Goal: Task Accomplishment & Management: Complete application form

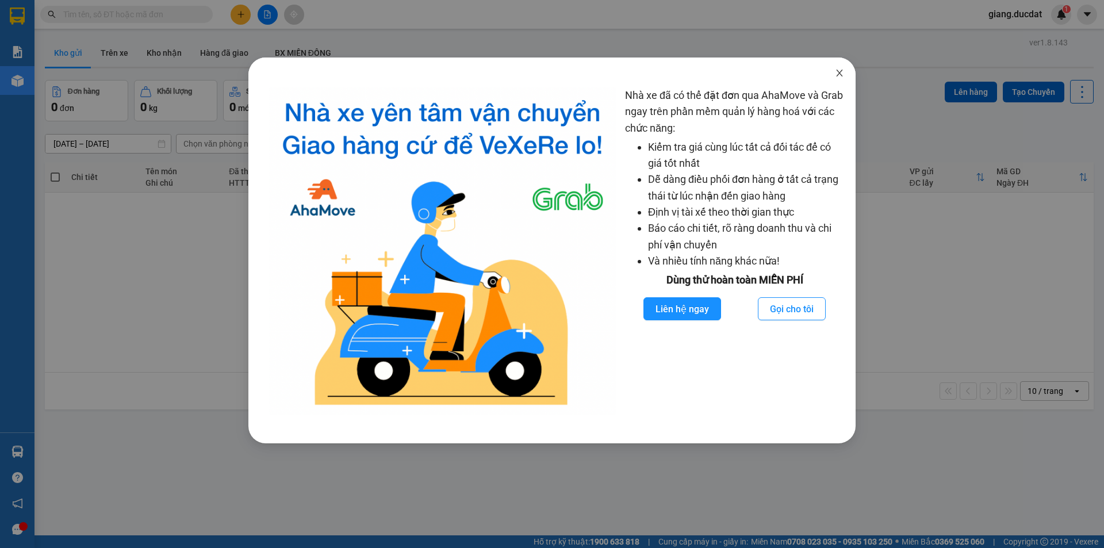
click at [840, 74] on icon "close" at bounding box center [839, 72] width 9 height 9
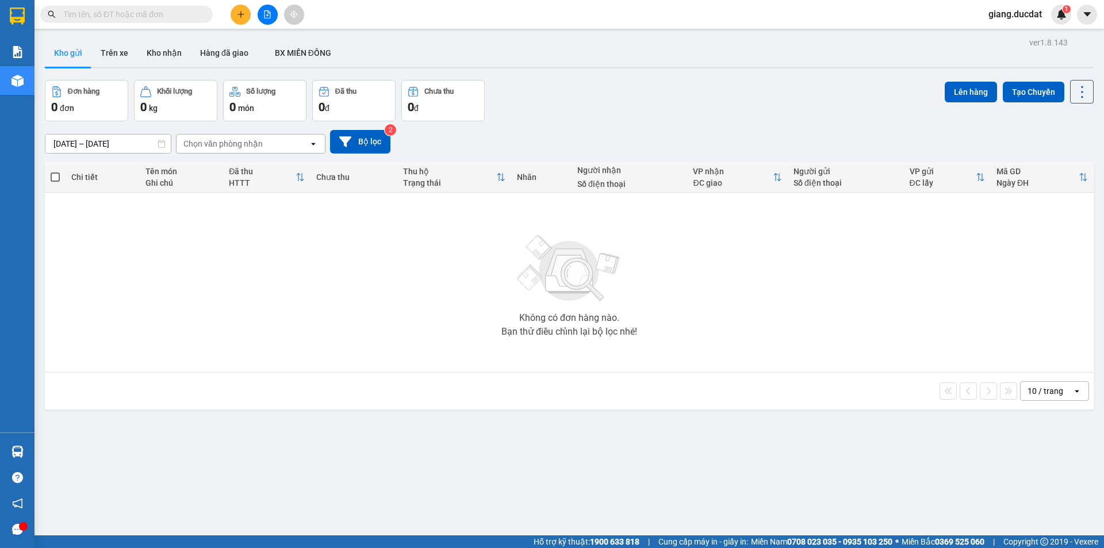
click at [144, 21] on span at bounding box center [126, 14] width 172 height 17
click at [130, 14] on input "text" at bounding box center [131, 14] width 136 height 13
paste input "977018610"
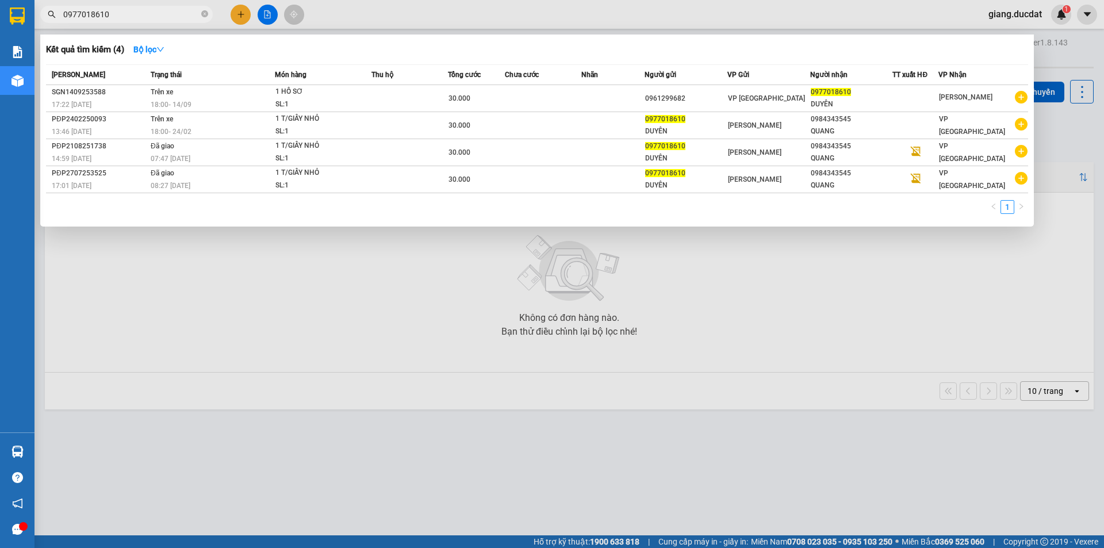
type input "0977018610"
click at [205, 12] on icon "close-circle" at bounding box center [204, 13] width 7 height 7
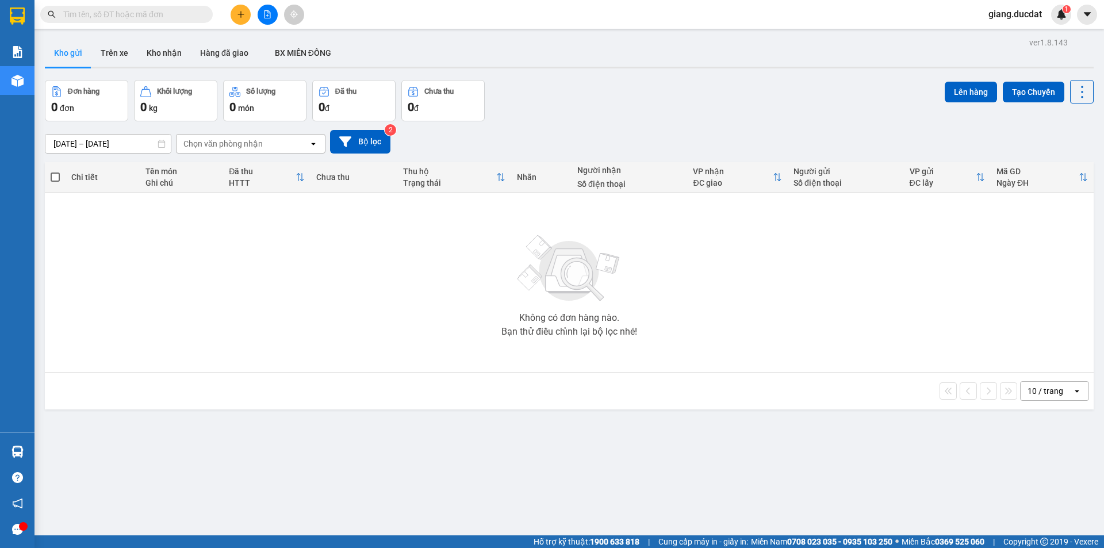
click at [166, 10] on input "text" at bounding box center [131, 14] width 136 height 13
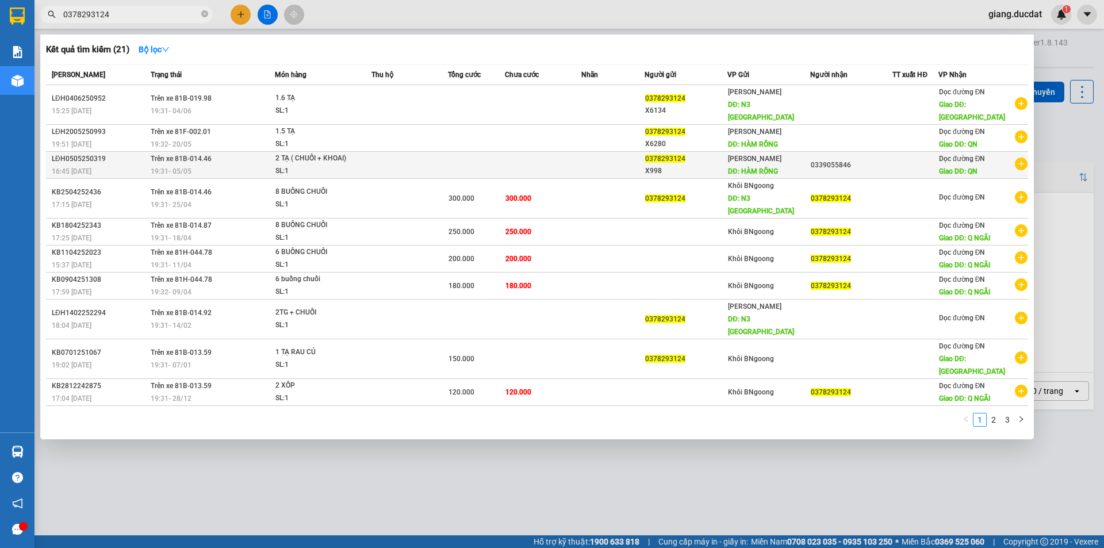
type input "0378293124"
click at [662, 166] on div "X998" at bounding box center [686, 171] width 82 height 12
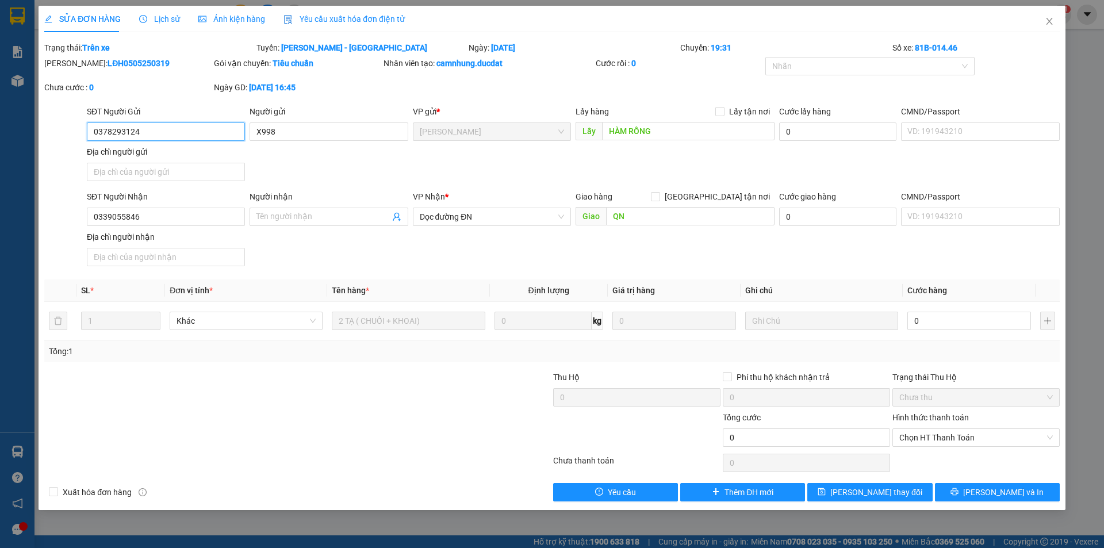
type input "0378293124"
type input "X998"
type input "HÀM RỒNG"
type input "0339055846"
type input "QN"
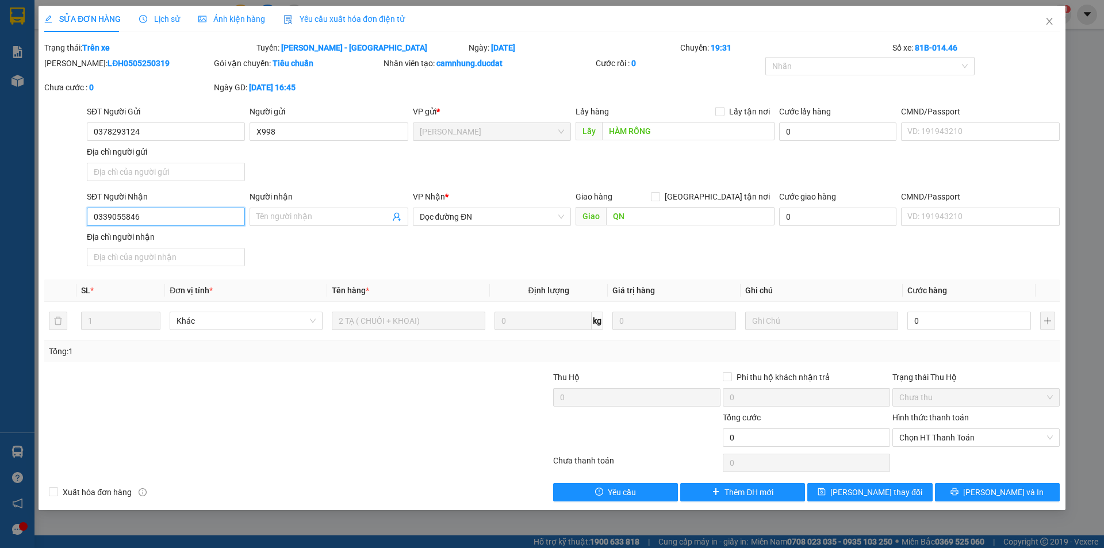
click at [205, 217] on input "0339055846" at bounding box center [166, 216] width 158 height 18
click at [1046, 21] on icon "close" at bounding box center [1048, 21] width 9 height 9
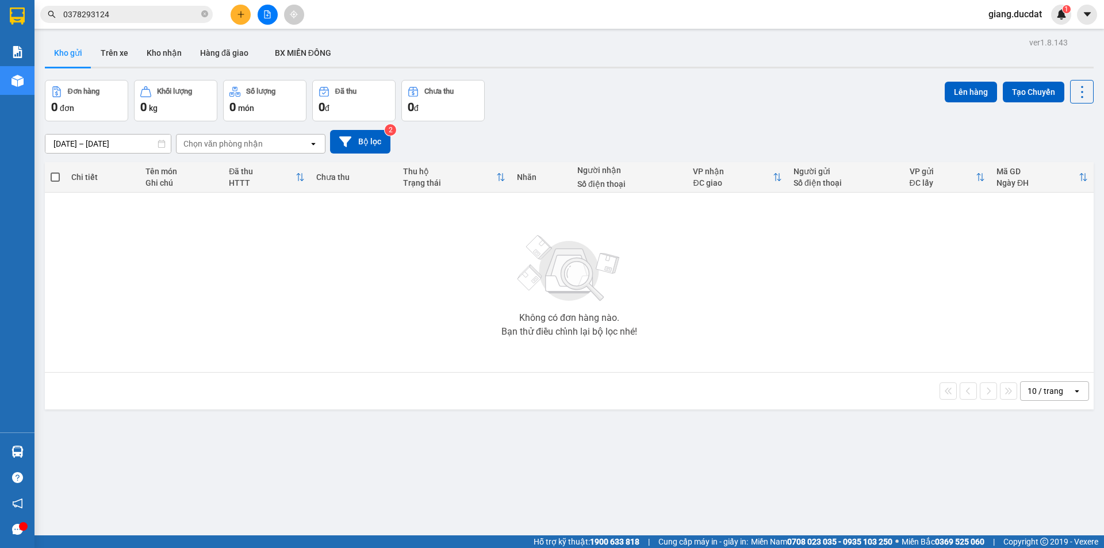
click at [204, 16] on icon "close-circle" at bounding box center [204, 13] width 7 height 7
paste input "0339055846"
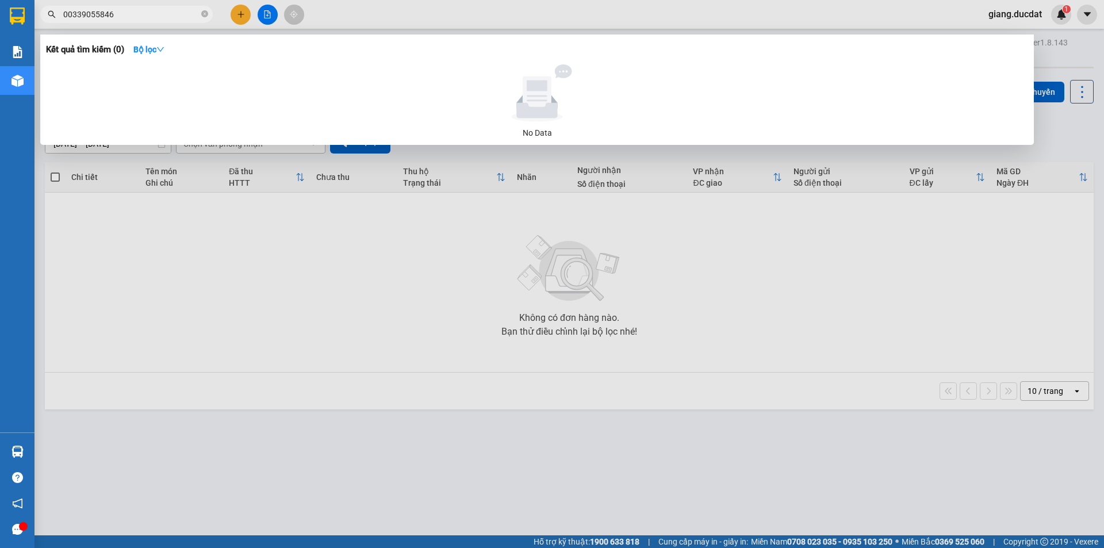
click at [68, 13] on input "00339055846" at bounding box center [131, 14] width 136 height 13
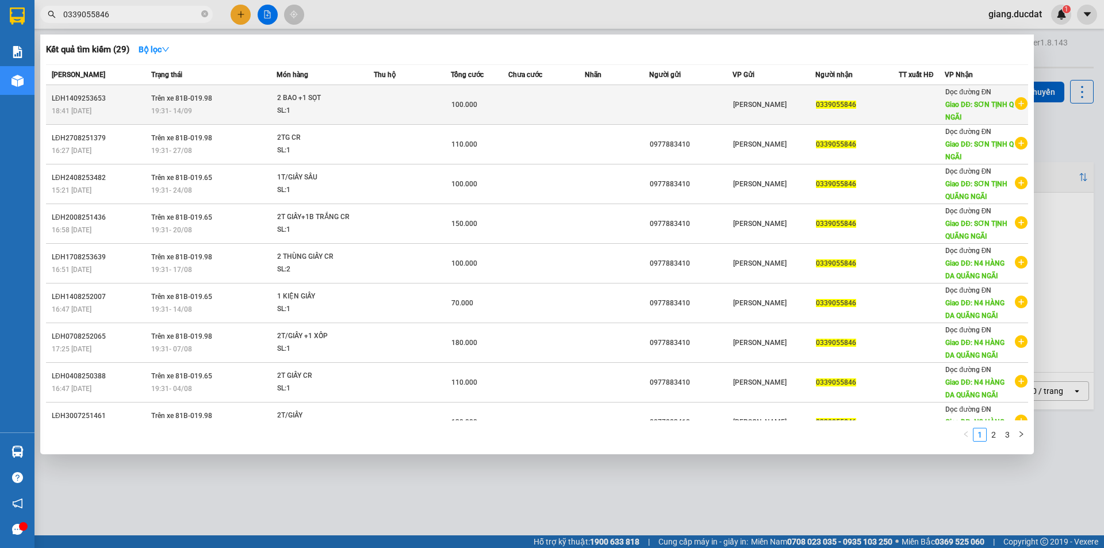
type input "0339055846"
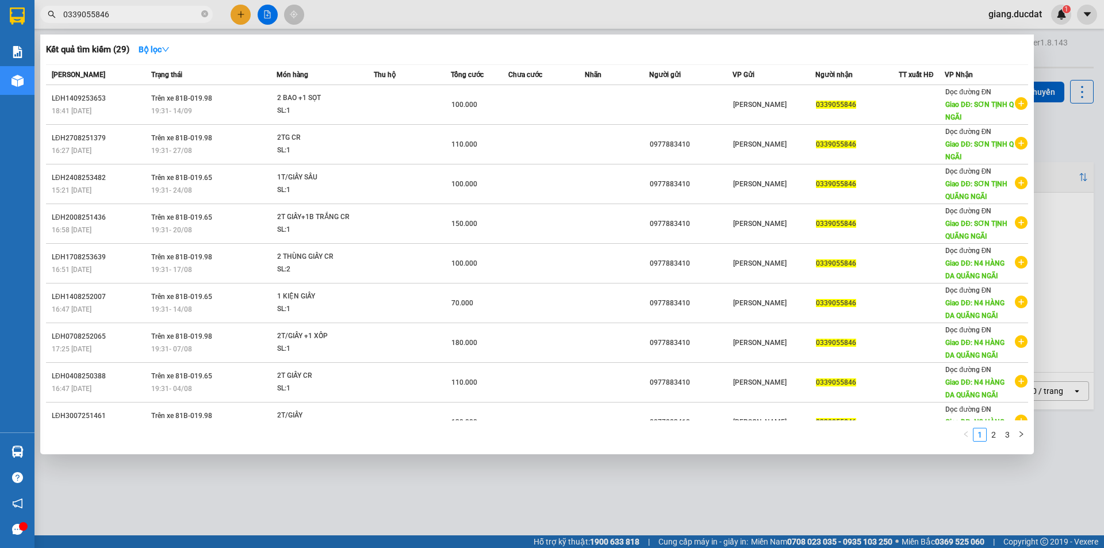
click at [198, 18] on input "0339055846" at bounding box center [131, 14] width 136 height 13
click at [201, 14] on span "0339055846" at bounding box center [126, 14] width 172 height 17
click at [206, 14] on icon "close-circle" at bounding box center [204, 13] width 7 height 7
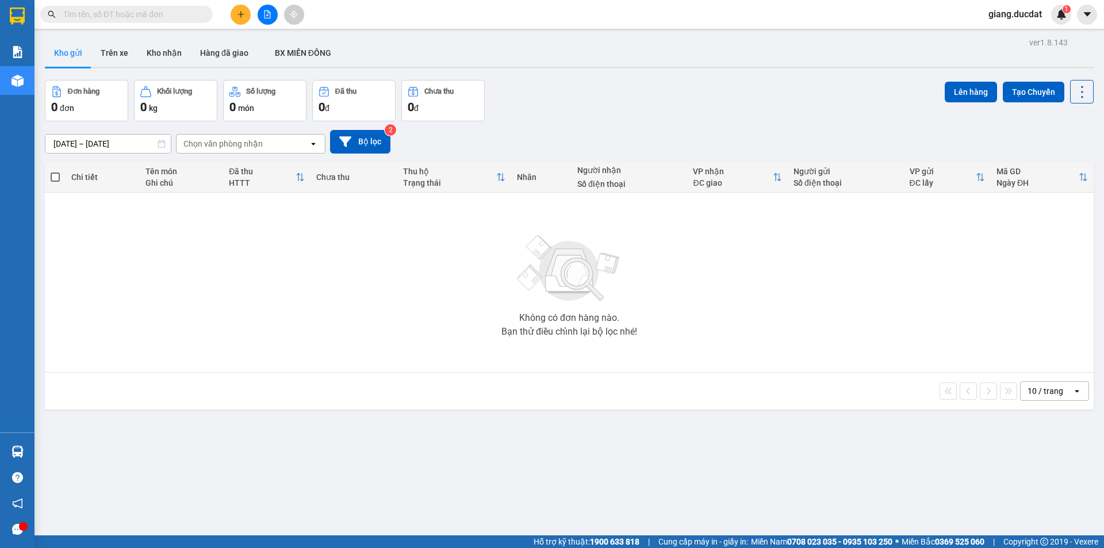
click at [181, 20] on input "text" at bounding box center [131, 14] width 136 height 13
paste input "971907127"
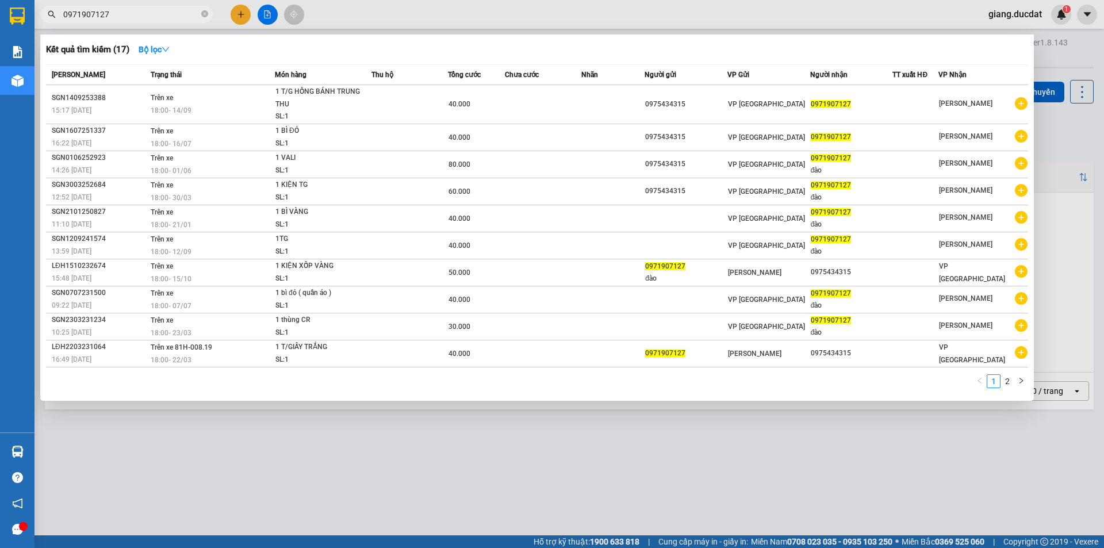
type input "0971907127"
click at [141, 21] on span "0971907127" at bounding box center [126, 14] width 172 height 17
click at [133, 11] on input "0971907127" at bounding box center [131, 14] width 136 height 13
drag, startPoint x: 206, startPoint y: 16, endPoint x: 153, endPoint y: 17, distance: 52.9
click at [205, 16] on icon "close-circle" at bounding box center [204, 13] width 7 height 7
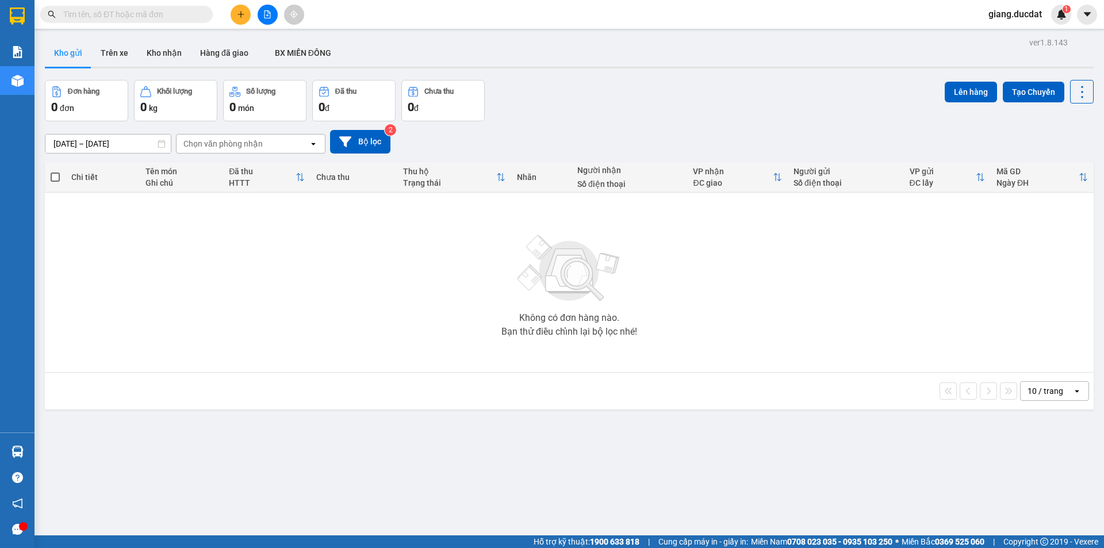
click at [151, 17] on input "text" at bounding box center [131, 14] width 136 height 13
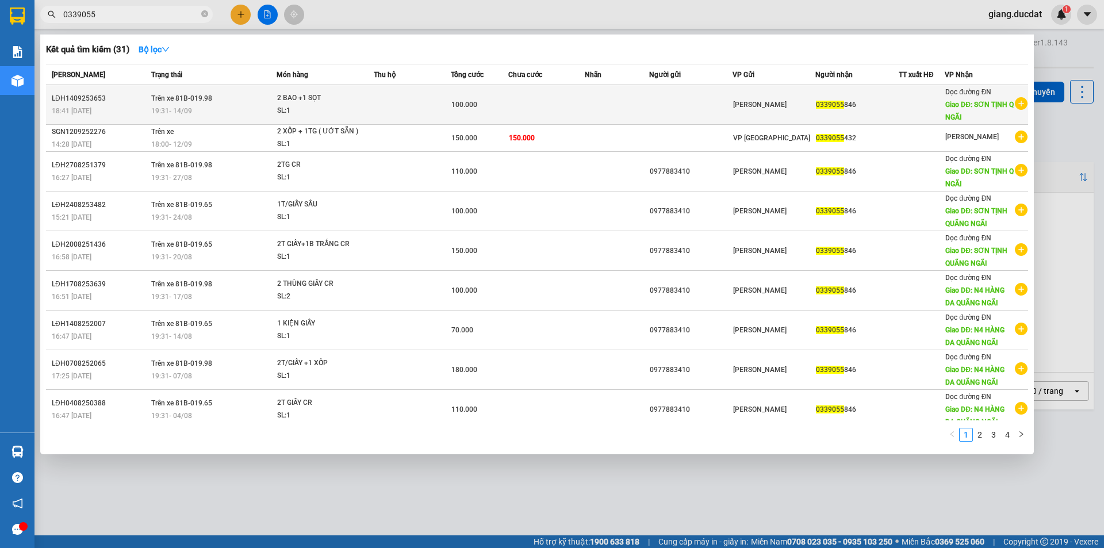
type input "0339055"
click at [452, 110] on div "100.000" at bounding box center [479, 104] width 56 height 13
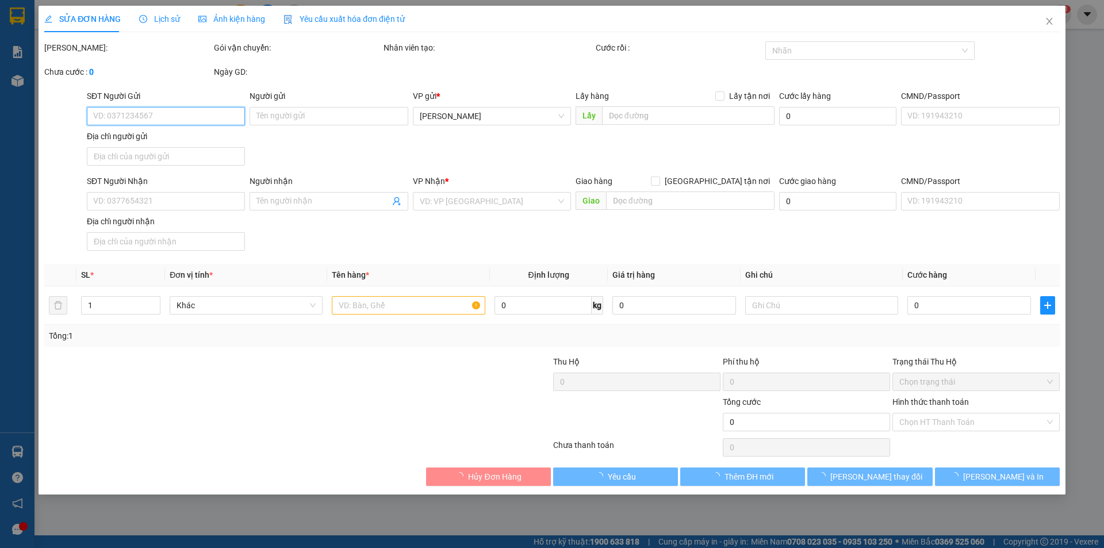
type input "0339055846"
type input "SƠN TỊNH Q NGÃI"
type input "100.000"
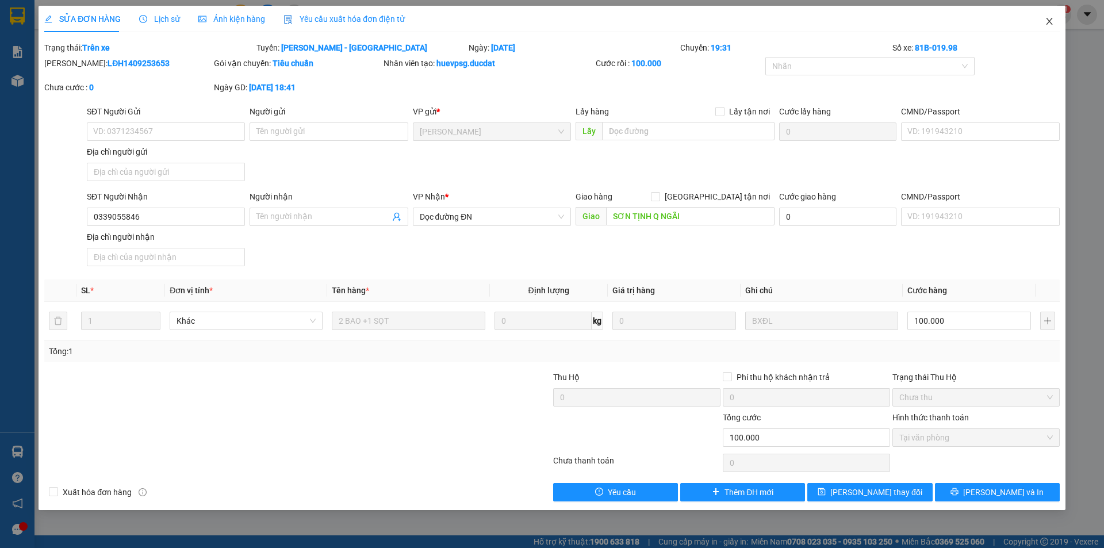
drag, startPoint x: 1045, startPoint y: 26, endPoint x: 1070, endPoint y: 230, distance: 205.0
click at [1070, 230] on div "SỬA ĐƠN HÀNG Lịch sử Ảnh kiện hàng Yêu cầu xuất hóa đơn điện tử Total Paid Fee …" at bounding box center [552, 274] width 1104 height 548
click at [976, 253] on div "SĐT Người Nhận 0339055846 Người nhận Tên người nhận VP Nhận * Dọc đường ĐN Giao…" at bounding box center [572, 230] width 977 height 80
click at [1052, 25] on icon "close" at bounding box center [1048, 21] width 9 height 9
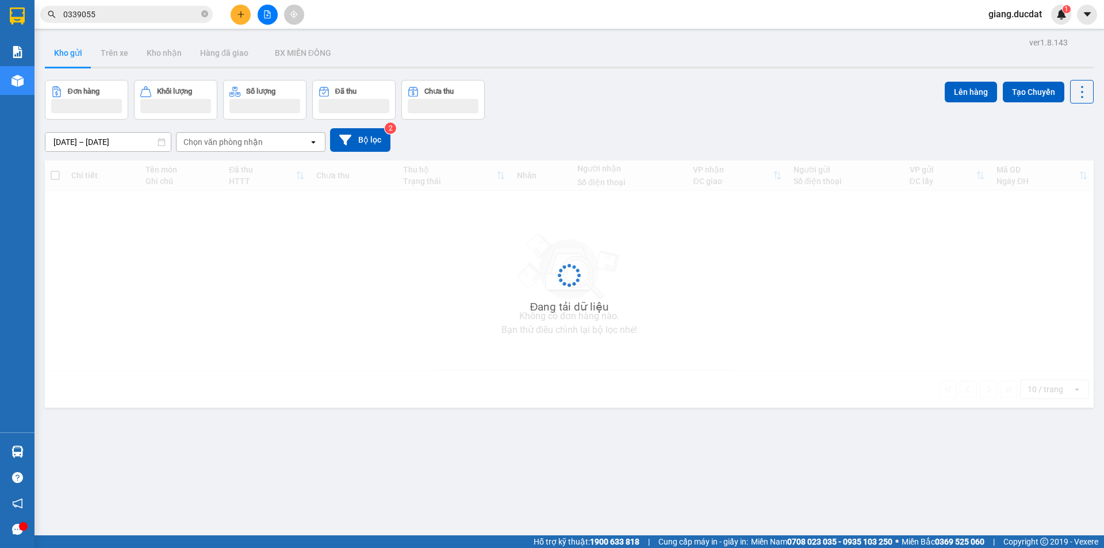
click at [155, 9] on input "0339055" at bounding box center [131, 14] width 136 height 13
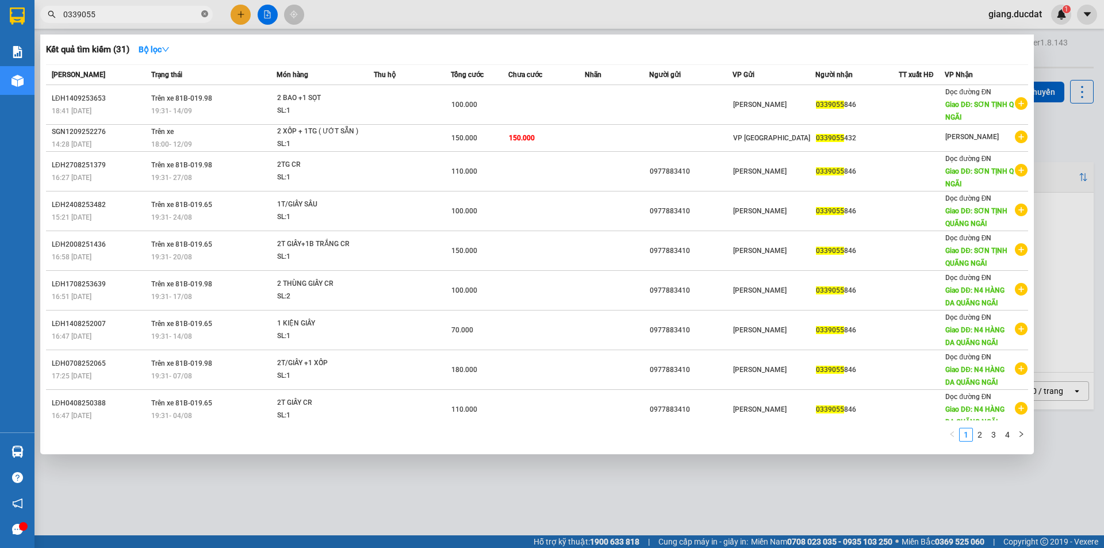
click at [203, 15] on icon "close-circle" at bounding box center [204, 13] width 7 height 7
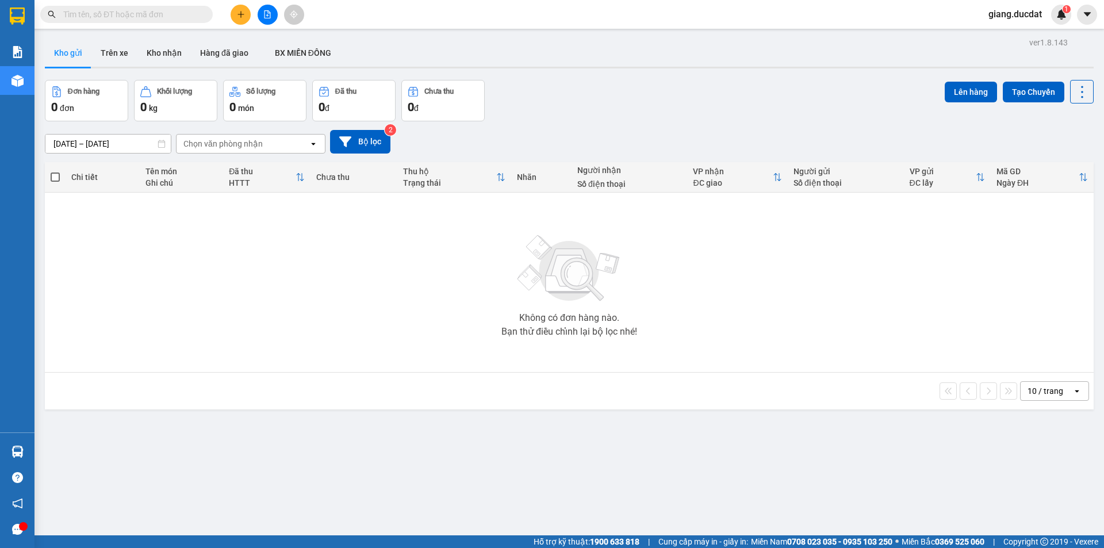
click at [179, 17] on input "text" at bounding box center [131, 14] width 136 height 13
click at [159, 16] on input "text" at bounding box center [131, 14] width 136 height 13
click at [159, 14] on input "text" at bounding box center [131, 14] width 136 height 13
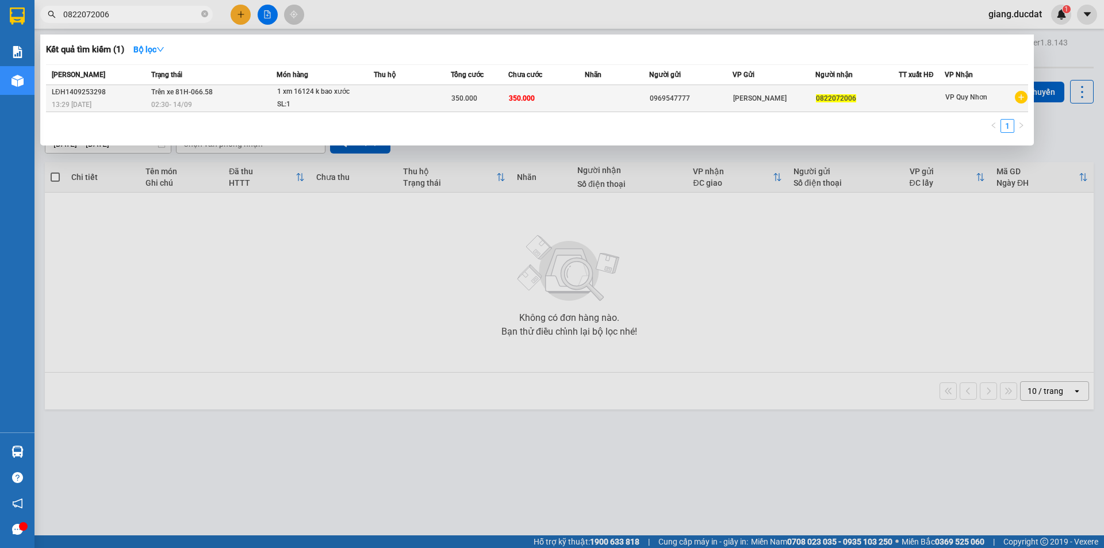
type input "0822072006"
click at [366, 105] on span "1 xm 16124 k bao xước SL: 1" at bounding box center [325, 98] width 96 height 25
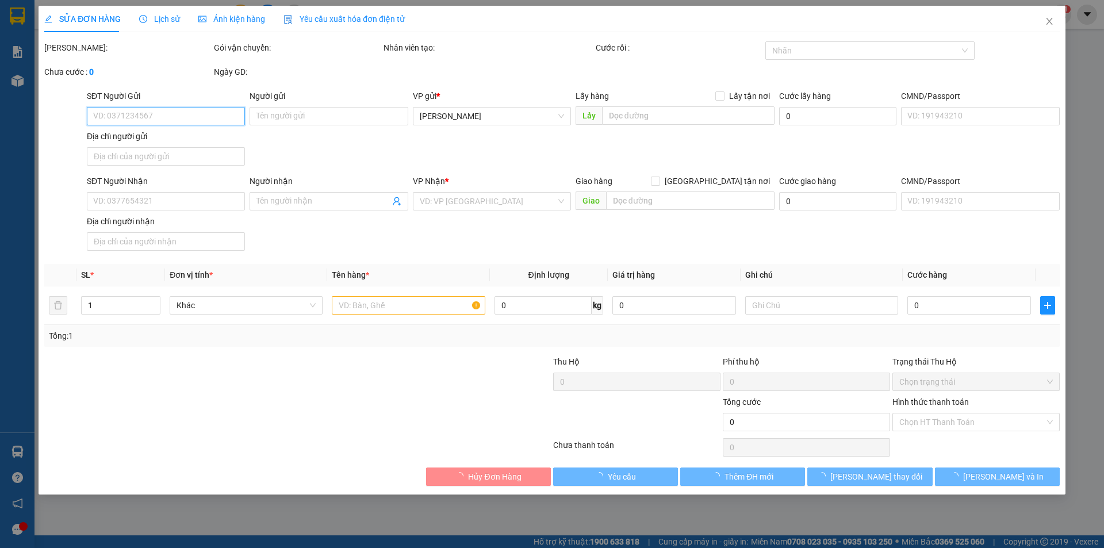
type input "0969547777"
type input "0822072006"
type input "350.000"
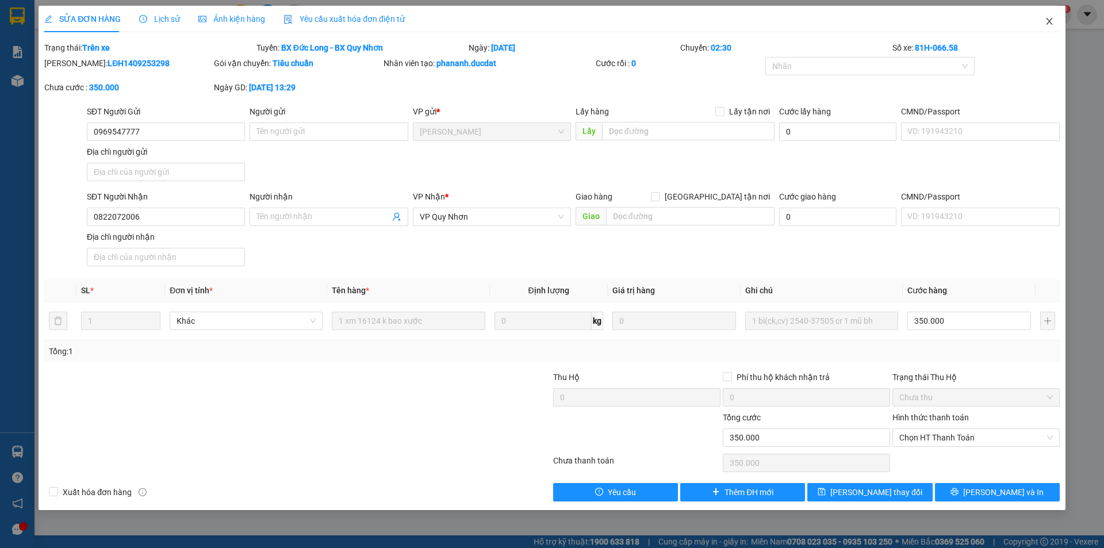
click at [1053, 18] on icon "close" at bounding box center [1048, 21] width 9 height 9
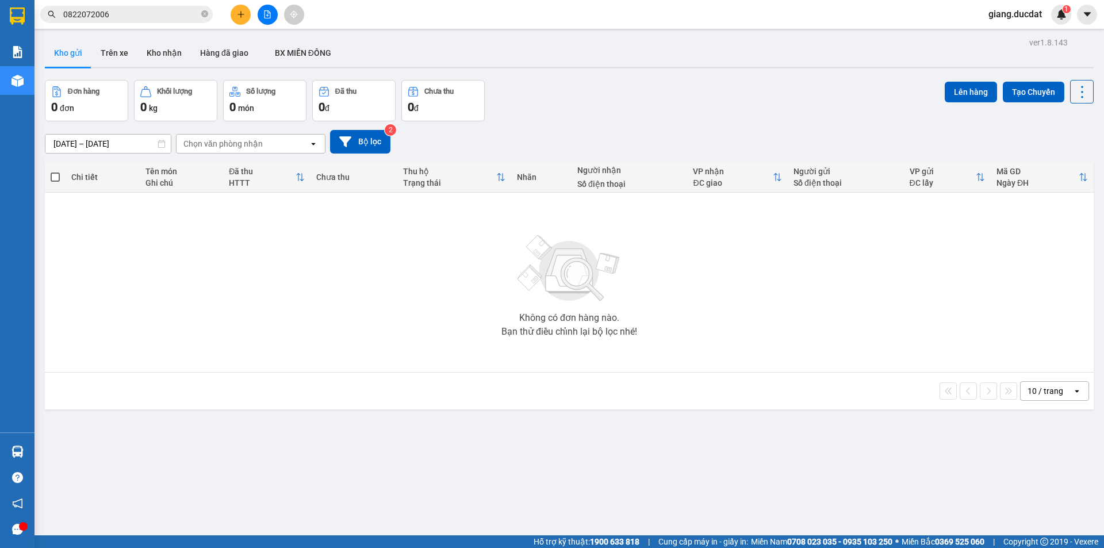
click at [170, 12] on input "0822072006" at bounding box center [131, 14] width 136 height 13
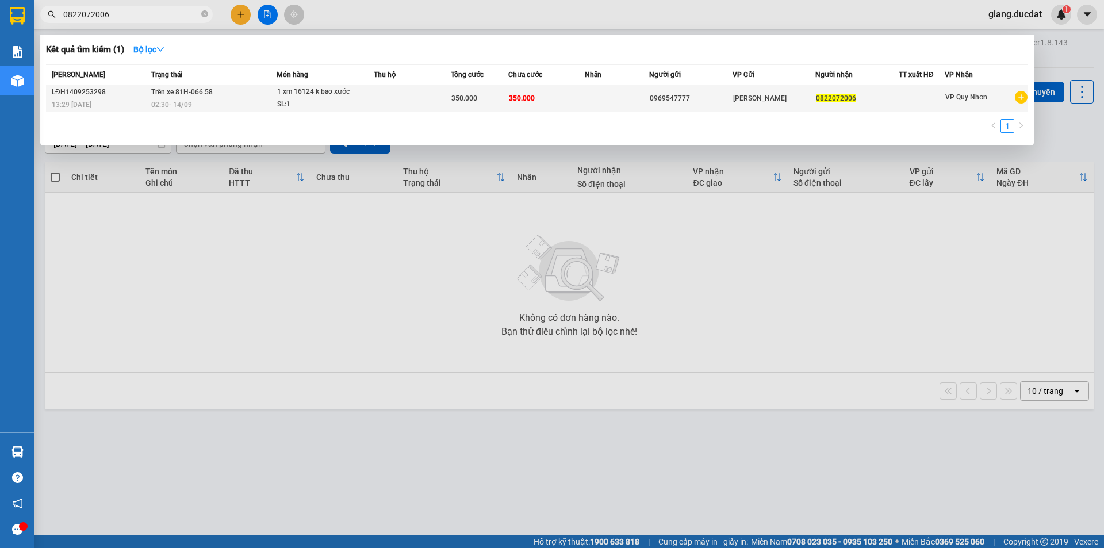
click at [633, 99] on td at bounding box center [617, 98] width 64 height 27
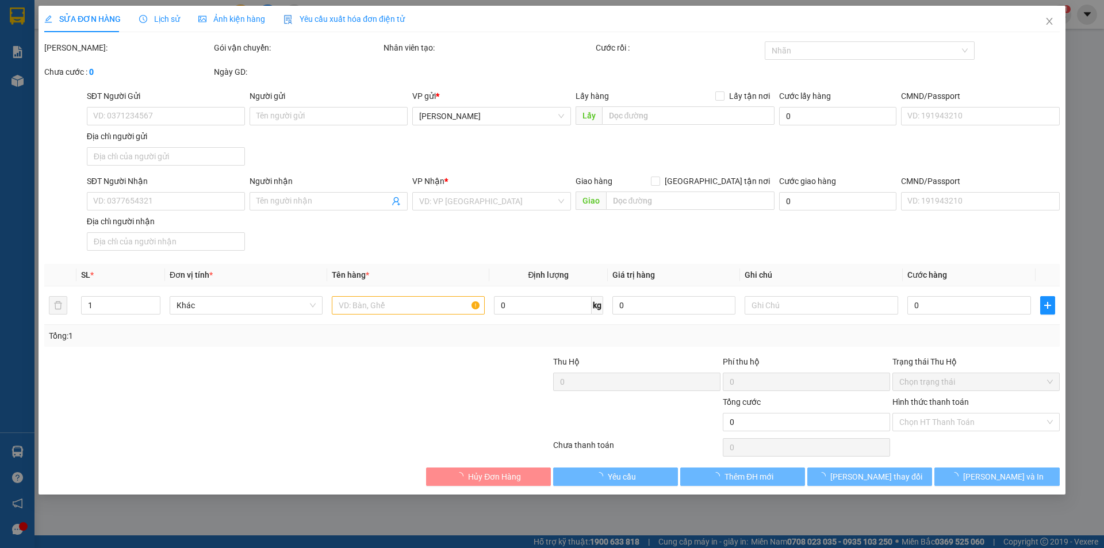
type input "0969547777"
type input "0822072006"
type input "350.000"
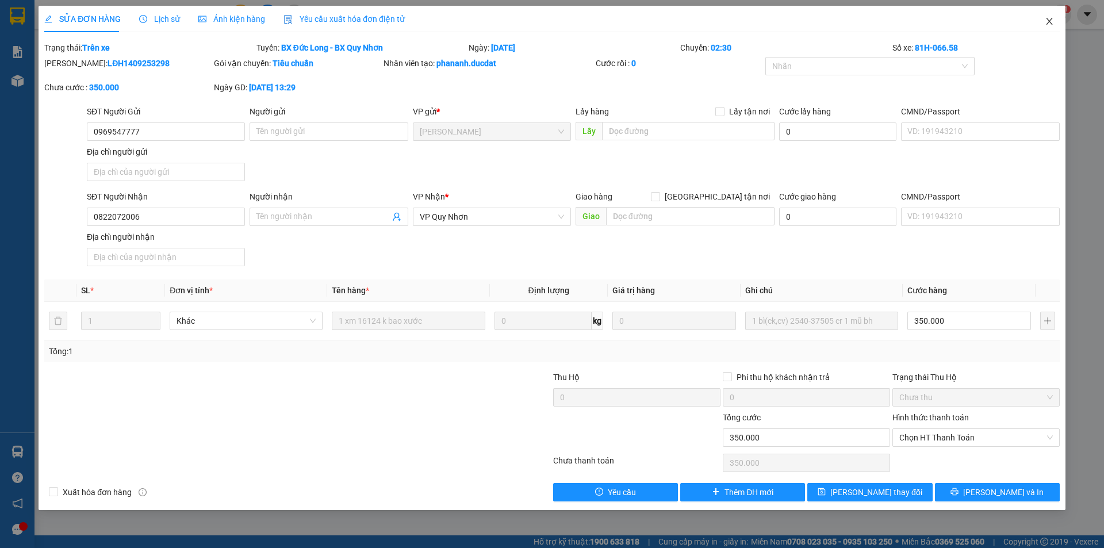
click at [1052, 21] on icon "close" at bounding box center [1048, 21] width 9 height 9
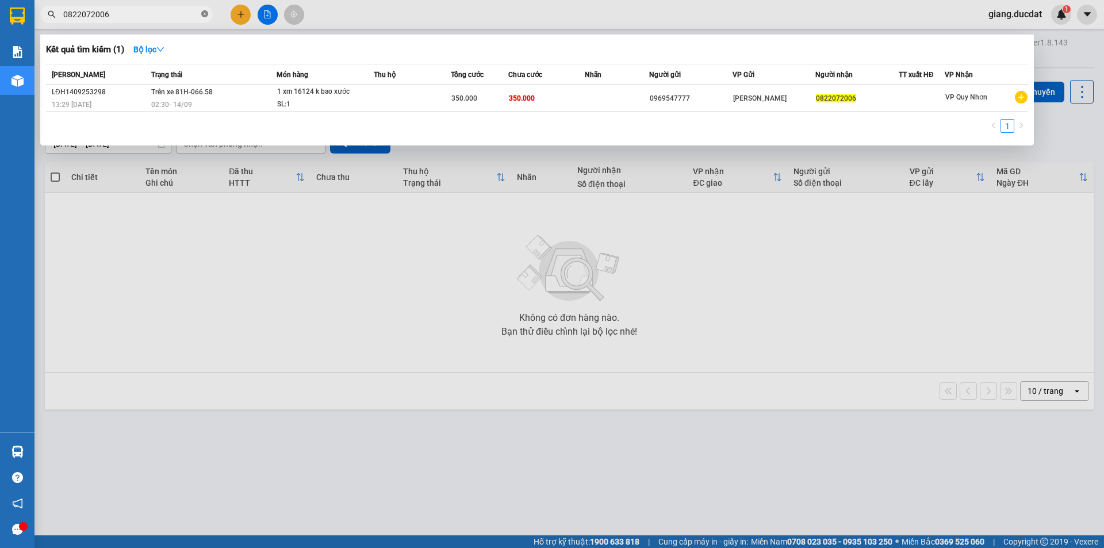
click at [205, 14] on icon "close-circle" at bounding box center [204, 13] width 7 height 7
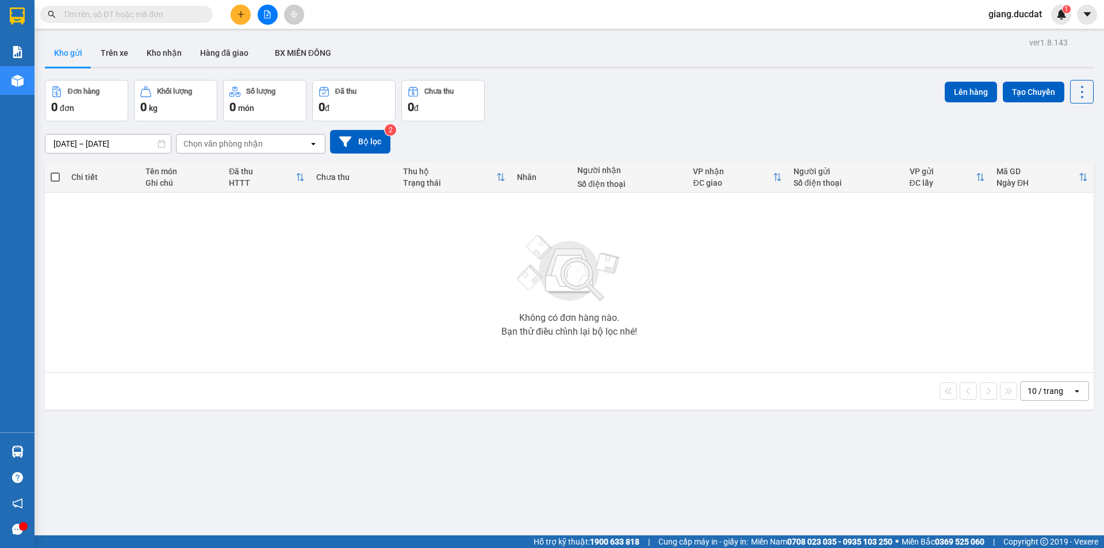
click at [179, 15] on input "text" at bounding box center [131, 14] width 136 height 13
click at [162, 19] on input "text" at bounding box center [131, 14] width 136 height 13
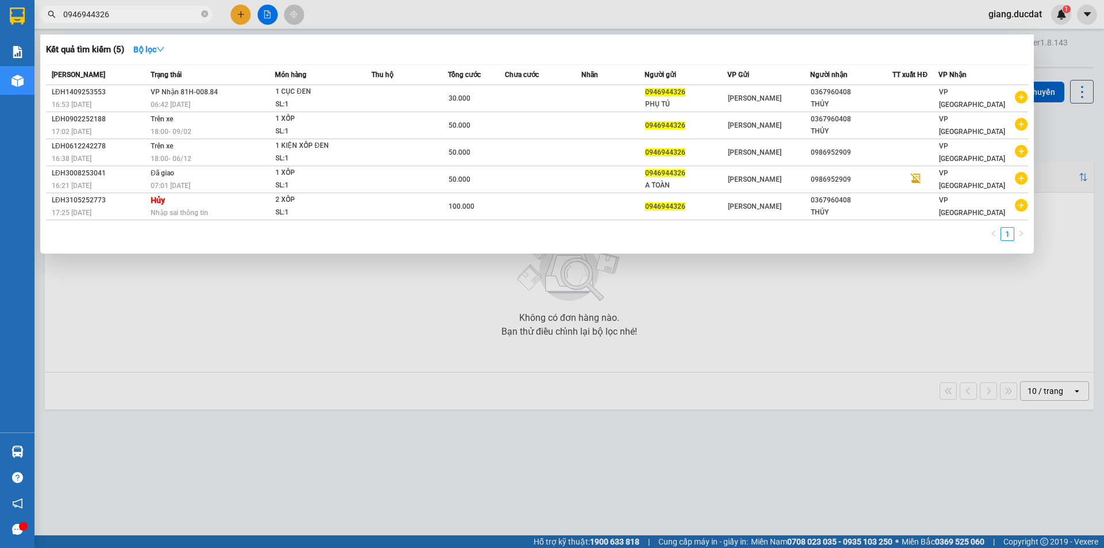
type input "0946944326"
click at [202, 12] on icon "close-circle" at bounding box center [204, 13] width 7 height 7
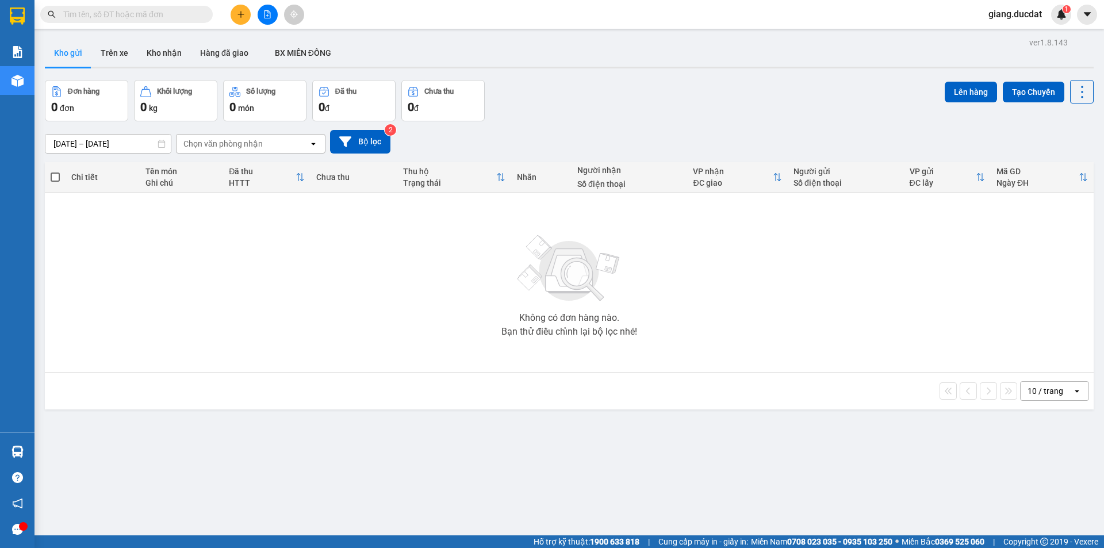
click at [151, 14] on input "text" at bounding box center [131, 14] width 136 height 13
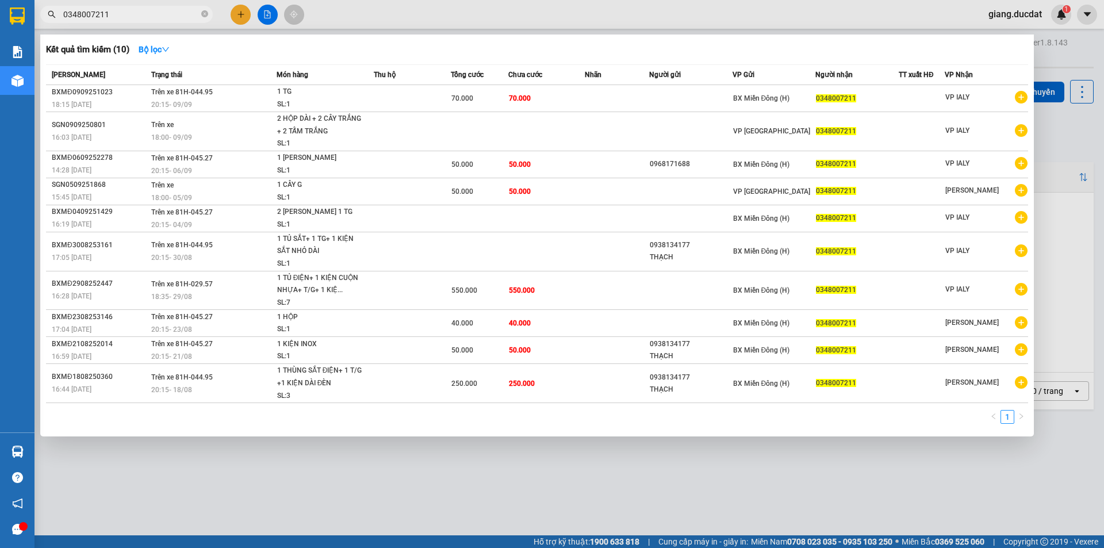
type input "0348007211"
click at [207, 15] on icon "close-circle" at bounding box center [204, 13] width 7 height 7
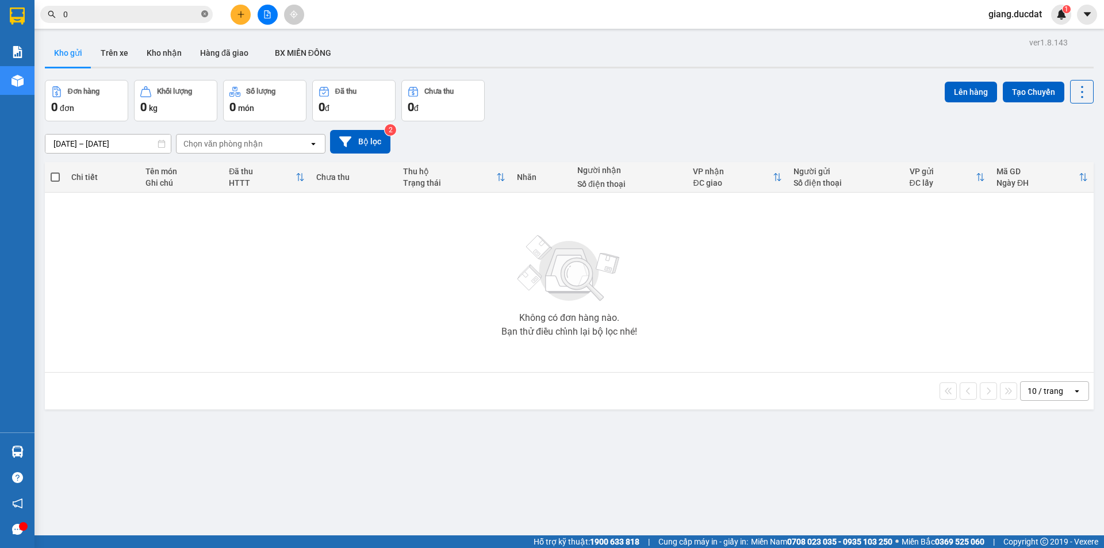
paste input "911476682"
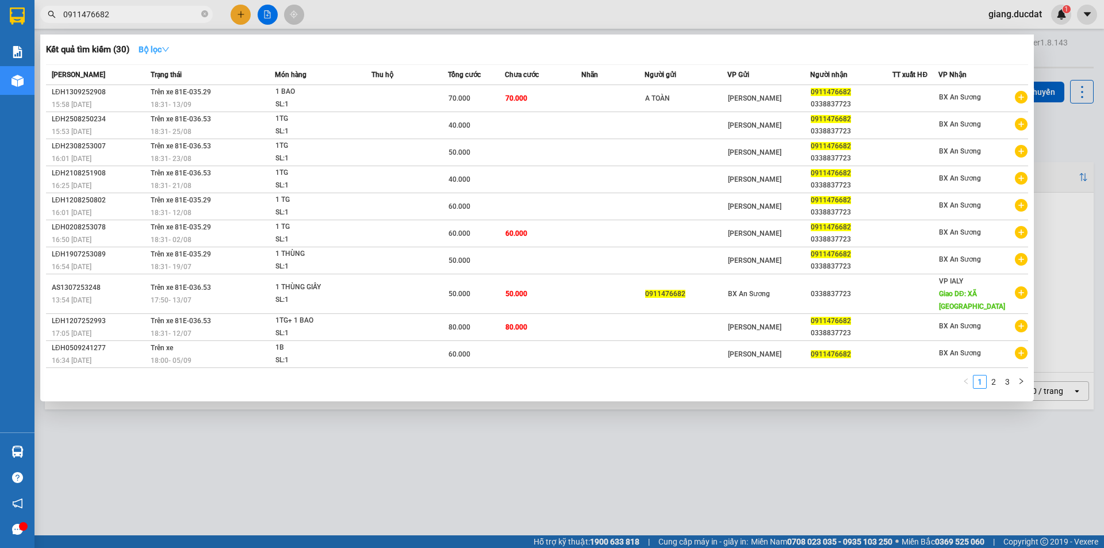
type input "0911476682"
click at [169, 48] on icon "down" at bounding box center [166, 49] width 8 height 8
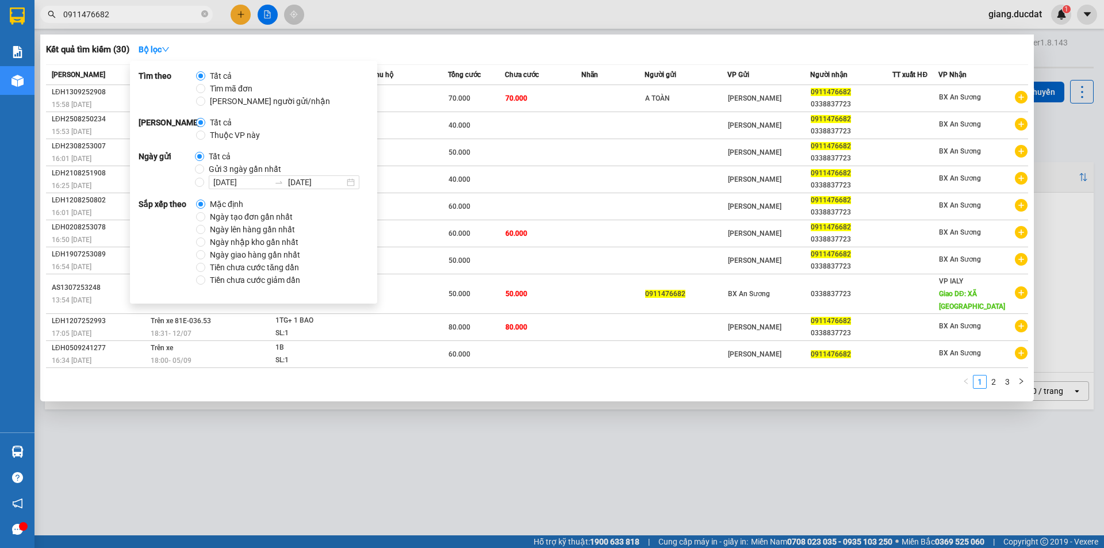
click at [215, 216] on span "Ngày tạo đơn gần nhất" at bounding box center [251, 216] width 92 height 13
click at [205, 216] on input "Ngày tạo đơn gần nhất" at bounding box center [200, 216] width 9 height 9
radio input "true"
radio input "false"
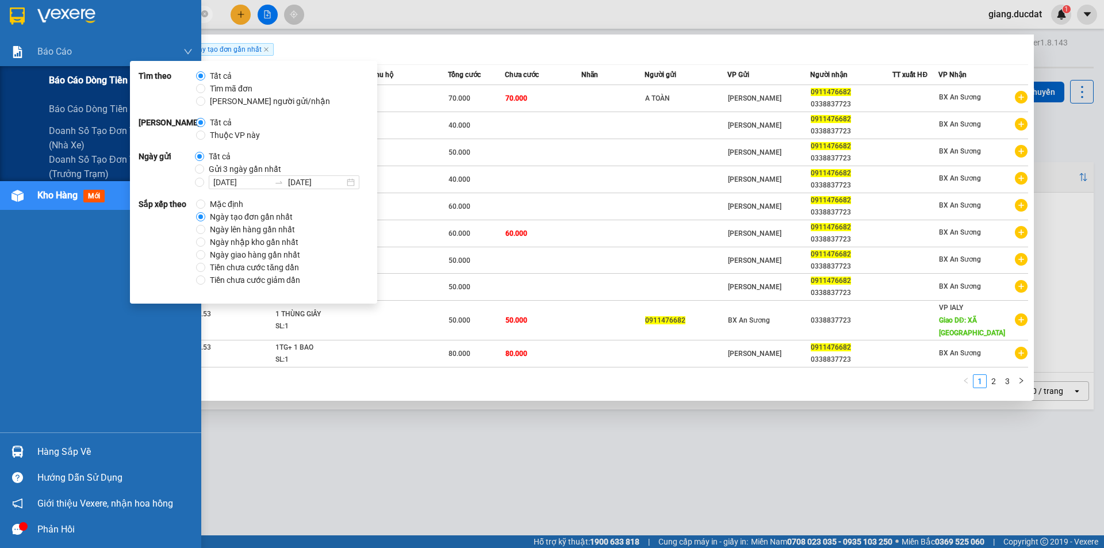
click at [51, 74] on span "Báo cáo dòng tiền (nhà xe)" at bounding box center [108, 80] width 118 height 14
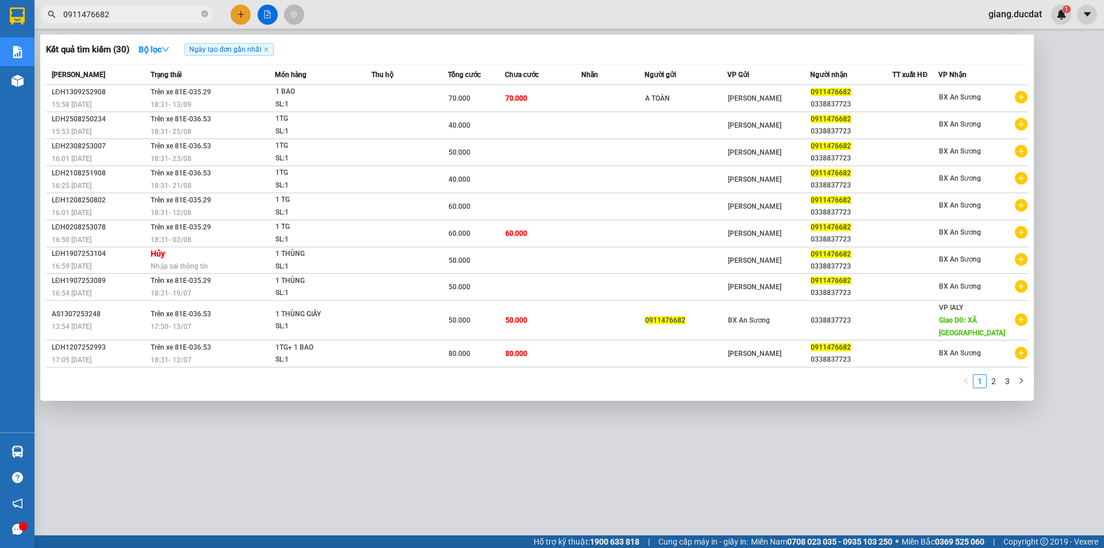
click at [360, 6] on div at bounding box center [552, 274] width 1104 height 548
click at [206, 16] on span "0911476682" at bounding box center [126, 14] width 172 height 17
click at [203, 17] on icon "close-circle" at bounding box center [204, 13] width 7 height 7
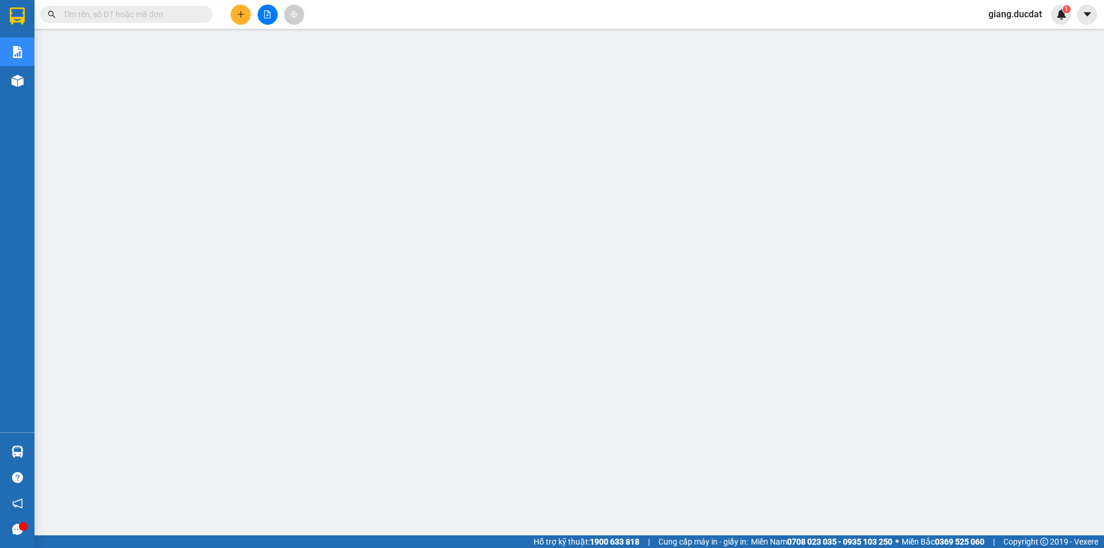
click at [175, 15] on input "text" at bounding box center [131, 14] width 136 height 13
paste input "862636830"
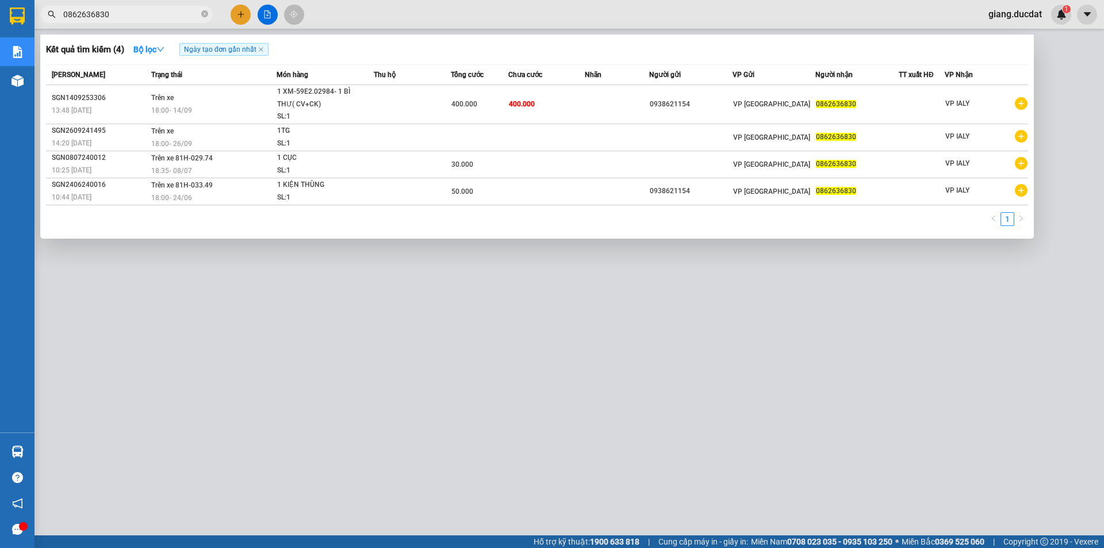
type input "0862636830"
click at [163, 353] on div at bounding box center [552, 274] width 1104 height 548
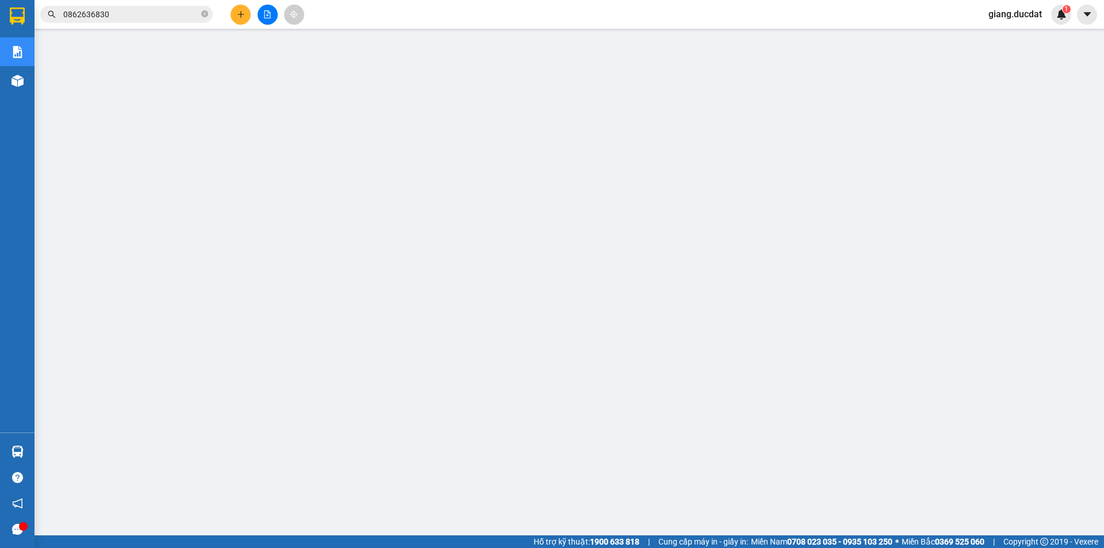
click at [201, 18] on span "0862636830" at bounding box center [126, 14] width 172 height 17
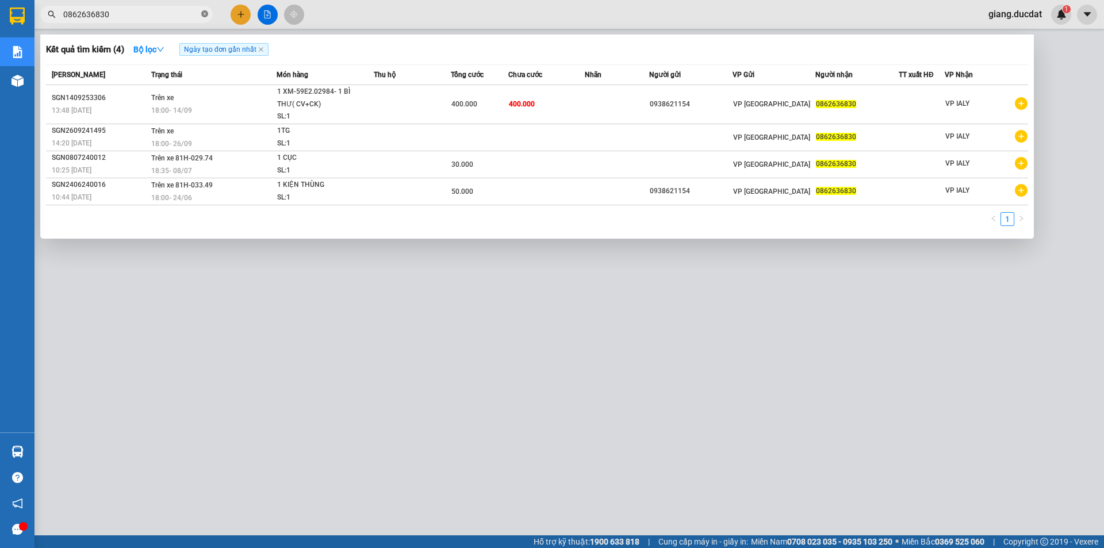
click at [205, 17] on icon "close-circle" at bounding box center [204, 13] width 7 height 7
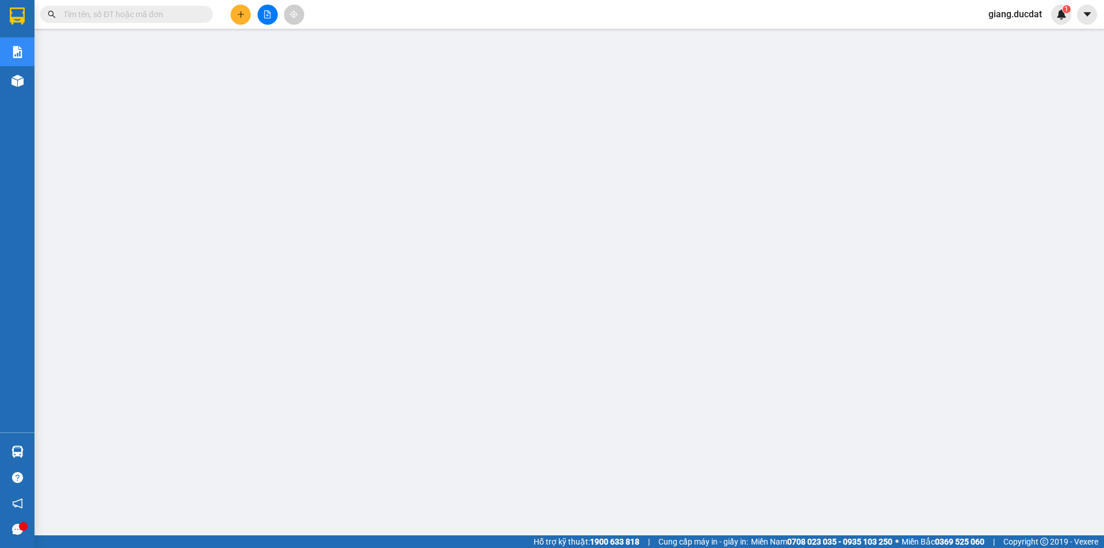
click at [151, 13] on input "text" at bounding box center [131, 14] width 136 height 13
click at [237, 21] on button at bounding box center [240, 15] width 20 height 20
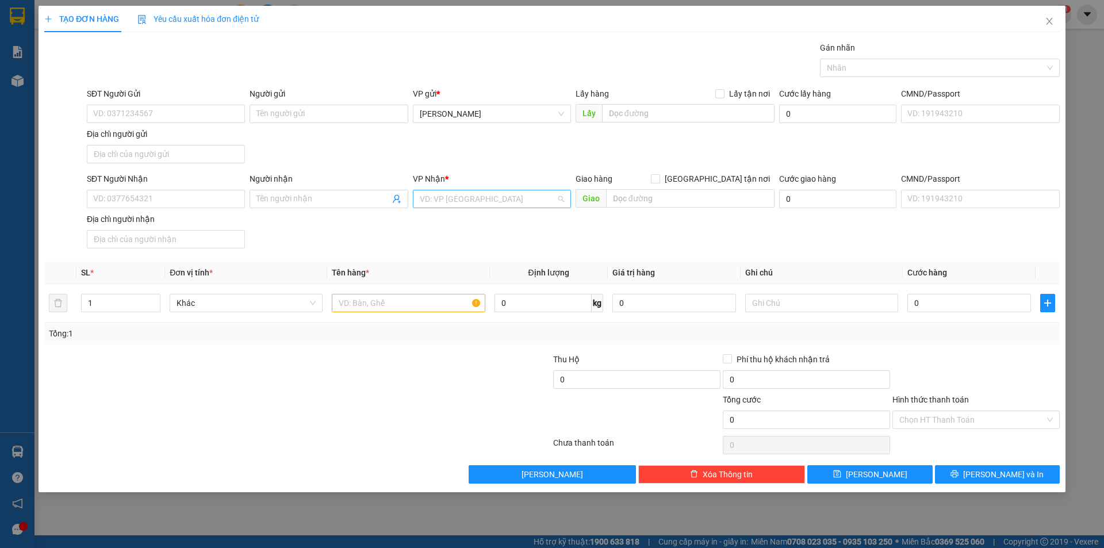
click at [456, 199] on input "search" at bounding box center [488, 198] width 136 height 17
type input "Q"
click at [468, 222] on div "VP Quy Nhơn" at bounding box center [492, 222] width 144 height 13
click at [213, 198] on input "SĐT Người Nhận" at bounding box center [166, 199] width 158 height 18
drag, startPoint x: 111, startPoint y: 199, endPoint x: 156, endPoint y: 198, distance: 44.8
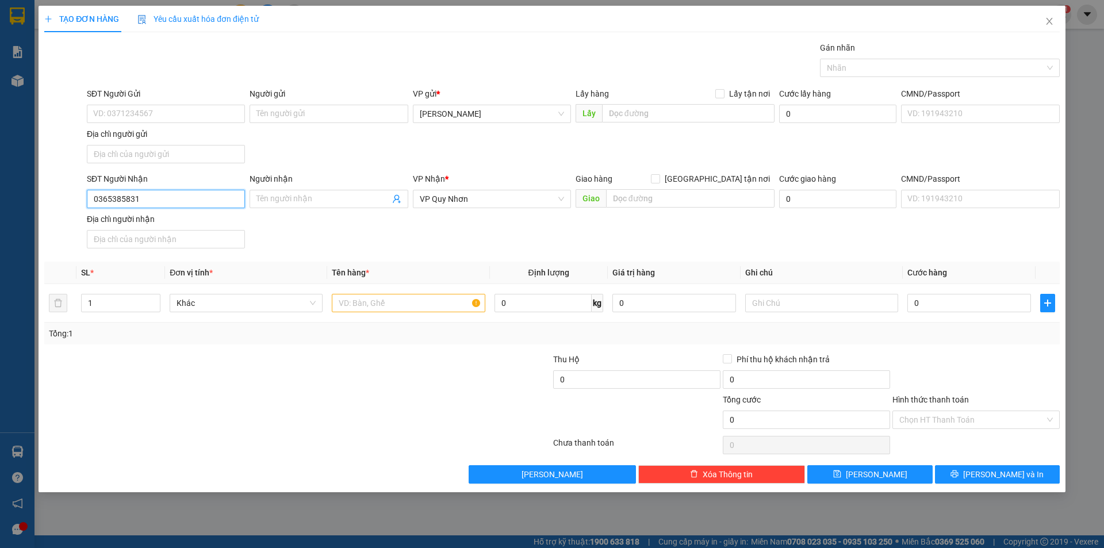
click at [156, 198] on input "0365385831" at bounding box center [166, 199] width 158 height 18
type input "0365385831"
click at [156, 114] on input "SĐT Người Gửi" at bounding box center [166, 114] width 158 height 18
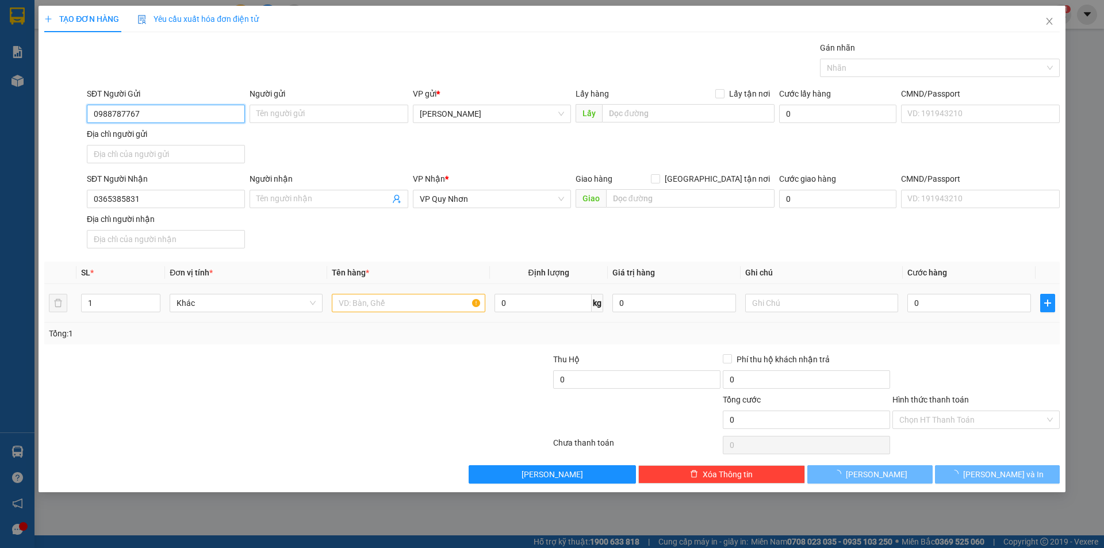
type input "0988787767"
click at [355, 310] on input "text" at bounding box center [408, 303] width 153 height 18
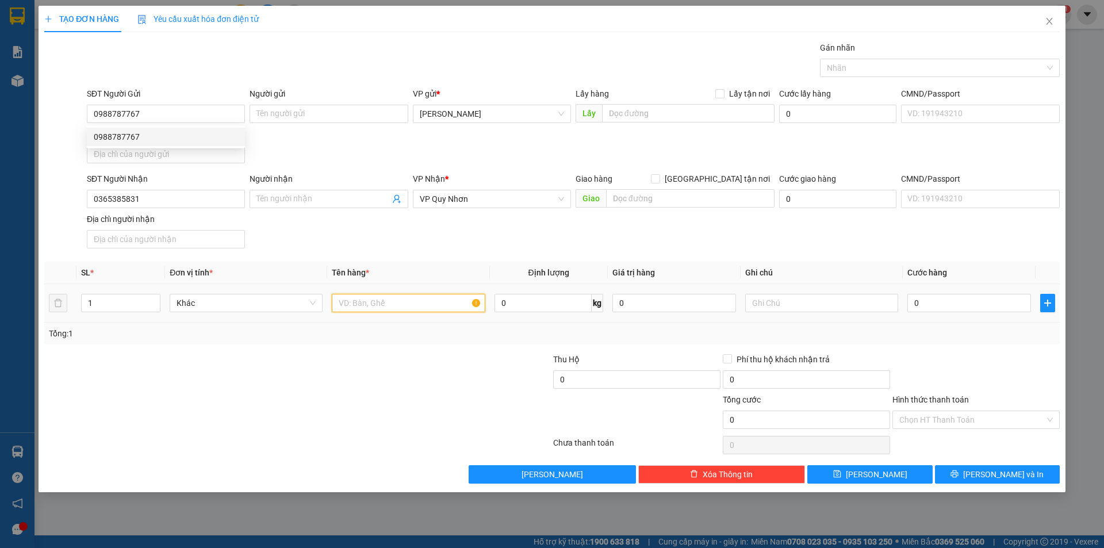
click at [355, 304] on input "text" at bounding box center [408, 303] width 153 height 18
type input "1 HỘP BÁNH KẸO CR"
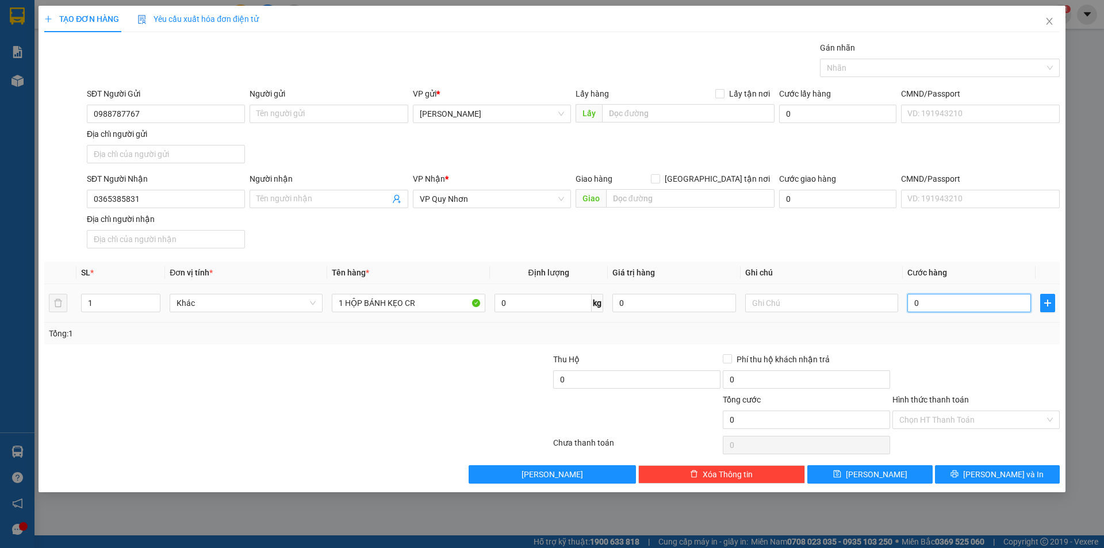
drag, startPoint x: 960, startPoint y: 308, endPoint x: 959, endPoint y: 314, distance: 5.8
click at [959, 309] on input "0" at bounding box center [969, 303] width 124 height 18
type input "3"
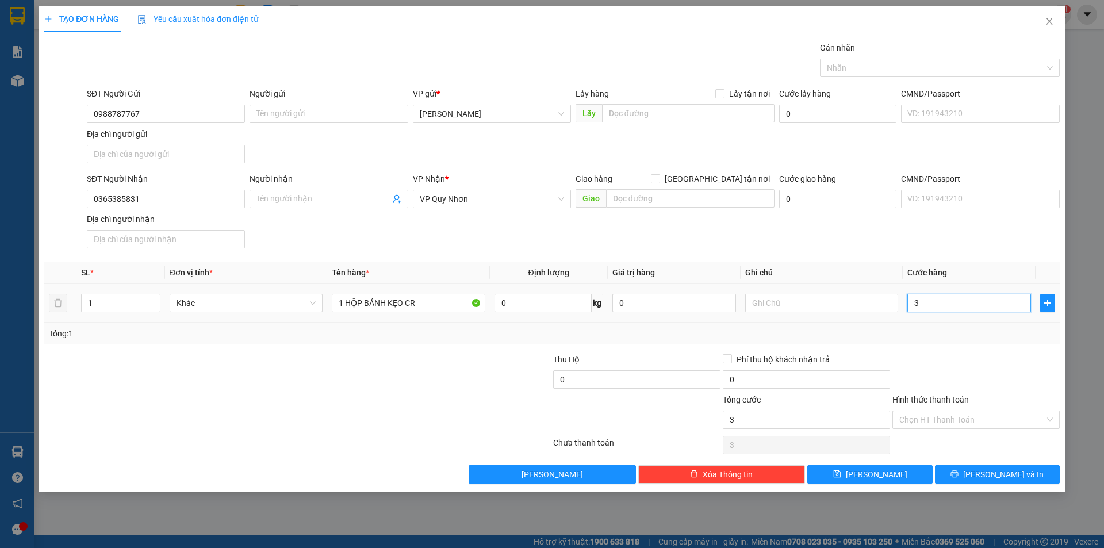
type input "30"
type input "30.000"
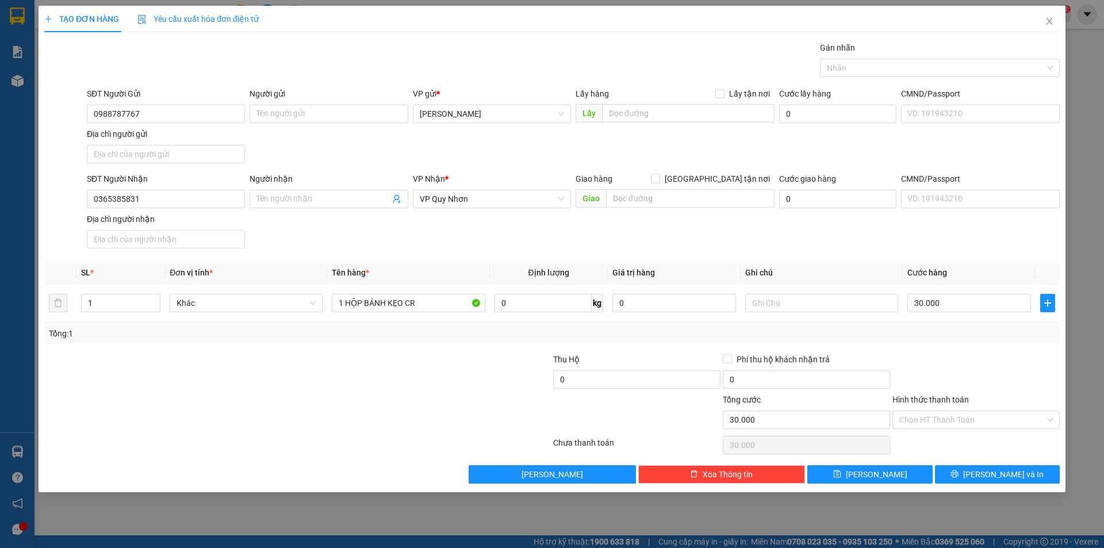
click at [981, 385] on div at bounding box center [976, 373] width 170 height 40
click at [971, 425] on input "Hình thức thanh toán" at bounding box center [971, 419] width 145 height 17
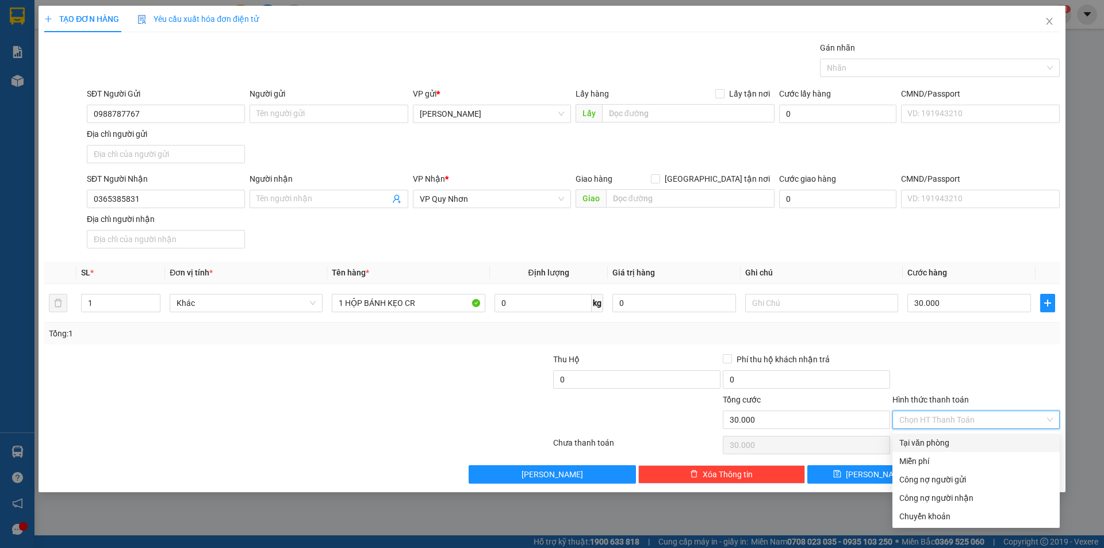
click at [967, 444] on div "Tại văn phòng" at bounding box center [975, 442] width 153 height 13
type input "0"
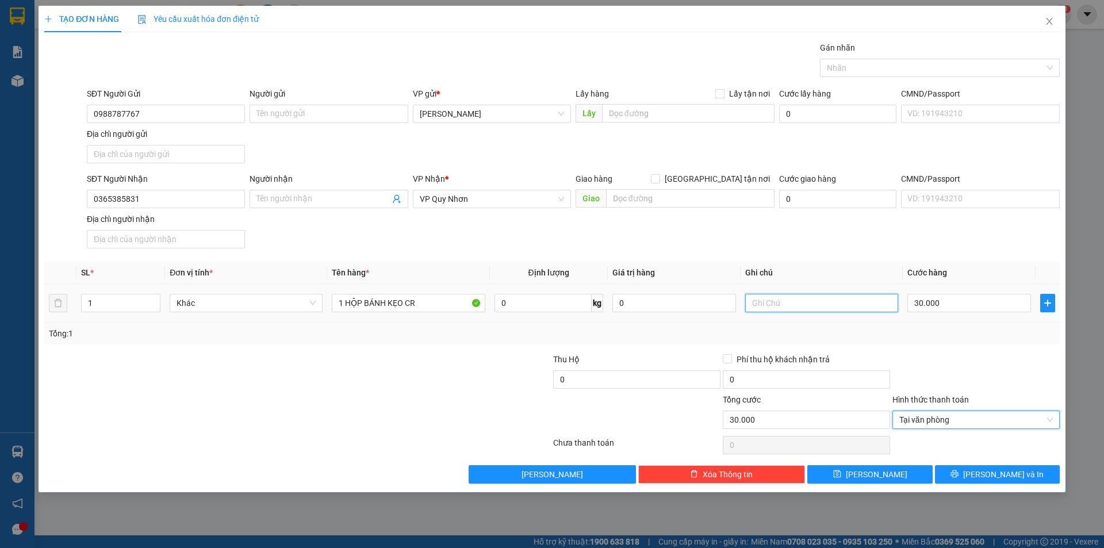
click at [791, 309] on input "text" at bounding box center [821, 303] width 153 height 18
type input "XE 12H30"
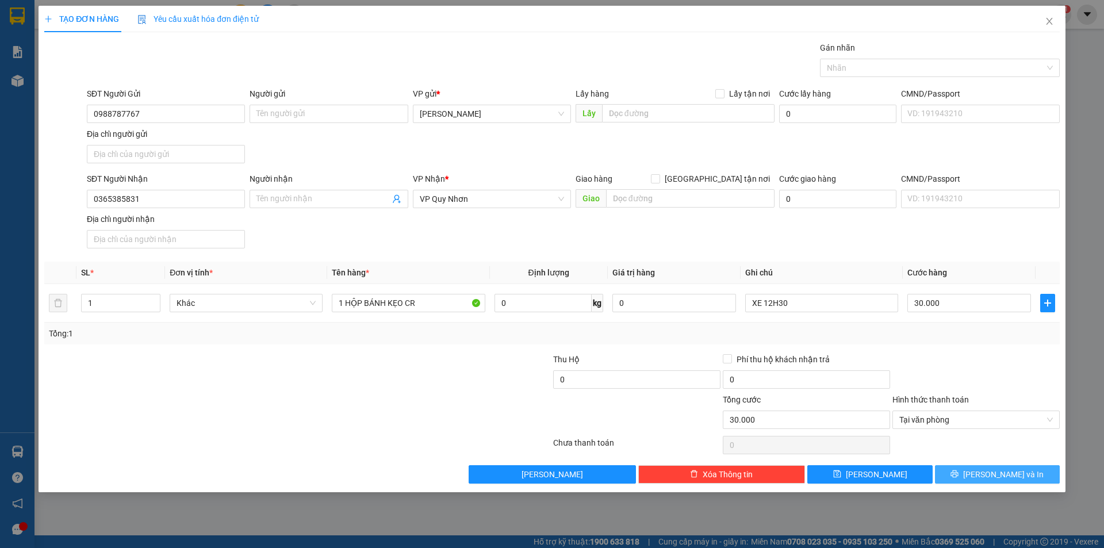
click at [985, 476] on button "[PERSON_NAME] và In" at bounding box center [997, 474] width 125 height 18
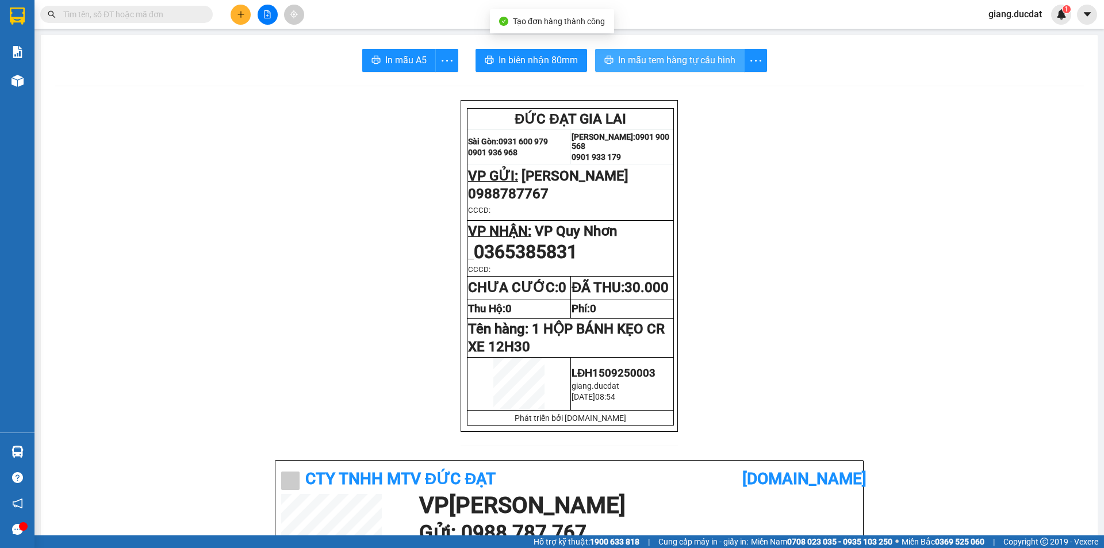
click at [611, 59] on button "In mẫu tem hàng tự cấu hình" at bounding box center [669, 60] width 149 height 23
click at [171, 11] on input "text" at bounding box center [131, 14] width 136 height 13
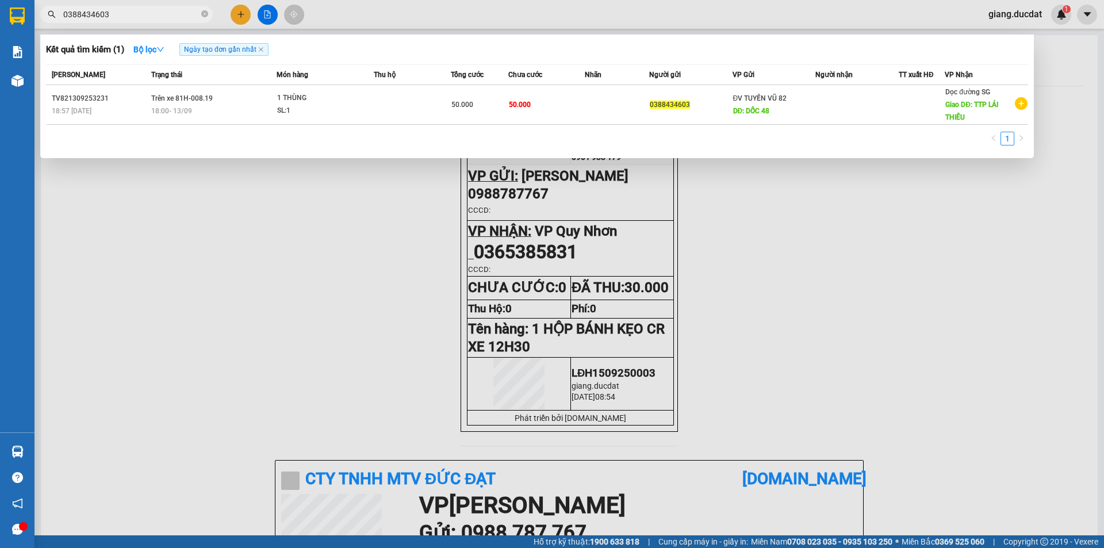
type input "0388434603"
click at [170, 13] on input "0388434603" at bounding box center [131, 14] width 136 height 13
drag, startPoint x: 209, startPoint y: 14, endPoint x: 203, endPoint y: 16, distance: 6.0
click at [206, 14] on span "0388434603" at bounding box center [126, 14] width 172 height 17
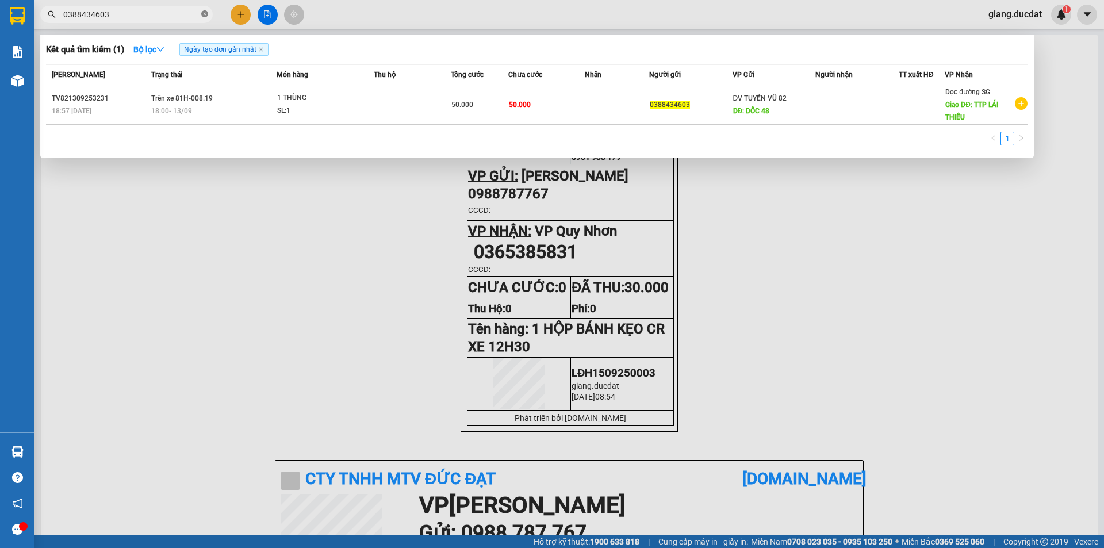
click at [203, 16] on icon "close-circle" at bounding box center [204, 13] width 7 height 7
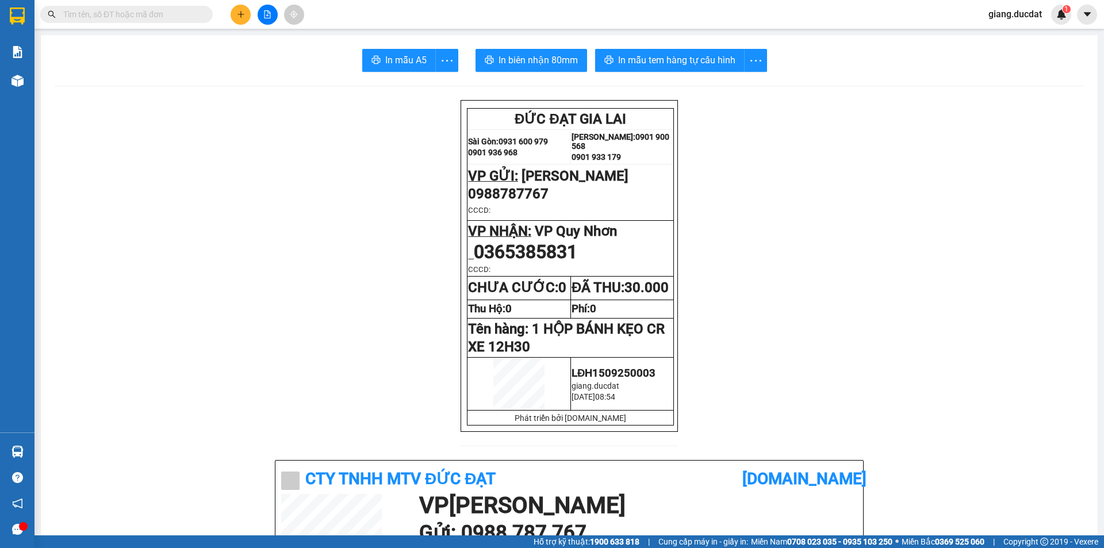
click at [194, 14] on input "text" at bounding box center [131, 14] width 136 height 13
paste input "988934783"
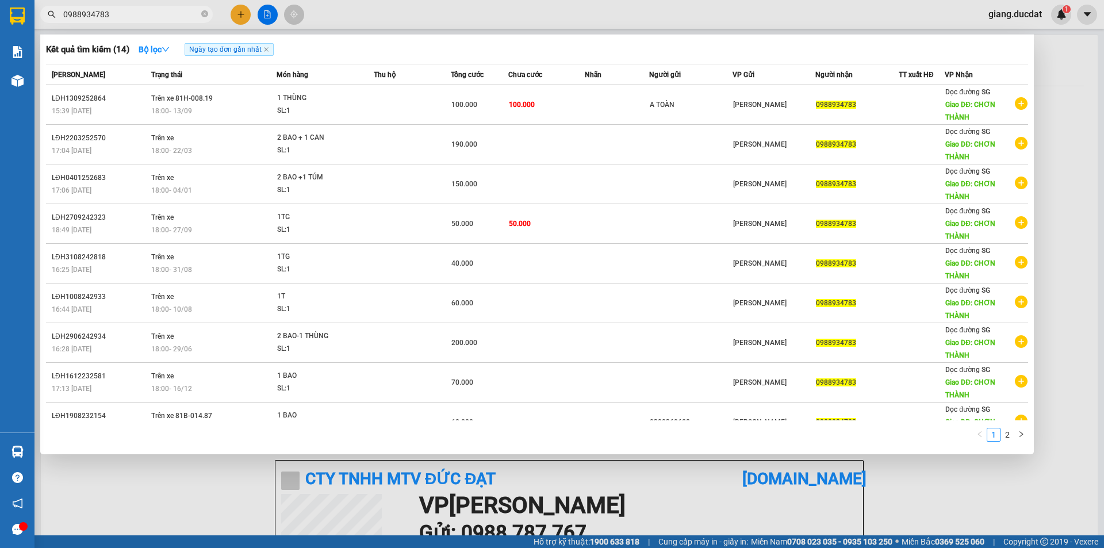
type input "0988934783"
click at [201, 11] on span "0988934783" at bounding box center [126, 14] width 172 height 17
click at [200, 11] on span "0988934783" at bounding box center [126, 14] width 172 height 17
click at [201, 13] on icon "close-circle" at bounding box center [204, 13] width 7 height 7
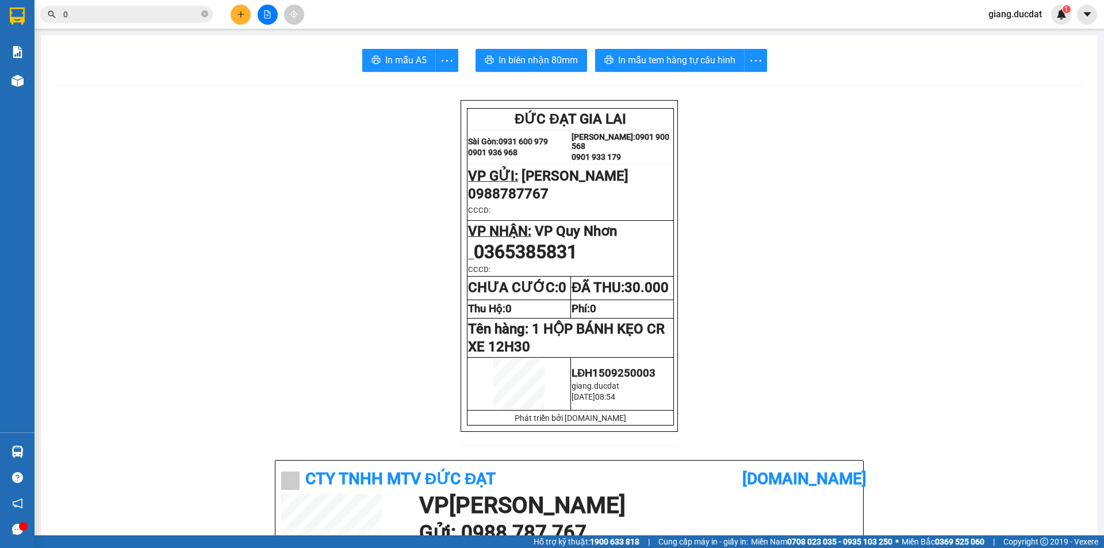
paste input "968922247"
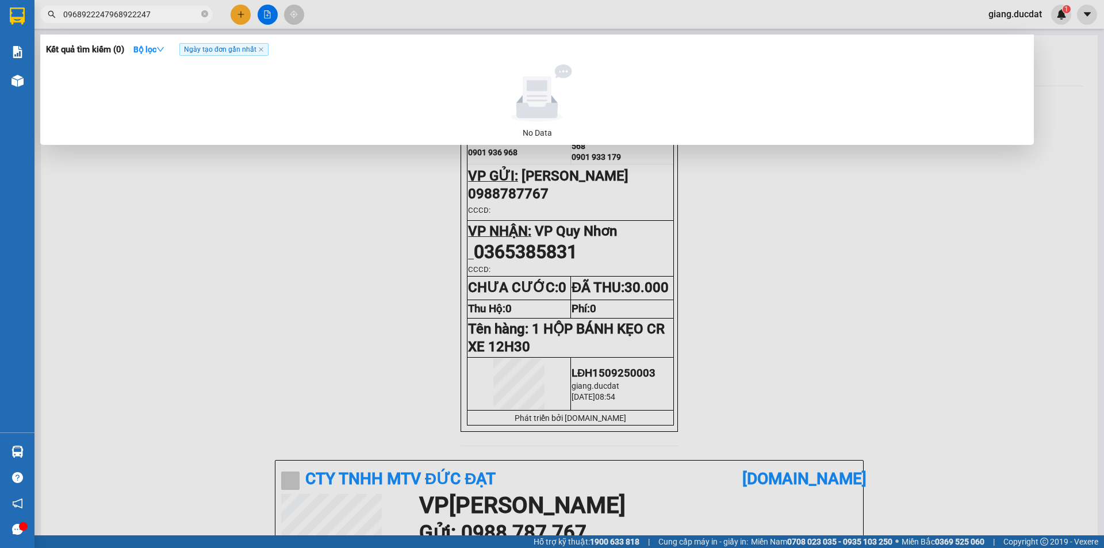
drag, startPoint x: 111, startPoint y: 11, endPoint x: 210, endPoint y: 3, distance: 99.1
click at [210, 5] on div "Kết quả tìm kiếm ( 0 ) Bộ lọc Ngày tạo đơn gần nhất No Data 0968922247968922247" at bounding box center [112, 15] width 224 height 20
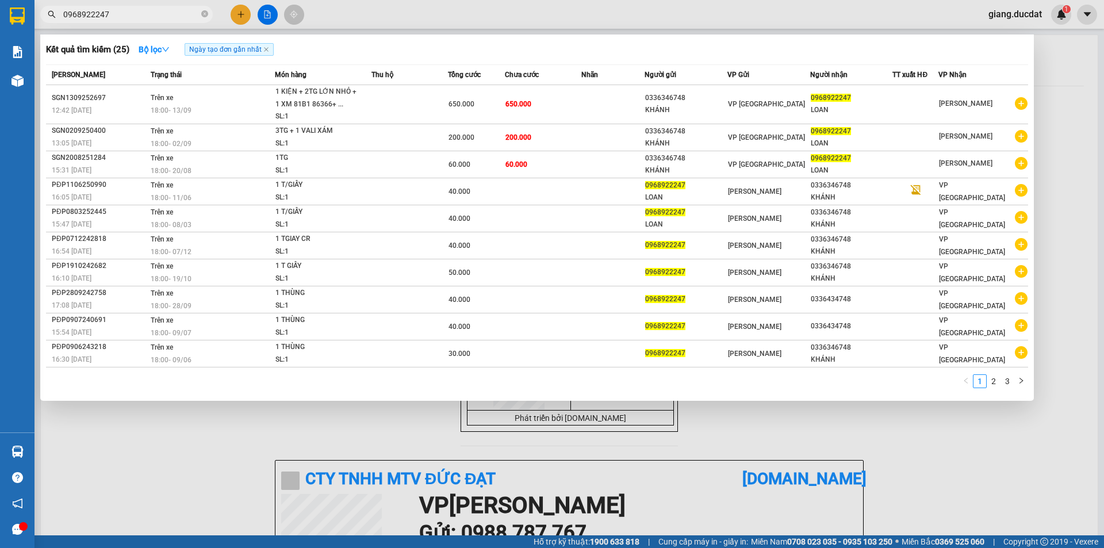
type input "0968922247"
click at [201, 11] on span "0968922247" at bounding box center [126, 14] width 172 height 17
click at [203, 15] on icon "close-circle" at bounding box center [204, 13] width 7 height 7
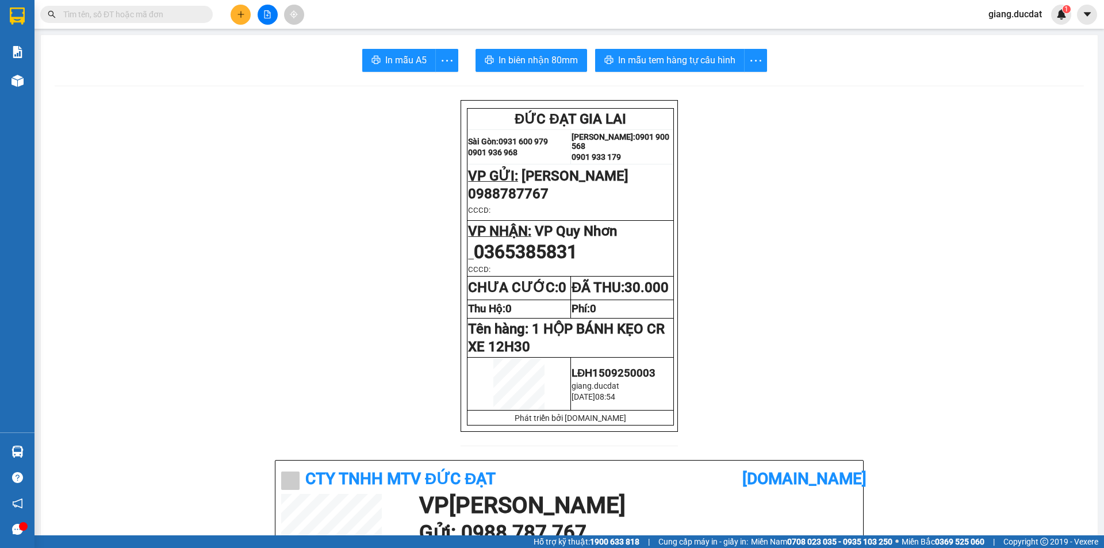
click at [147, 22] on span at bounding box center [126, 14] width 172 height 17
click at [145, 16] on input "text" at bounding box center [131, 14] width 136 height 13
paste input "961057779"
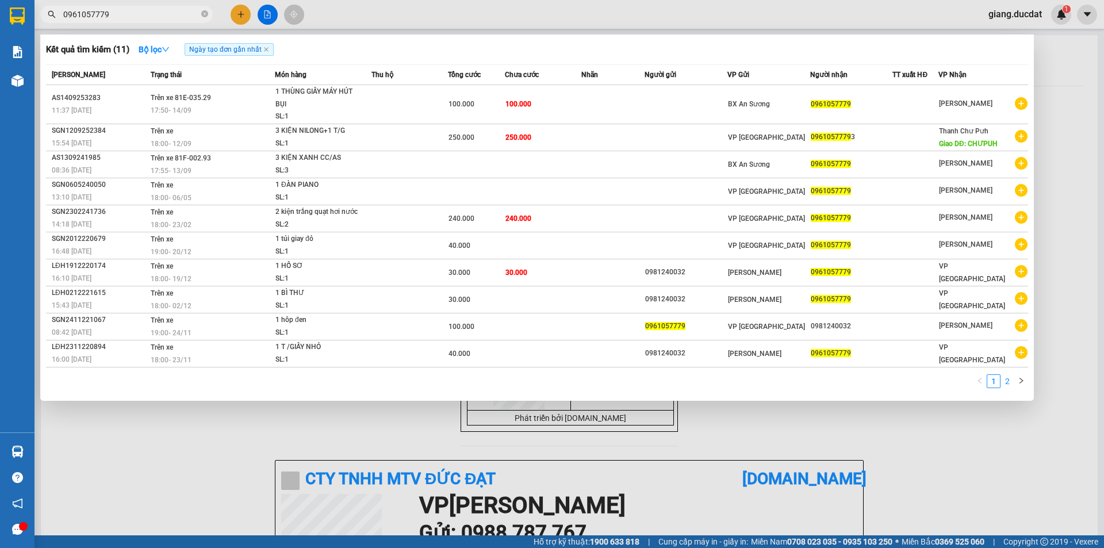
type input "0961057779"
click at [1006, 382] on link "2" at bounding box center [1007, 381] width 13 height 13
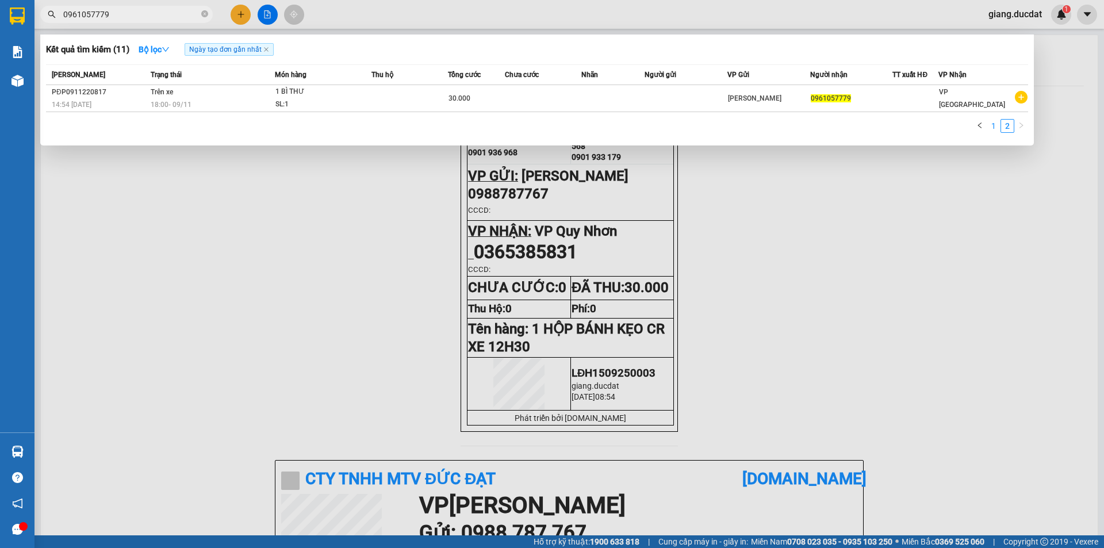
click at [993, 127] on link "1" at bounding box center [993, 126] width 13 height 13
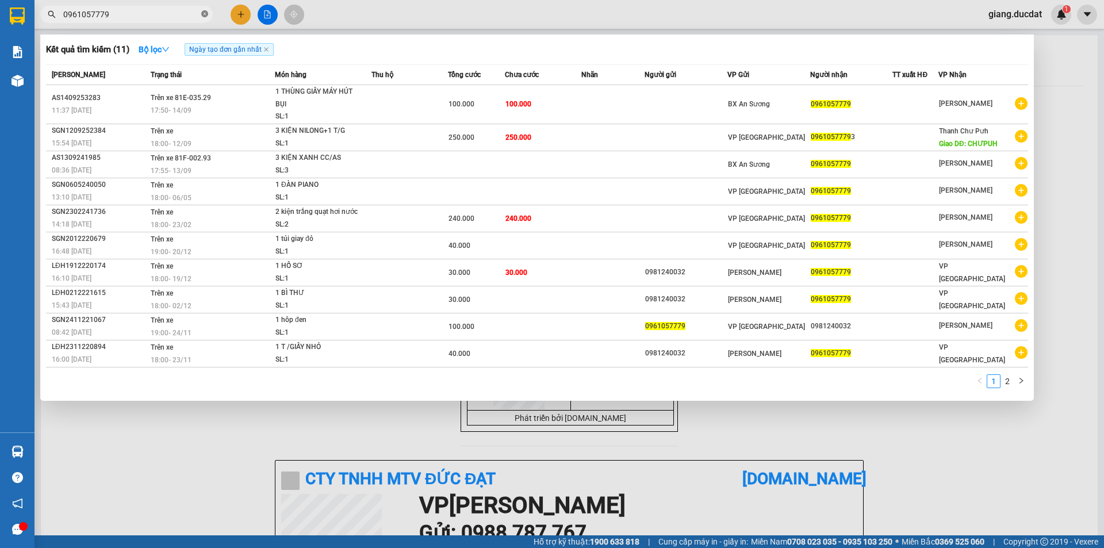
click at [206, 12] on icon "close-circle" at bounding box center [204, 13] width 7 height 7
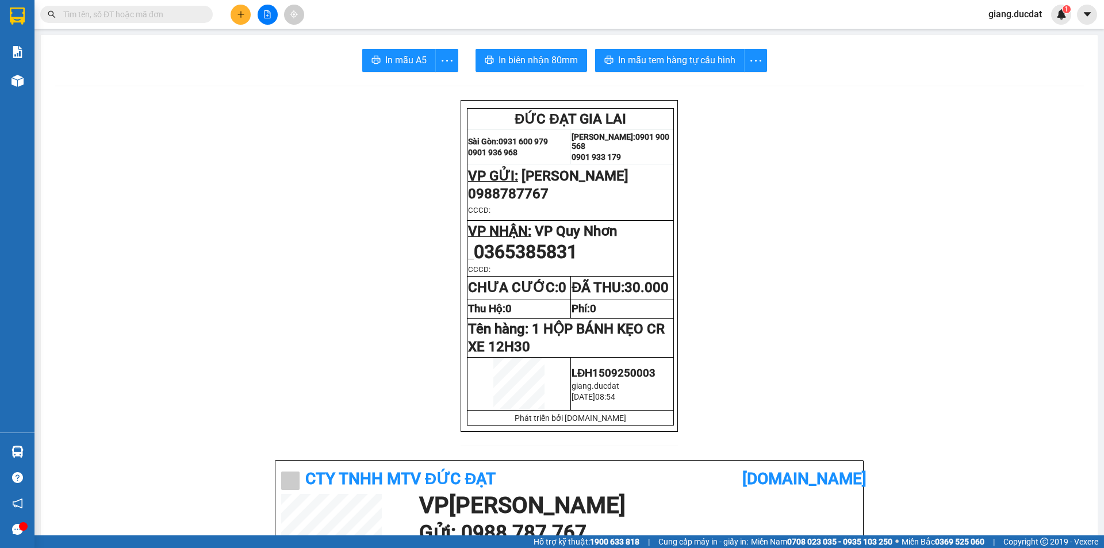
click at [179, 17] on input "text" at bounding box center [131, 14] width 136 height 13
paste input "824730387"
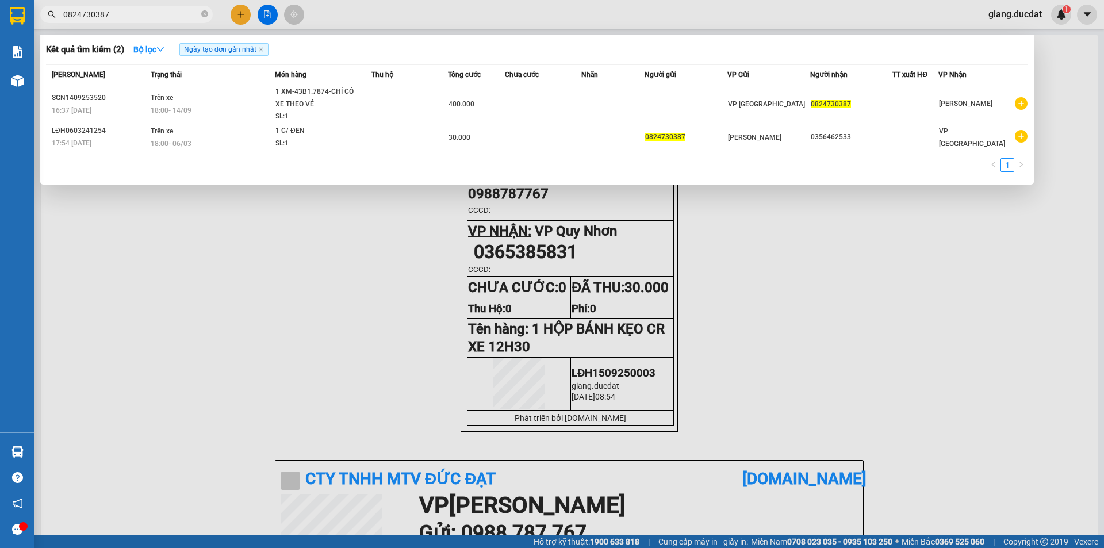
type input "0824730387"
click at [206, 11] on icon "close-circle" at bounding box center [204, 13] width 7 height 7
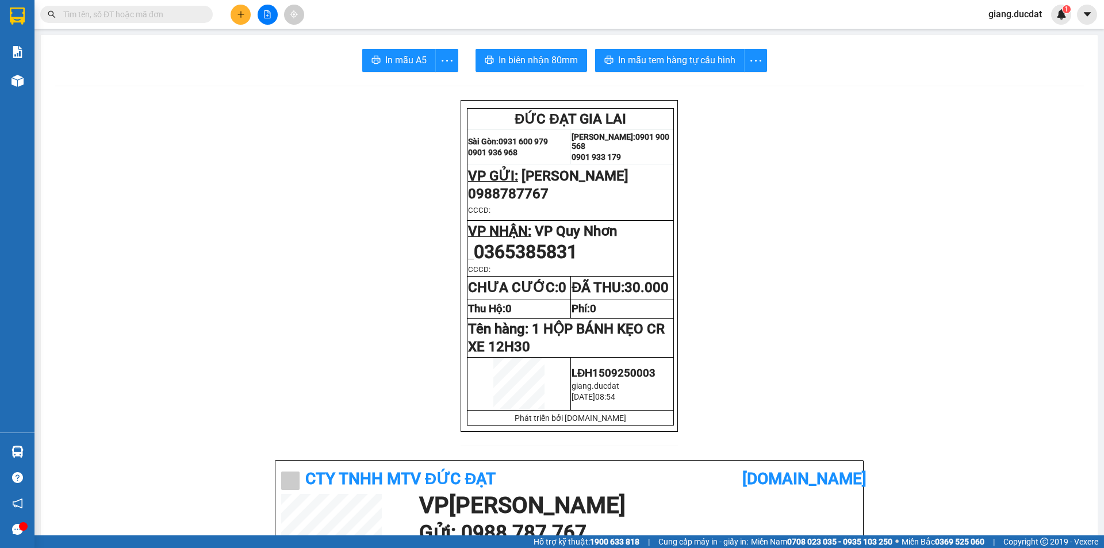
click at [171, 13] on input "text" at bounding box center [131, 14] width 136 height 13
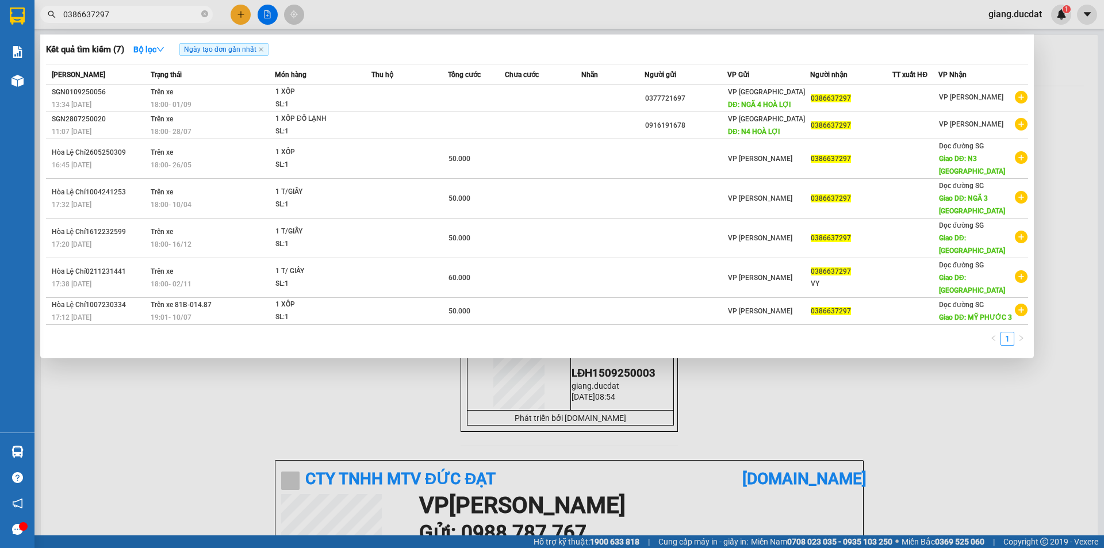
type input "0386637297"
click at [160, 14] on input "0386637297" at bounding box center [131, 14] width 136 height 13
click at [205, 16] on icon "close-circle" at bounding box center [204, 13] width 7 height 7
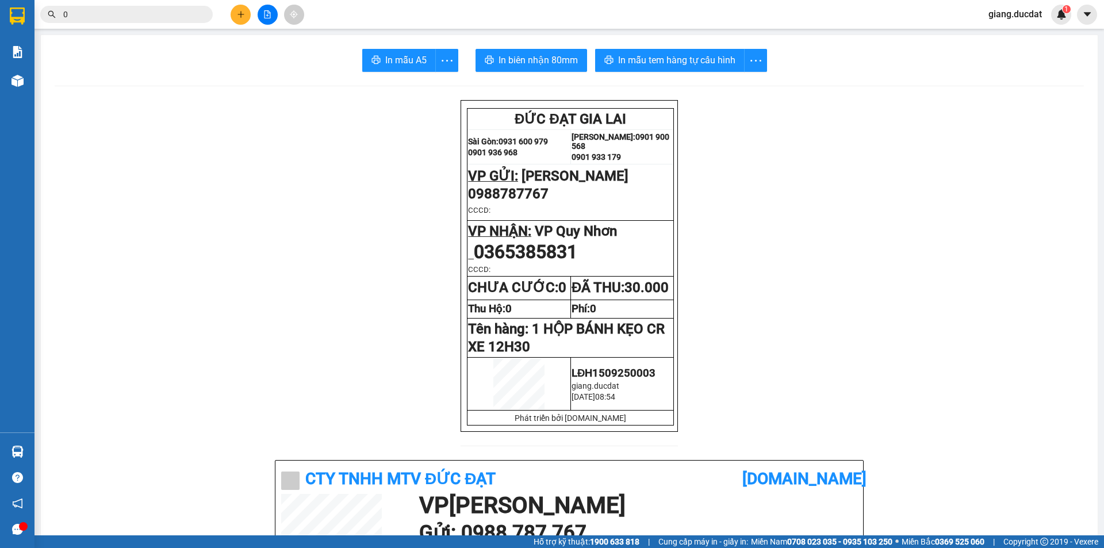
paste input "862636830"
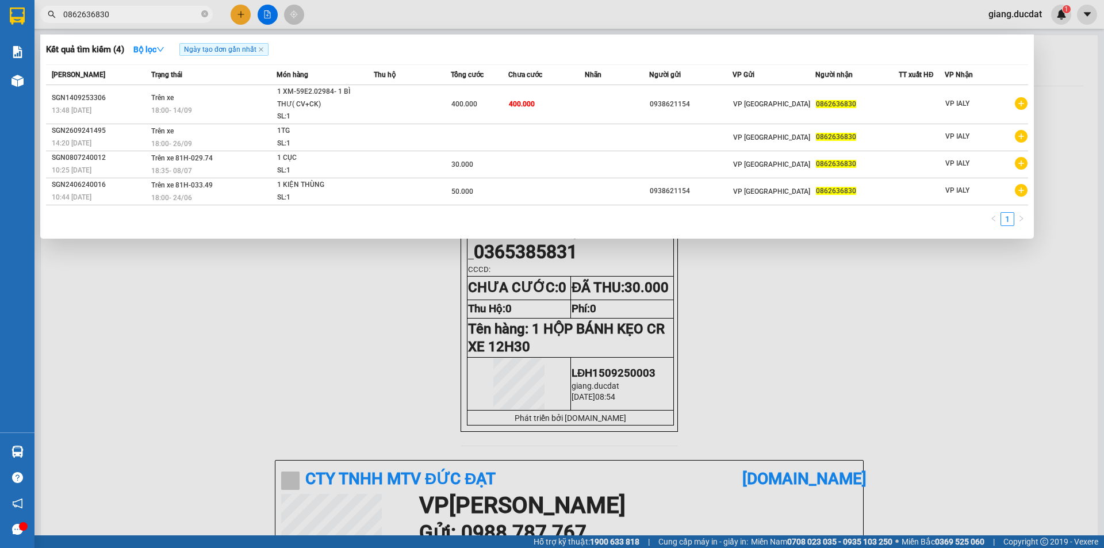
type input "0862636830"
drag, startPoint x: 257, startPoint y: 341, endPoint x: 196, endPoint y: 133, distance: 216.4
click at [257, 337] on div at bounding box center [552, 274] width 1104 height 548
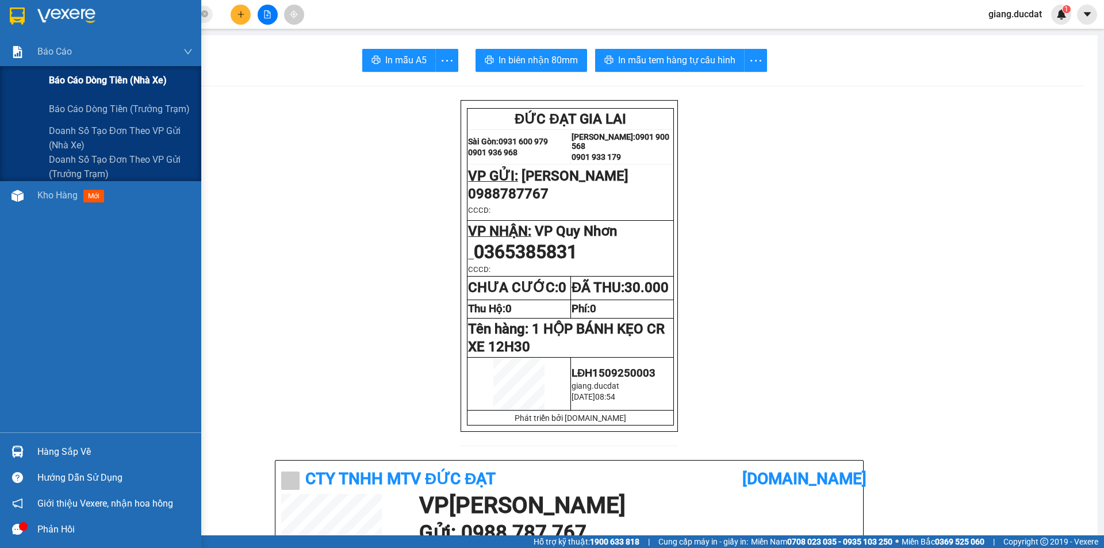
click at [94, 84] on span "Báo cáo dòng tiền (nhà xe)" at bounding box center [108, 80] width 118 height 14
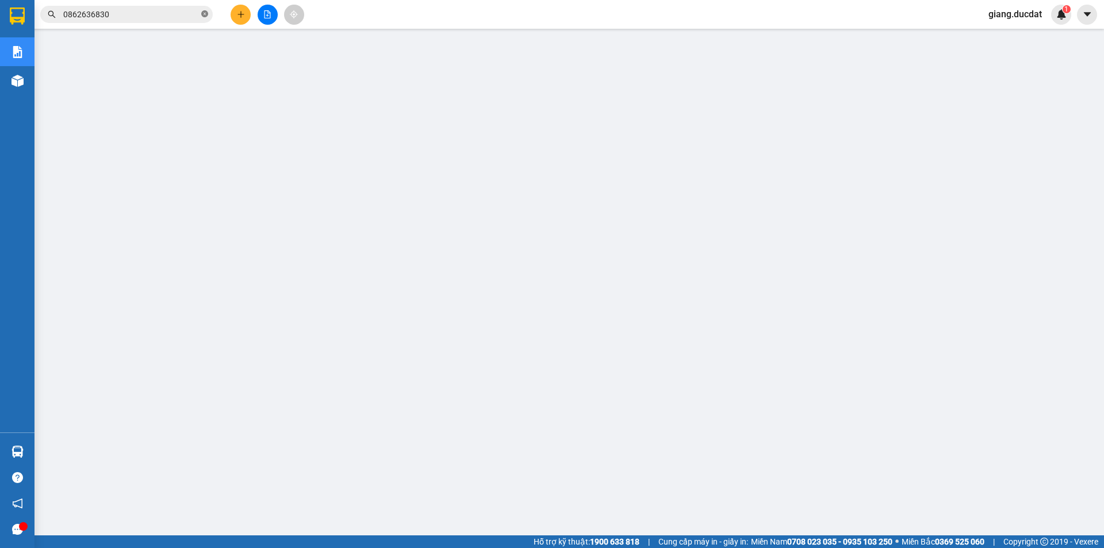
drag, startPoint x: 204, startPoint y: 17, endPoint x: 183, endPoint y: 17, distance: 20.7
click at [204, 17] on icon "close-circle" at bounding box center [204, 13] width 7 height 7
click at [172, 17] on input "text" at bounding box center [131, 14] width 136 height 13
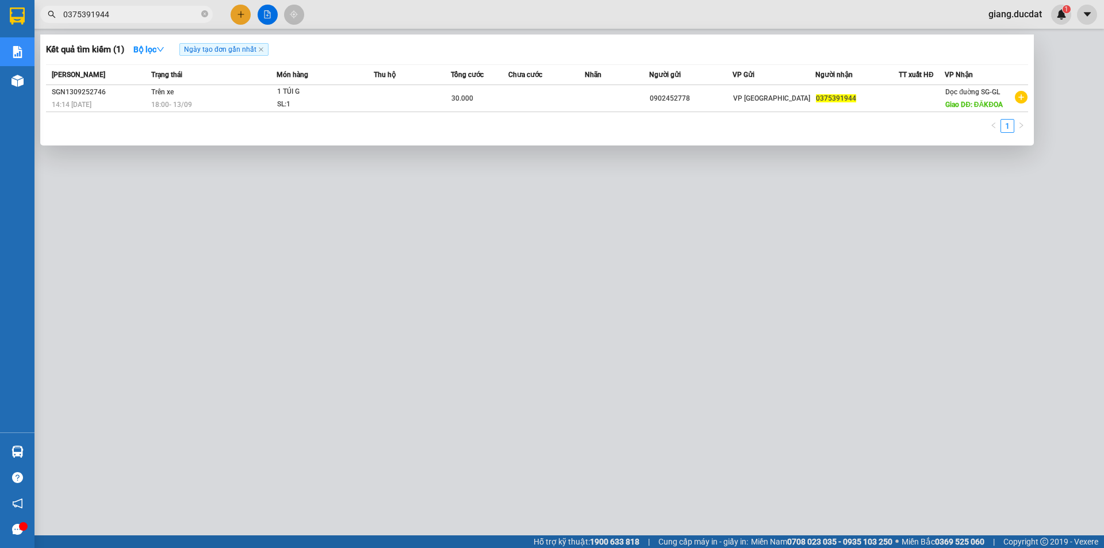
type input "0375391944"
click at [204, 11] on icon "close-circle" at bounding box center [204, 13] width 7 height 7
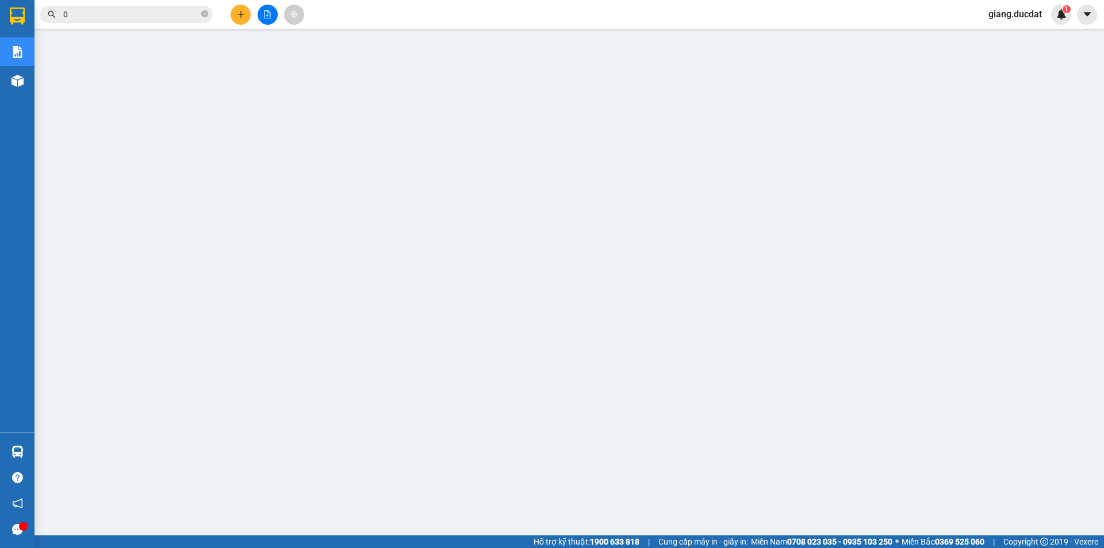
paste input "0368418752"
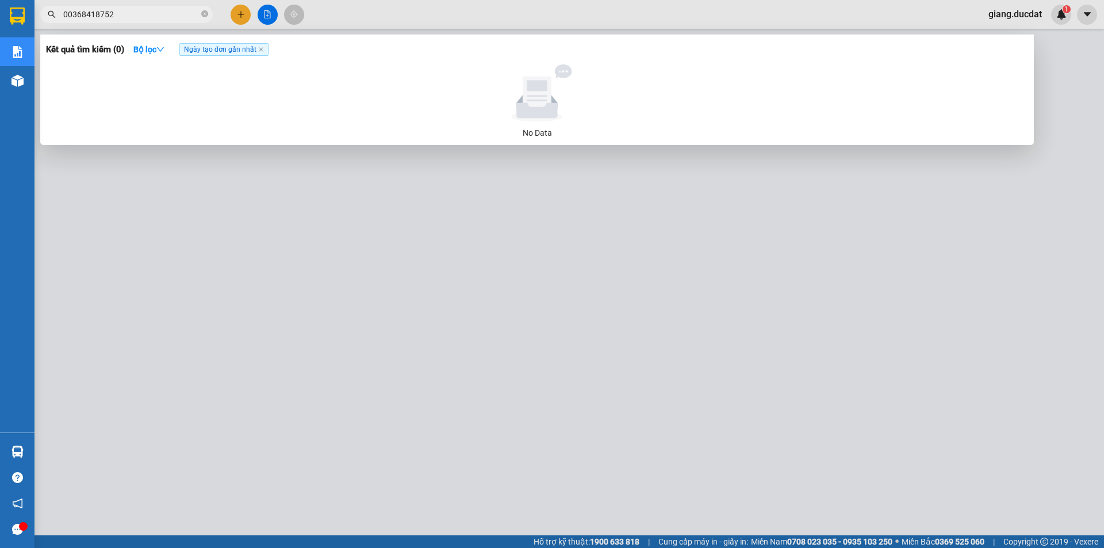
click at [68, 8] on input "00368418752" at bounding box center [131, 14] width 136 height 13
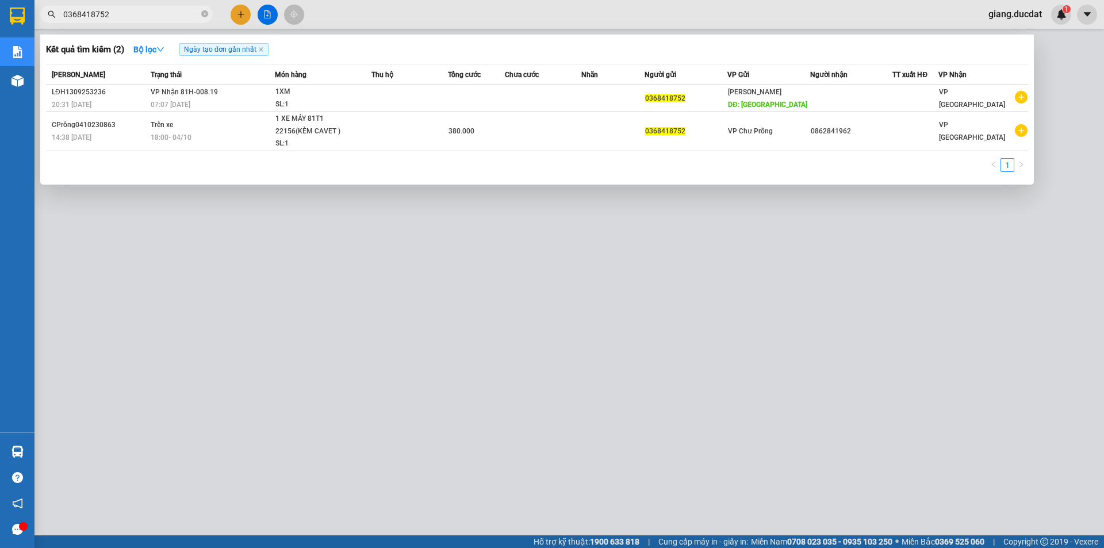
type input "0368418752"
click at [203, 15] on icon "close-circle" at bounding box center [204, 13] width 7 height 7
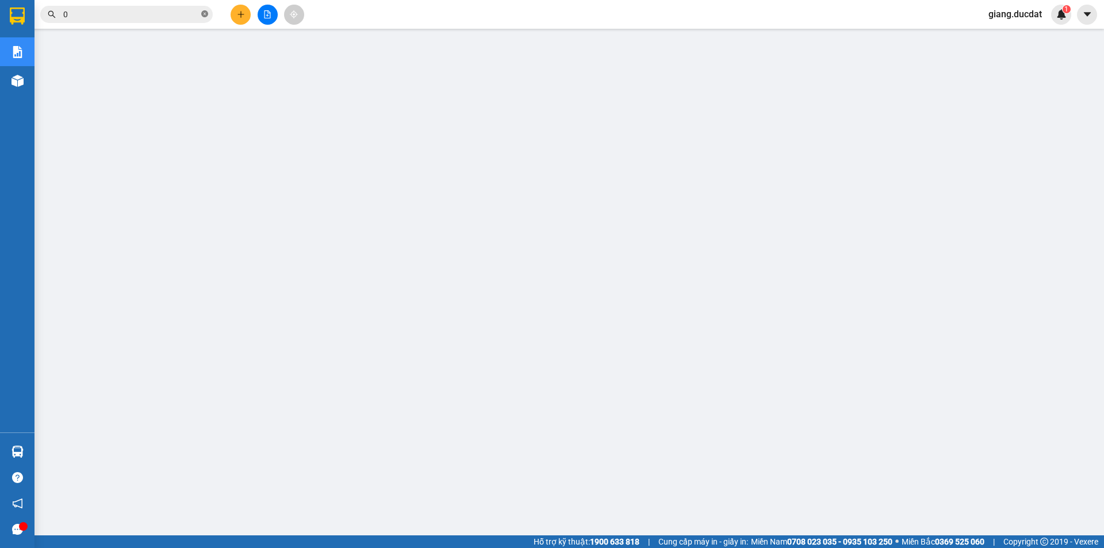
paste input "0354212016"
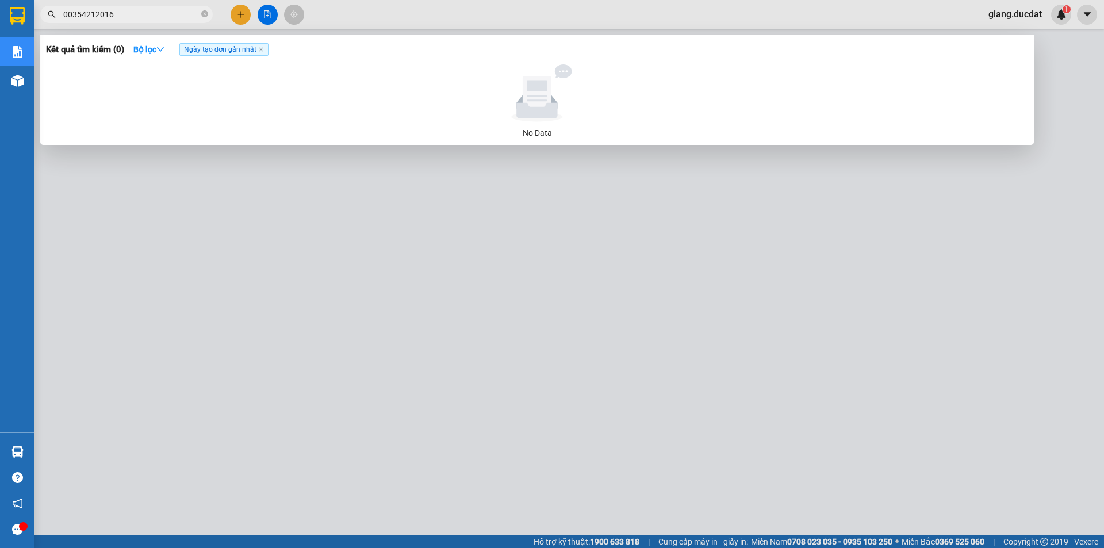
click at [67, 14] on input "00354212016" at bounding box center [131, 14] width 136 height 13
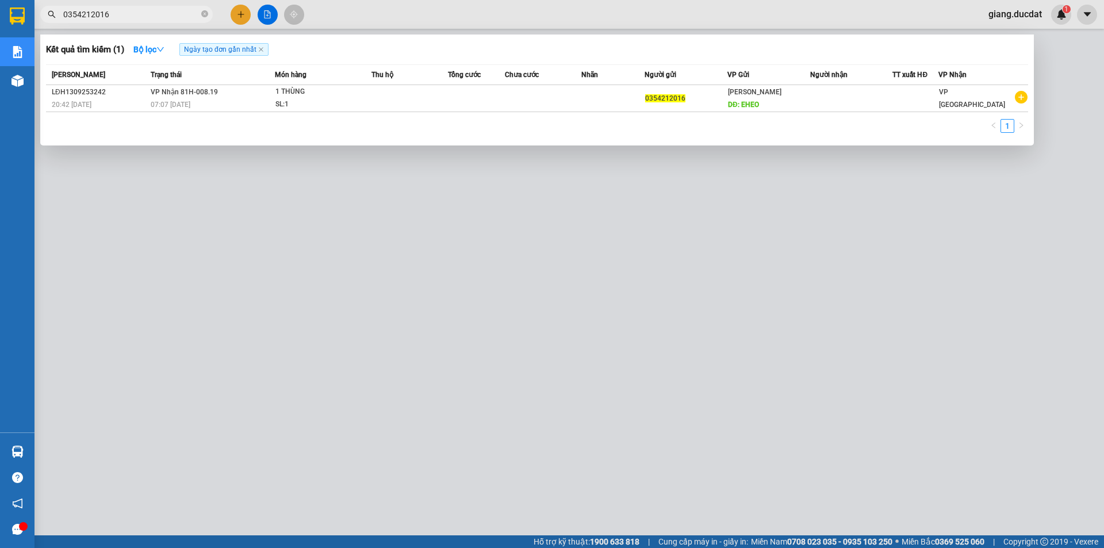
type input "0354212016"
click at [201, 16] on icon "close-circle" at bounding box center [204, 13] width 7 height 7
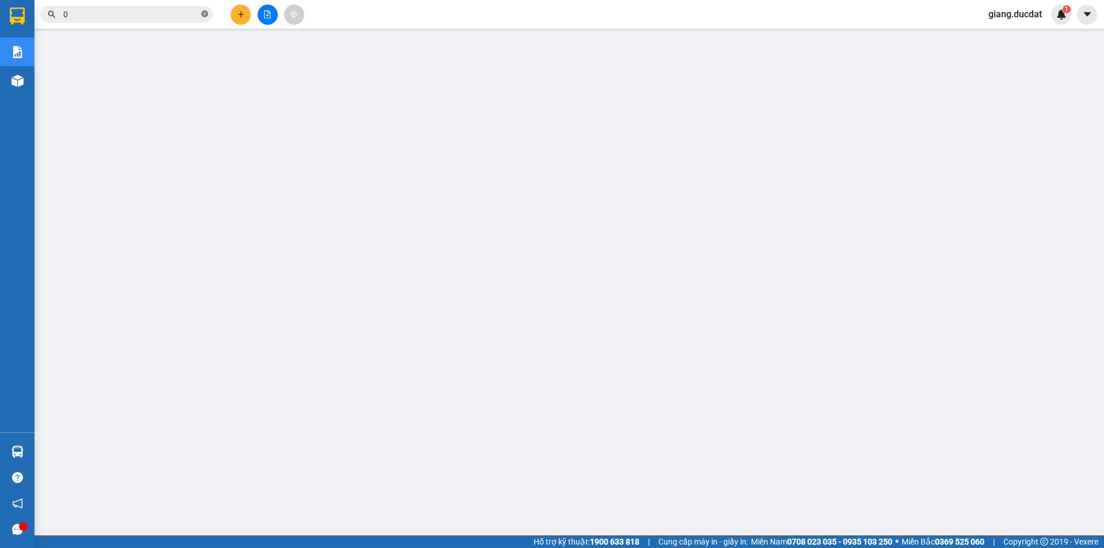
paste input "988934783"
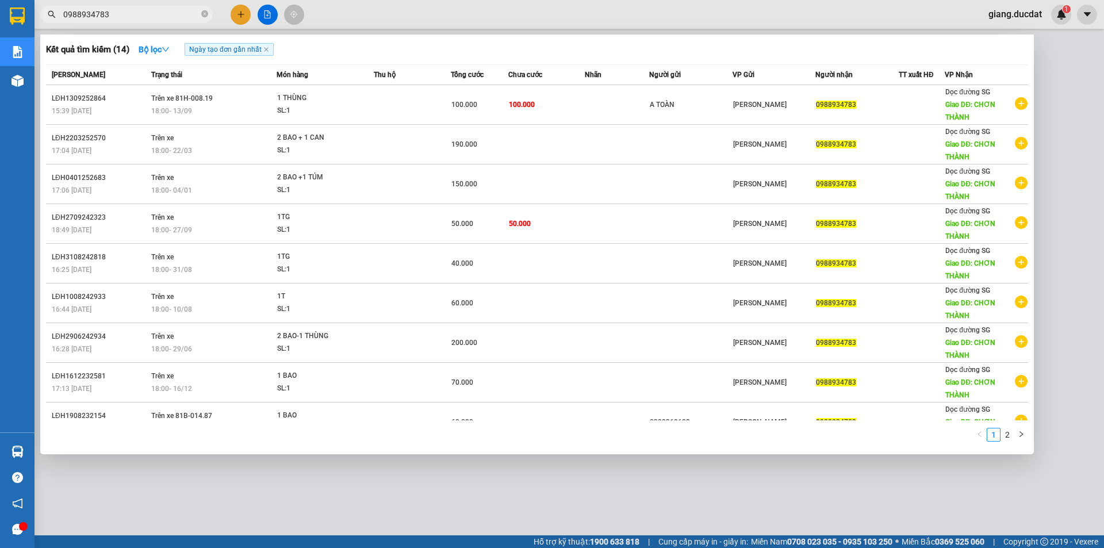
type input "0988934783"
click at [212, 15] on span "0988934783" at bounding box center [126, 14] width 172 height 17
click at [203, 16] on icon "close-circle" at bounding box center [204, 13] width 7 height 7
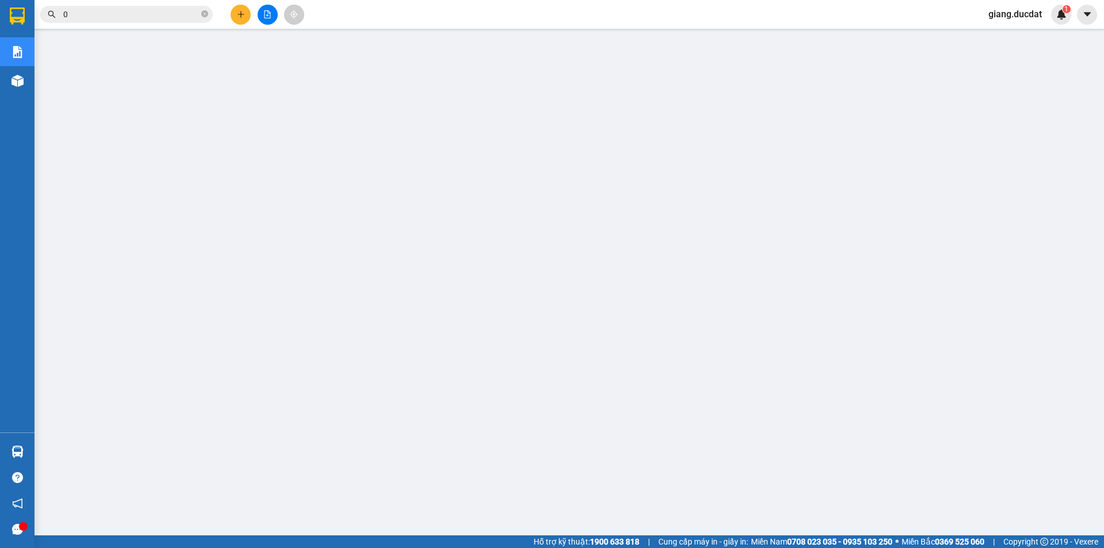
paste input "971907127"
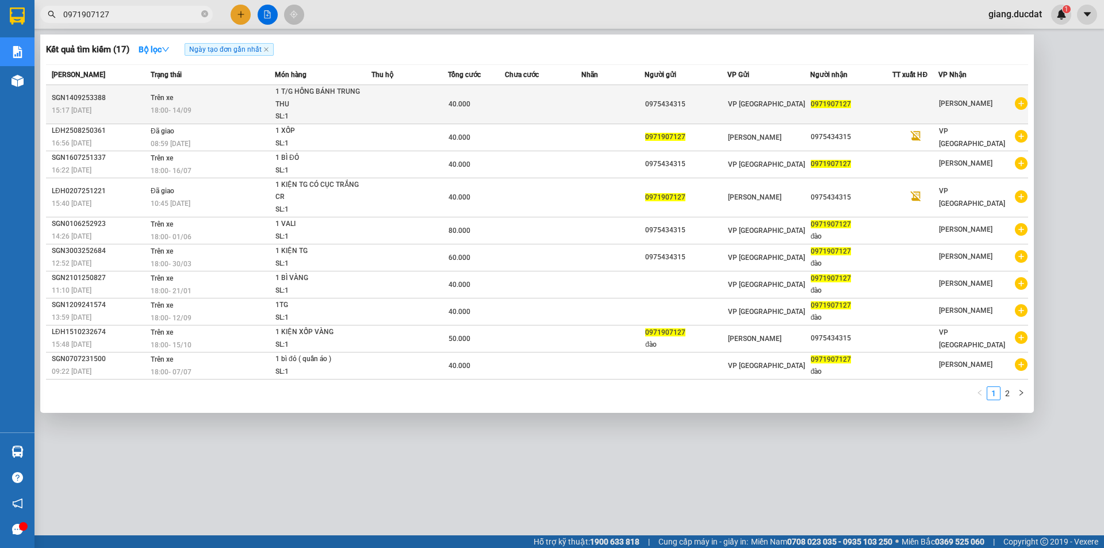
type input "0971907127"
click at [209, 103] on td "Trên xe 18:00 [DATE]" at bounding box center [211, 104] width 127 height 39
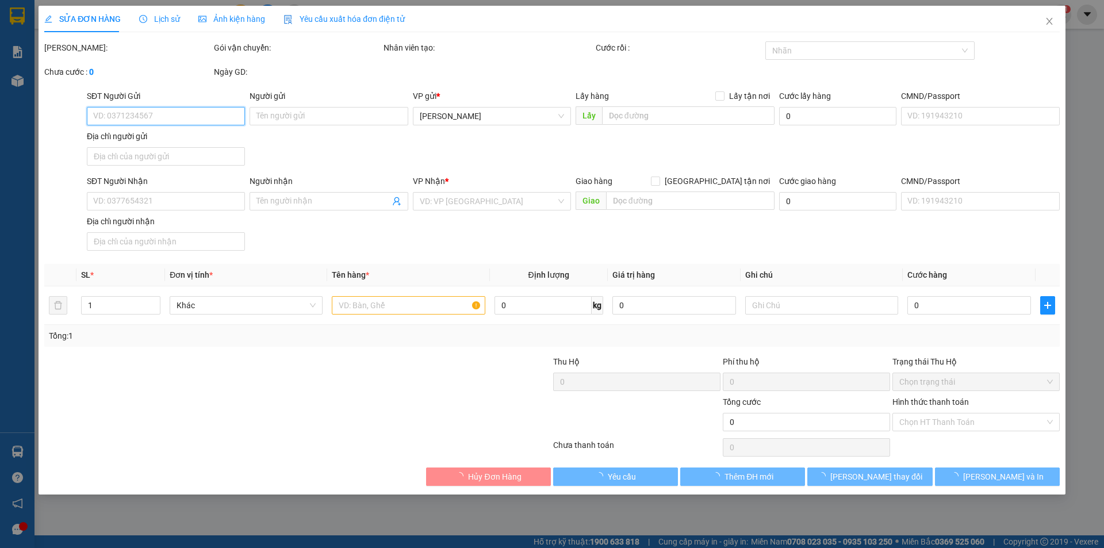
type input "0975434315"
type input "0971907127"
type input "40.000"
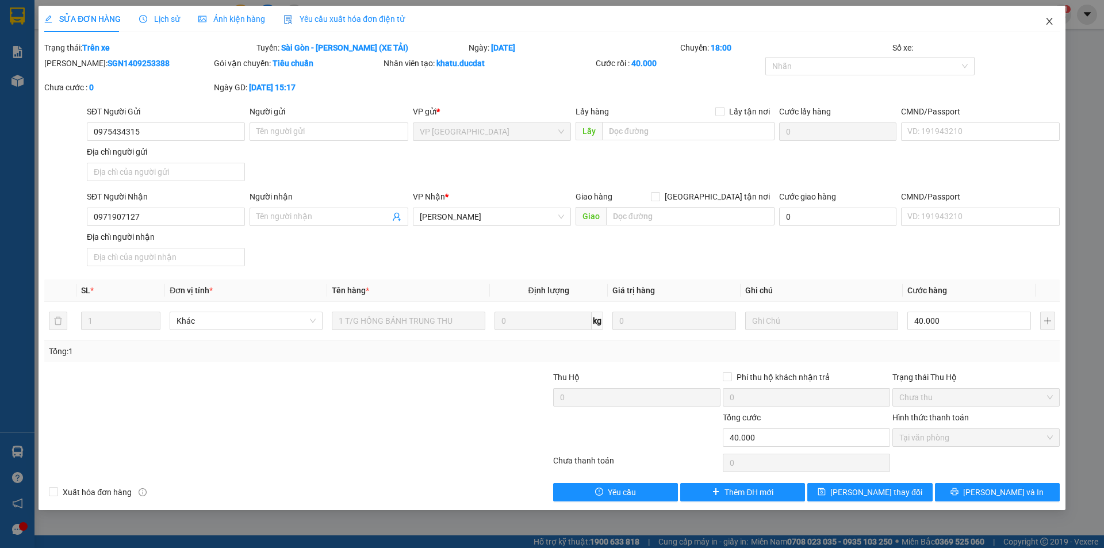
click at [1047, 17] on icon "close" at bounding box center [1048, 21] width 9 height 9
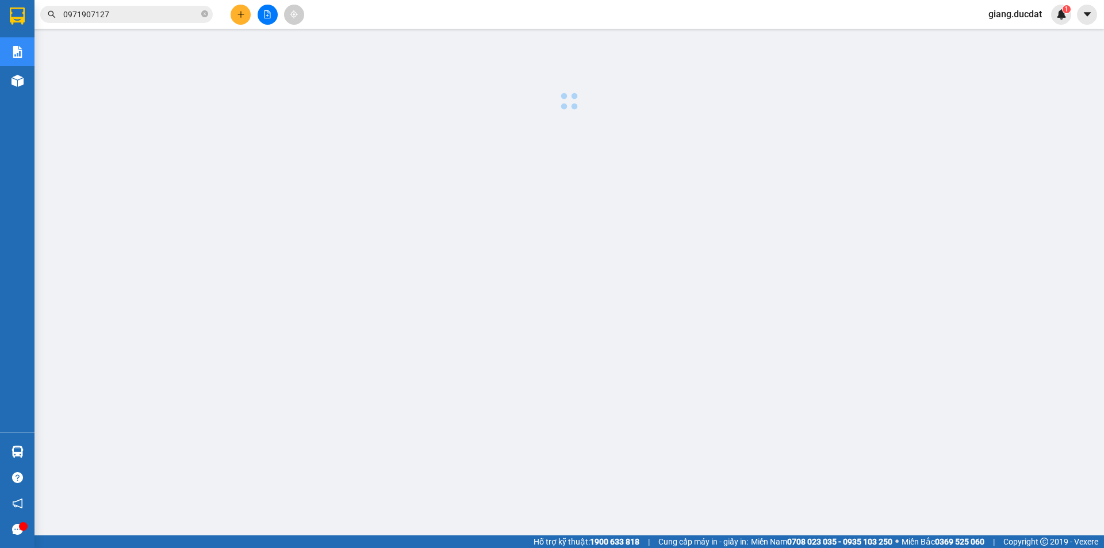
click at [144, 18] on input "0971907127" at bounding box center [131, 14] width 136 height 13
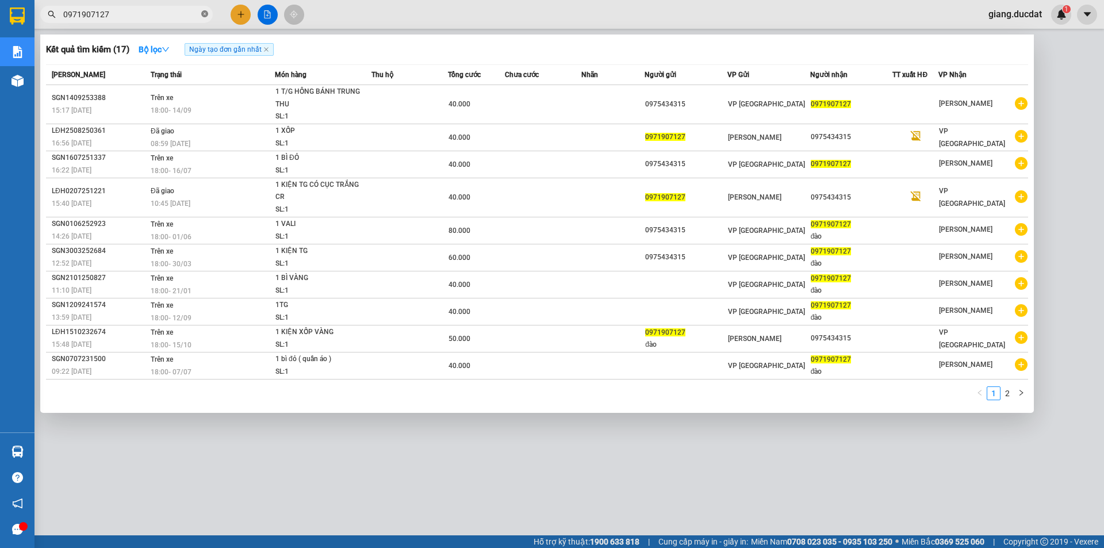
click at [203, 17] on icon "close-circle" at bounding box center [204, 13] width 7 height 7
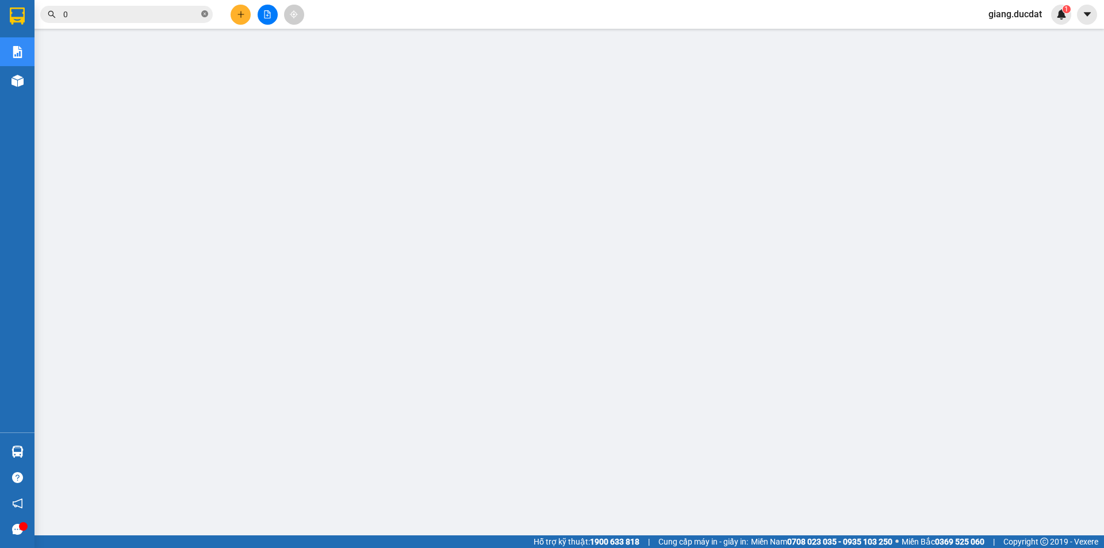
paste input "333530159"
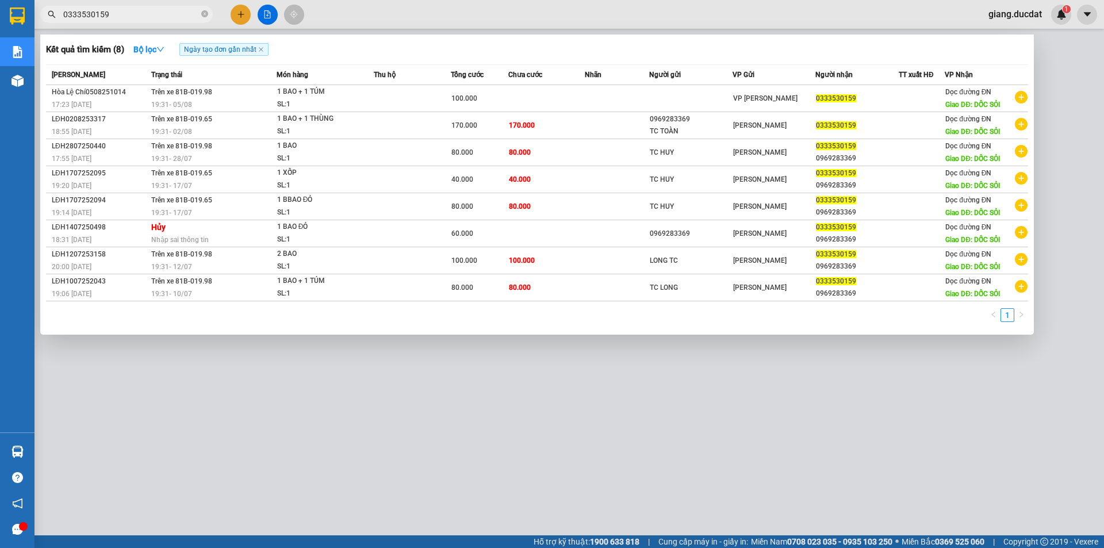
type input "0333530159"
click at [203, 13] on icon "close-circle" at bounding box center [204, 13] width 7 height 7
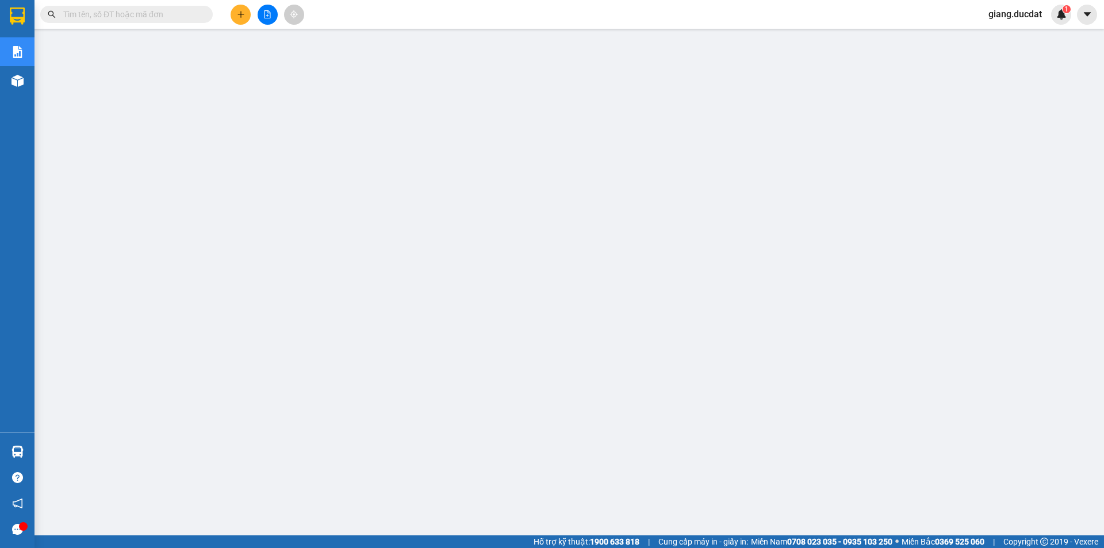
click at [187, 11] on input "text" at bounding box center [131, 14] width 136 height 13
click at [266, 15] on icon "file-add" at bounding box center [267, 14] width 8 height 8
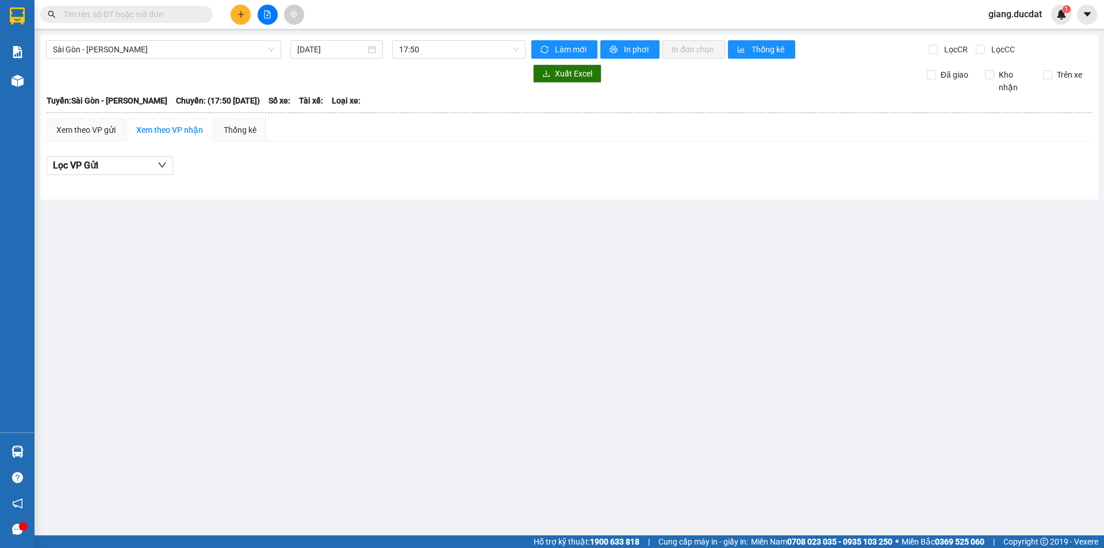
click at [180, 13] on input "text" at bounding box center [131, 14] width 136 height 13
paste input "336832294"
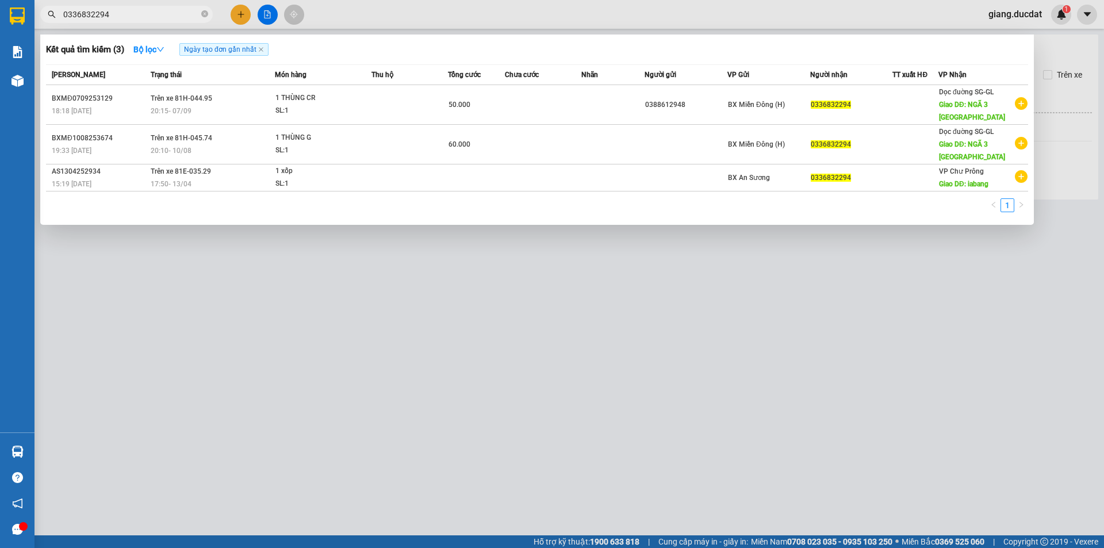
type input "0336832294"
click at [203, 13] on icon "close-circle" at bounding box center [204, 13] width 7 height 7
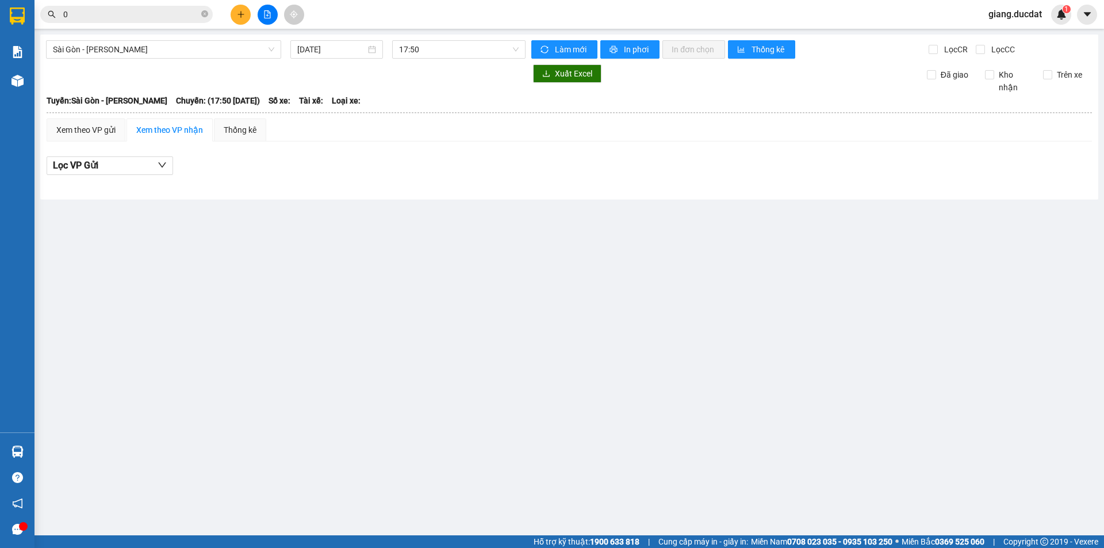
paste input "856855553"
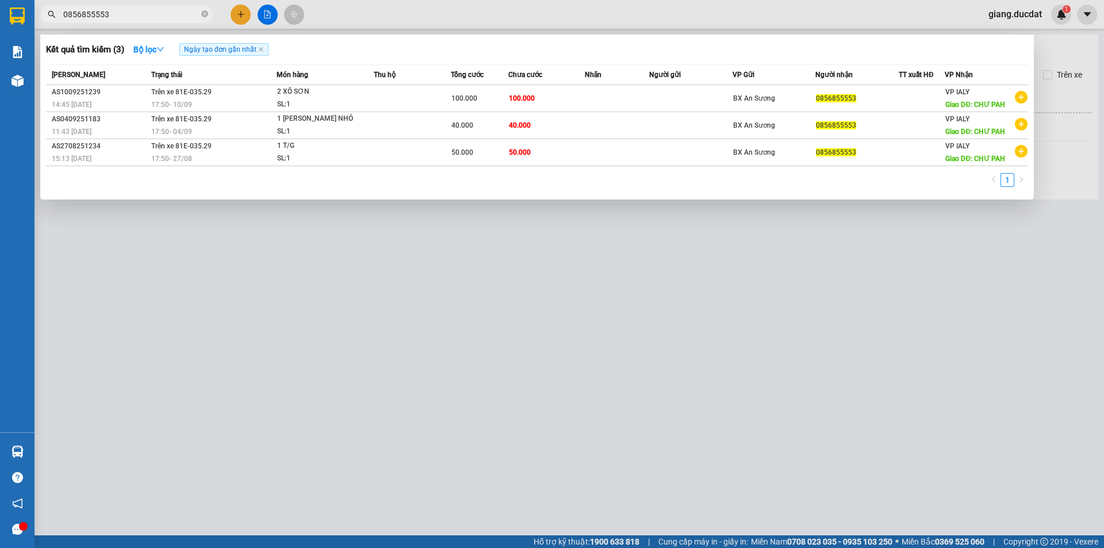
type input "0856855553"
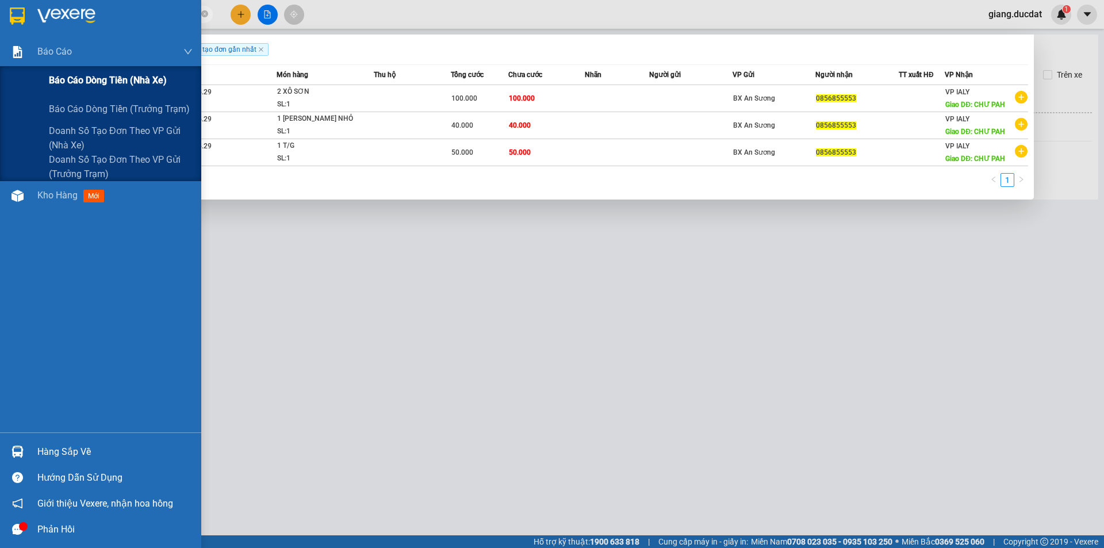
click at [86, 80] on span "Báo cáo dòng tiền (nhà xe)" at bounding box center [108, 80] width 118 height 14
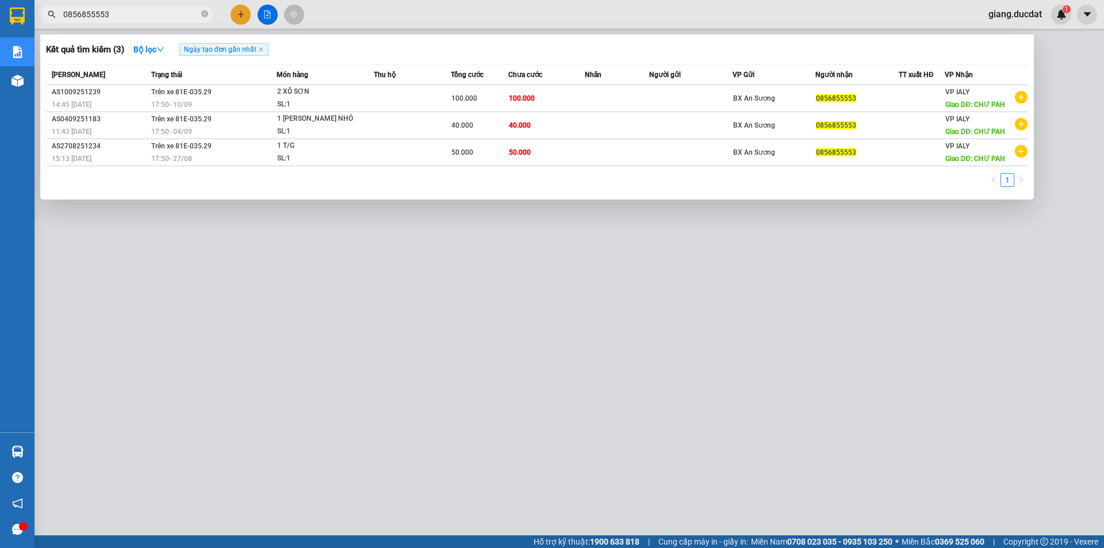
click at [385, 13] on div at bounding box center [552, 274] width 1104 height 548
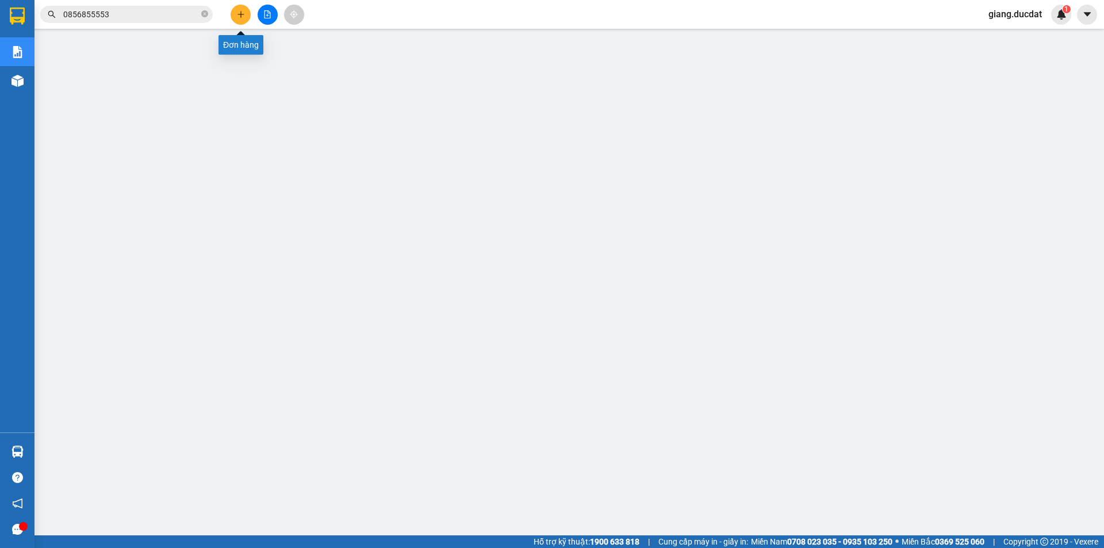
click at [248, 9] on button at bounding box center [240, 15] width 20 height 20
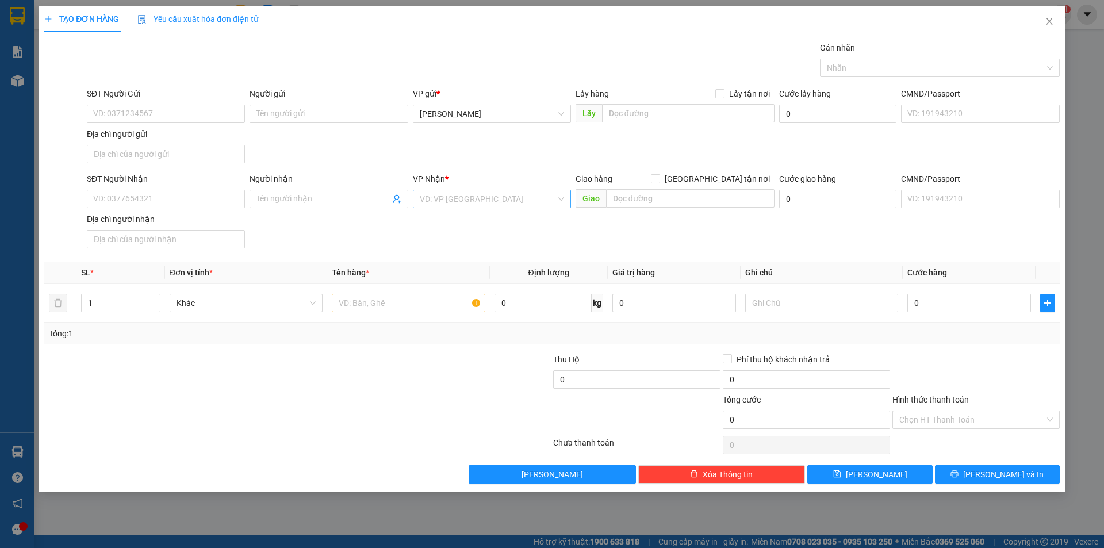
click at [494, 201] on input "search" at bounding box center [488, 198] width 136 height 17
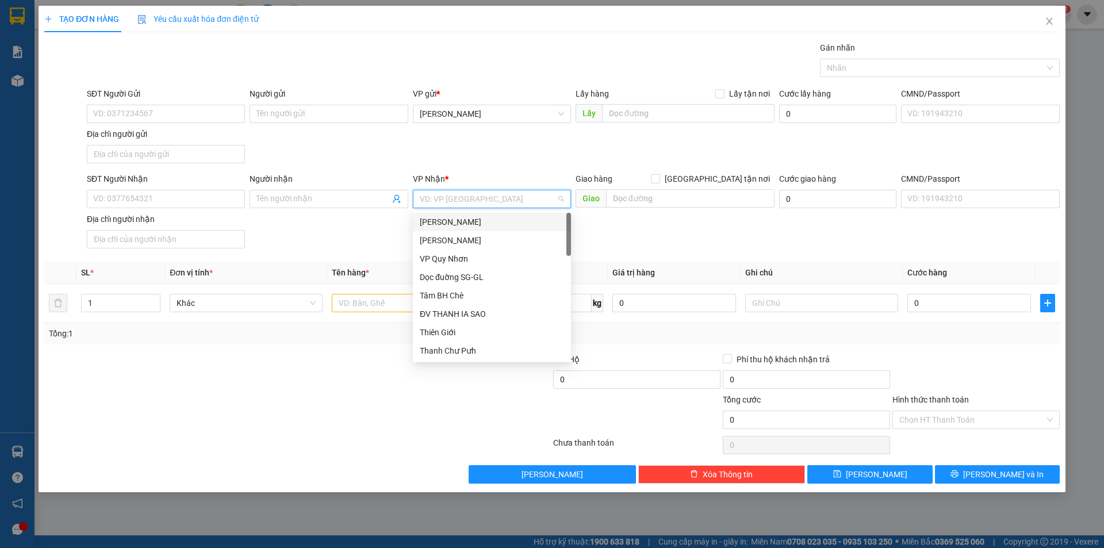
type input "Q"
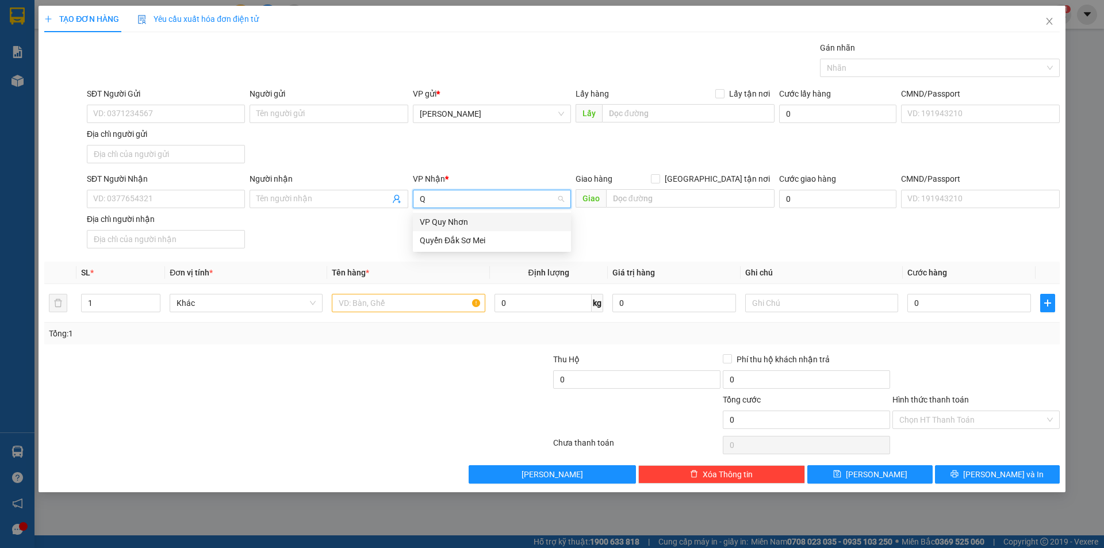
drag, startPoint x: 489, startPoint y: 227, endPoint x: 480, endPoint y: 225, distance: 8.9
click at [489, 226] on div "VP Quy Nhơn" at bounding box center [492, 222] width 144 height 13
click at [379, 298] on input "text" at bounding box center [408, 303] width 153 height 18
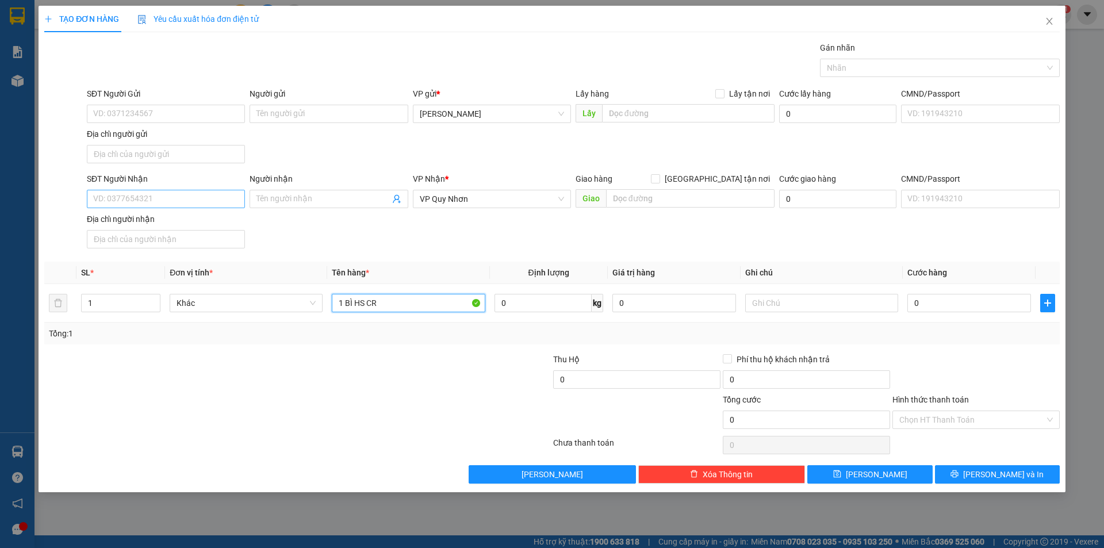
type input "1 BÌ HS CR"
click at [167, 203] on input "SĐT Người Nhận" at bounding box center [166, 199] width 158 height 18
type input "0983006993"
click at [134, 117] on input "SĐT Người Gửi" at bounding box center [166, 114] width 158 height 18
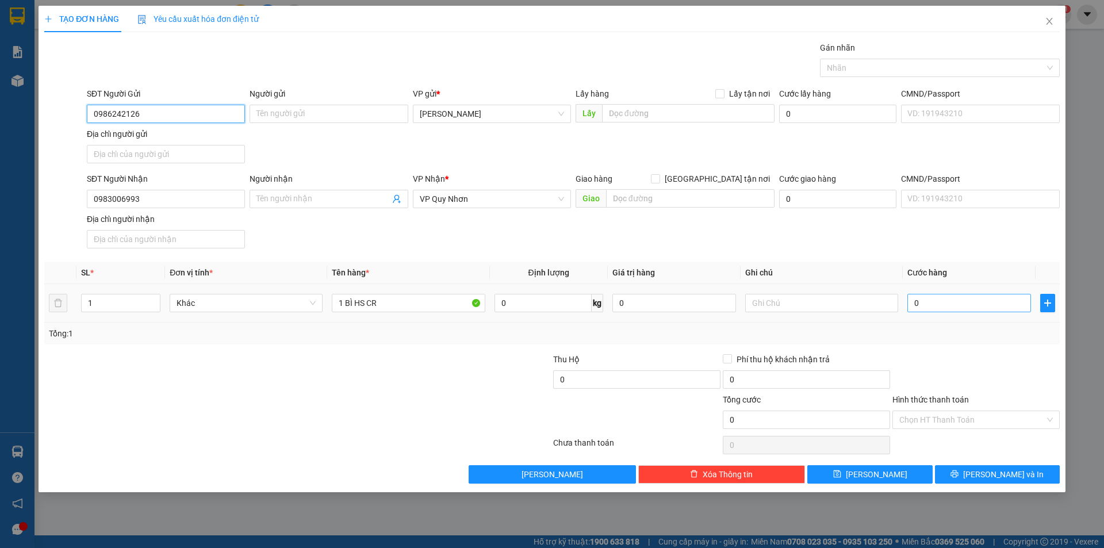
type input "0986242126"
click at [936, 308] on input "0" at bounding box center [969, 303] width 124 height 18
type input "3"
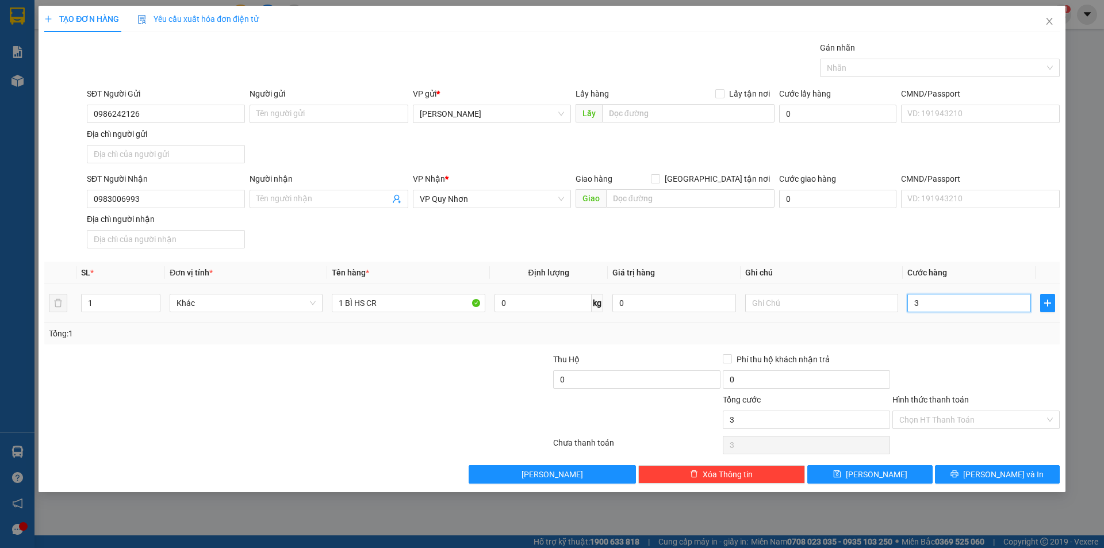
type input "30"
type input "30.000"
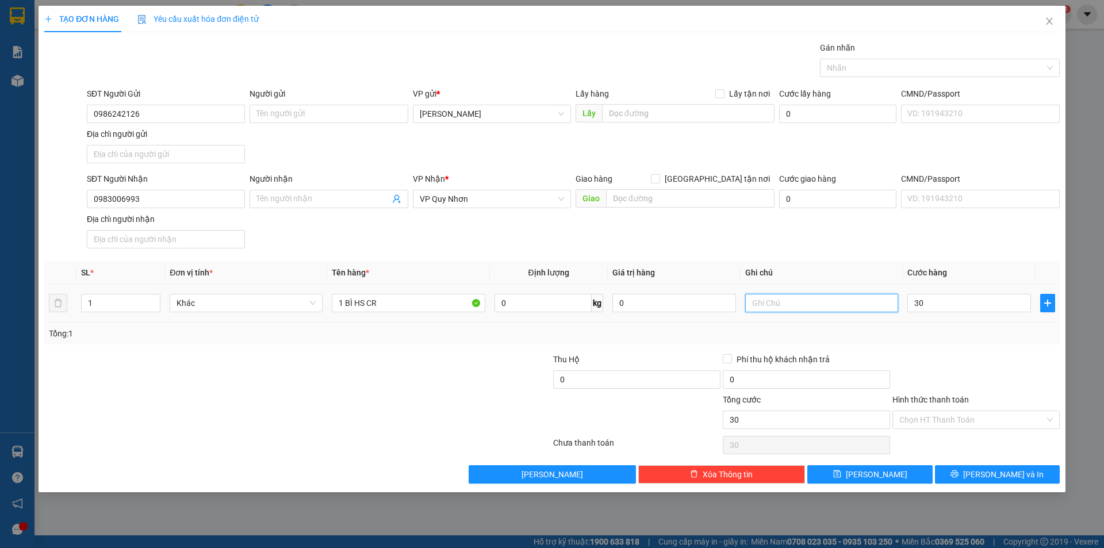
type input "30.000"
click at [851, 309] on input "text" at bounding box center [821, 303] width 153 height 18
type input "XE 1H30"
click at [942, 416] on input "Hình thức thanh toán" at bounding box center [971, 419] width 145 height 17
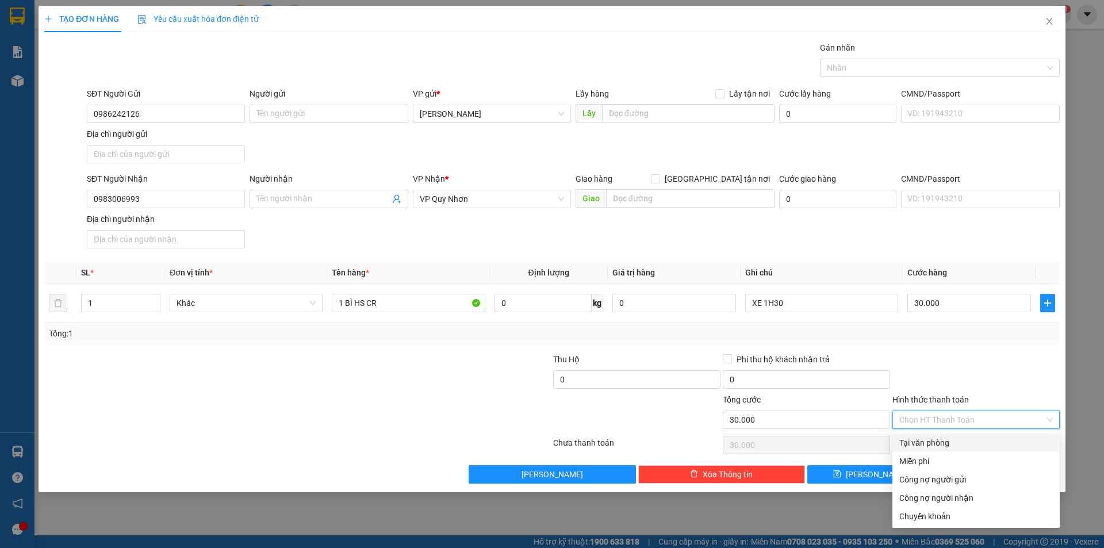
click at [933, 440] on div "Tại văn phòng" at bounding box center [975, 442] width 153 height 13
type input "0"
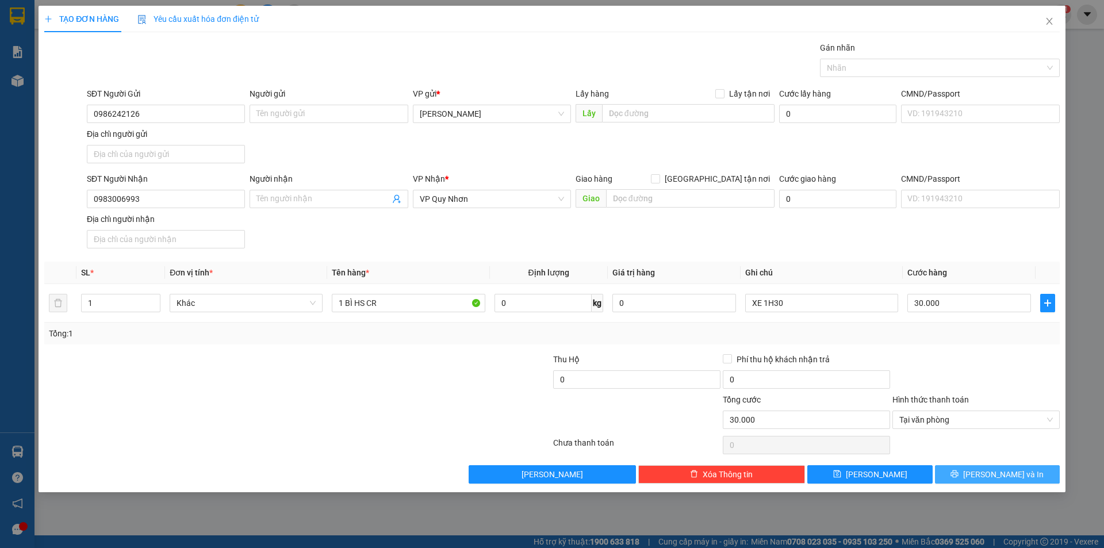
click at [1005, 471] on span "[PERSON_NAME] và In" at bounding box center [1003, 474] width 80 height 13
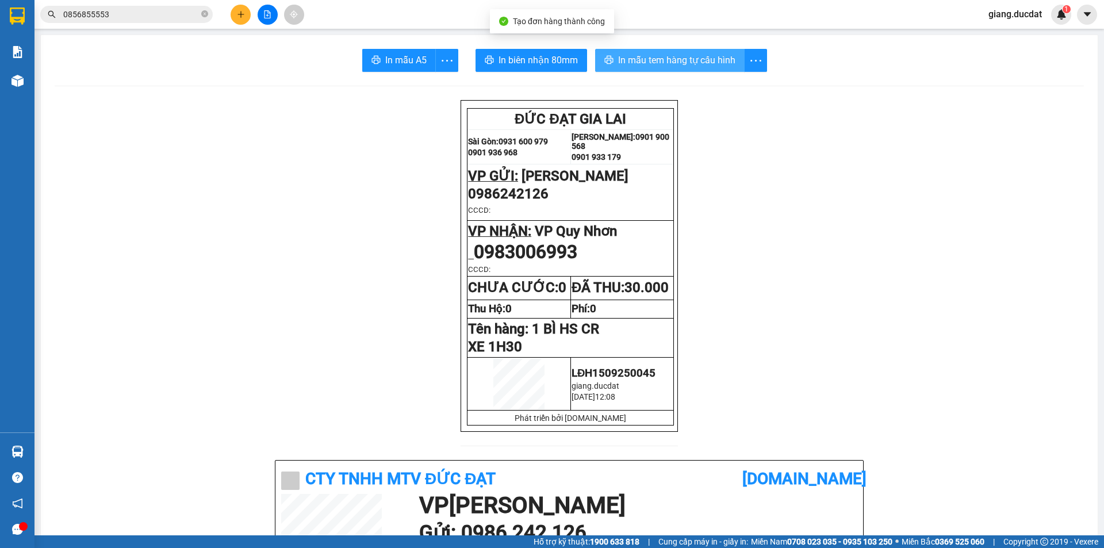
click at [643, 55] on span "In mẫu tem hàng tự cấu hình" at bounding box center [676, 60] width 117 height 14
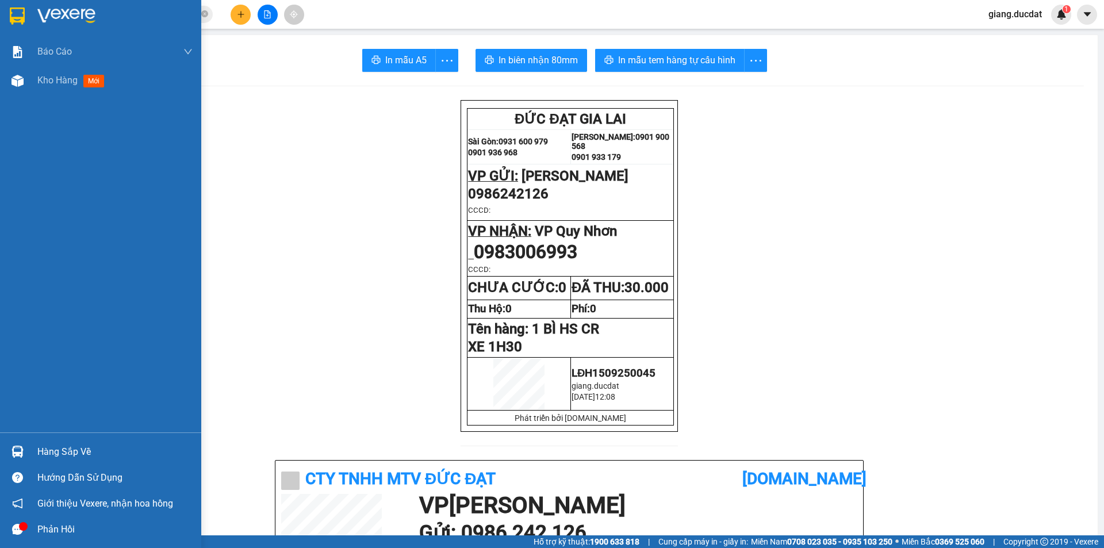
click at [11, 17] on img at bounding box center [17, 15] width 15 height 17
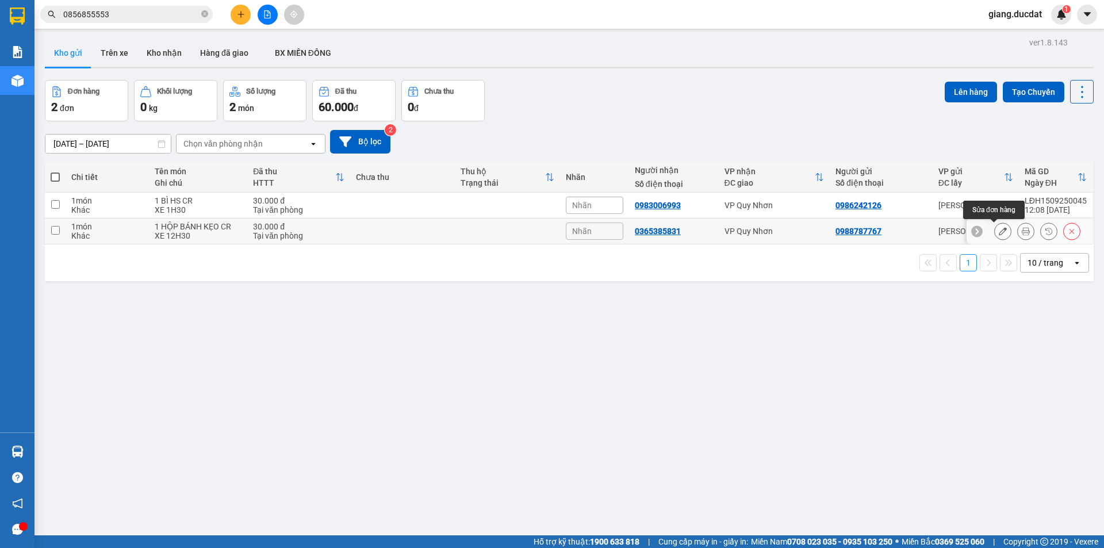
click at [998, 230] on icon at bounding box center [1002, 231] width 8 height 8
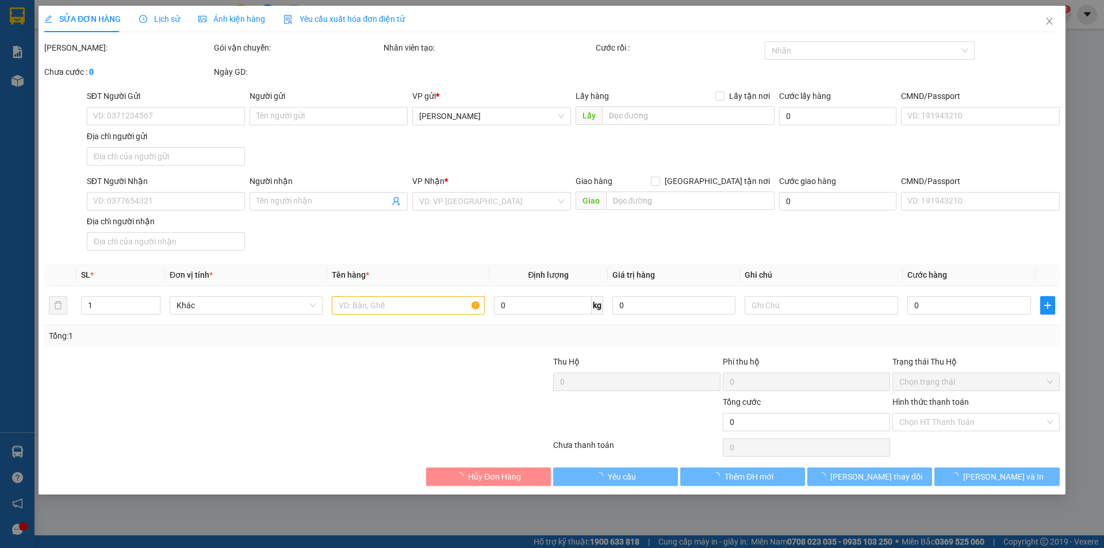
type input "0988787767"
type input "0365385831"
type input "30.000"
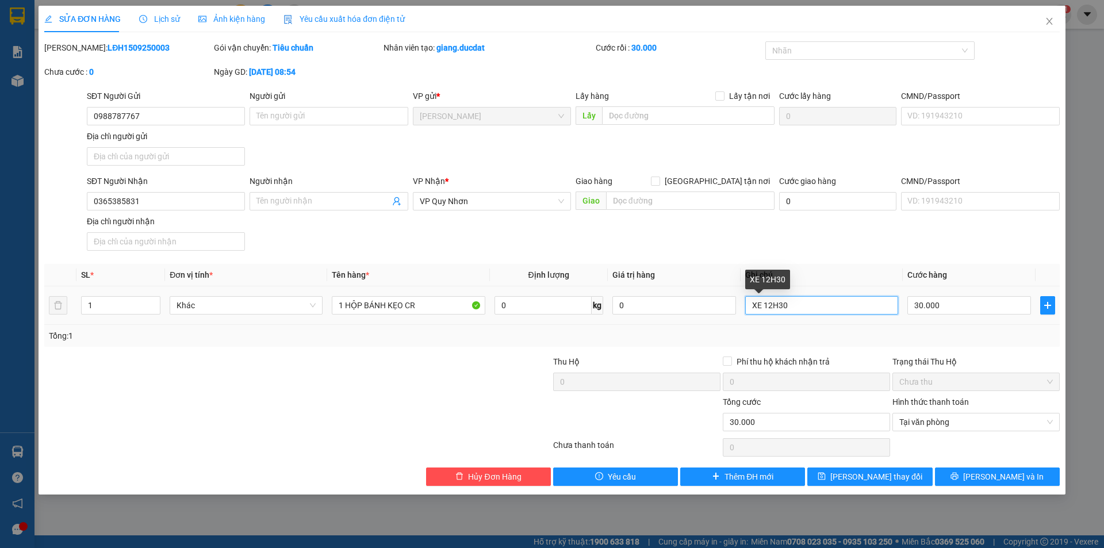
drag, startPoint x: 768, startPoint y: 302, endPoint x: 774, endPoint y: 303, distance: 5.8
click at [774, 303] on input "XE 12H30" at bounding box center [821, 305] width 153 height 18
type input "XE 1H30"
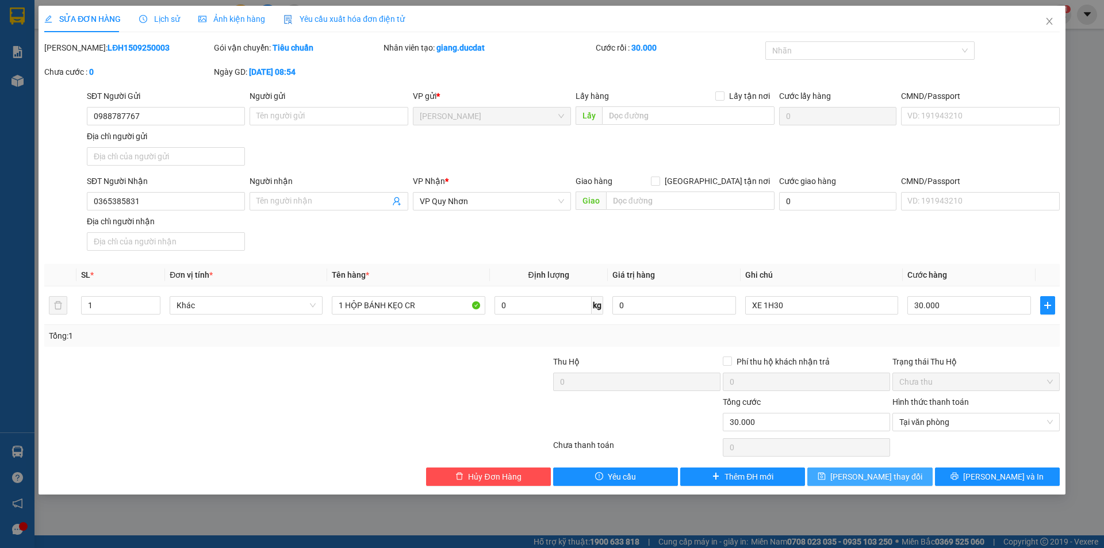
click at [912, 477] on button "[PERSON_NAME] thay đổi" at bounding box center [869, 476] width 125 height 18
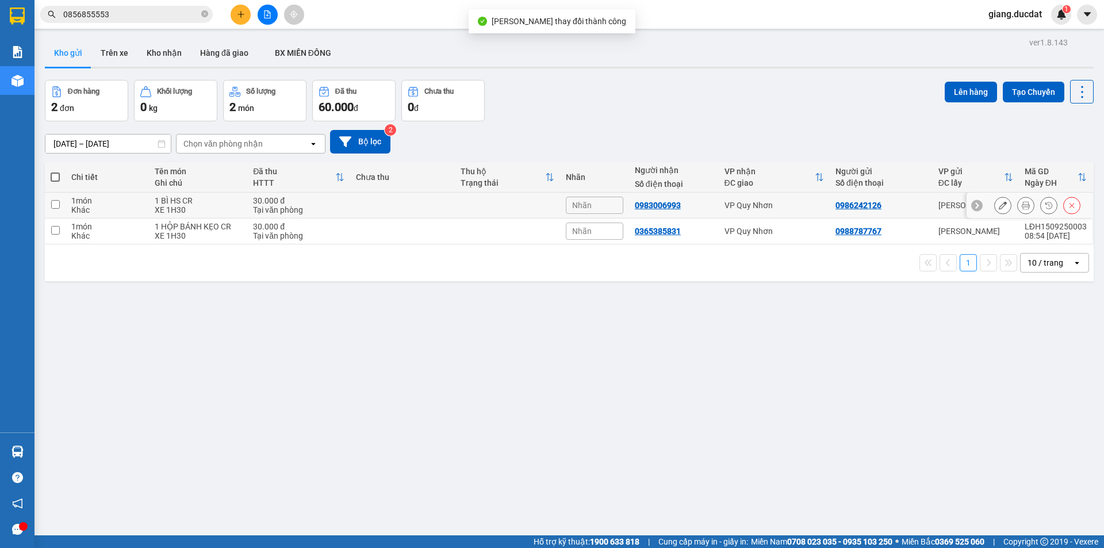
click at [53, 206] on input "checkbox" at bounding box center [55, 204] width 9 height 9
checkbox input "true"
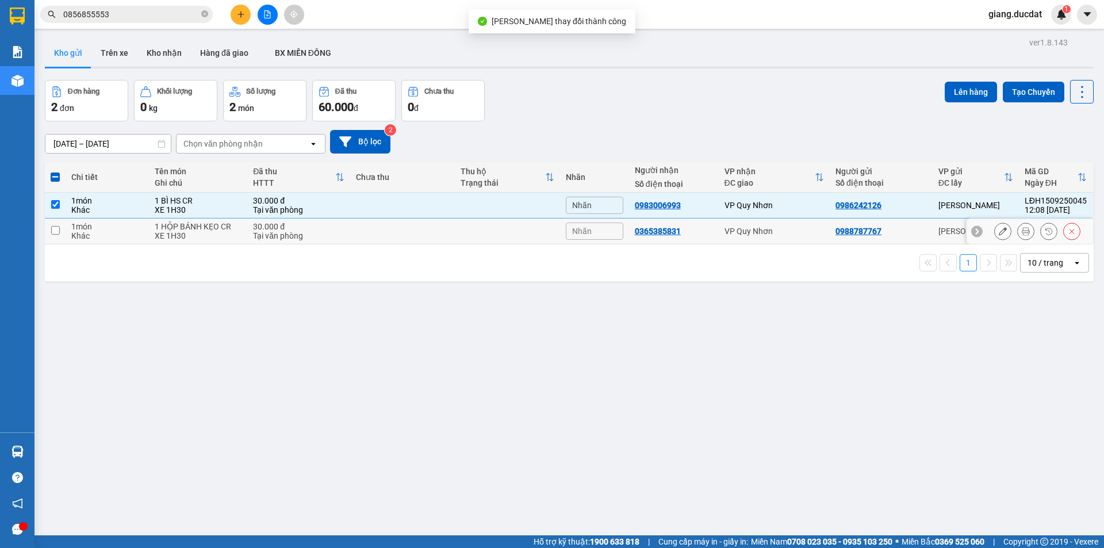
click at [53, 229] on input "checkbox" at bounding box center [55, 230] width 9 height 9
checkbox input "true"
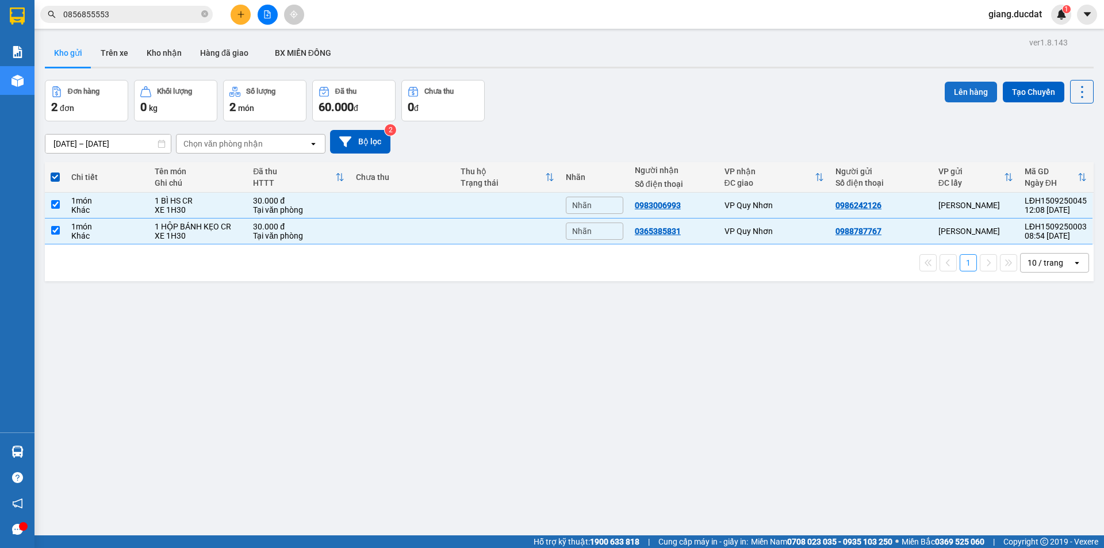
click at [945, 98] on button "Lên hàng" at bounding box center [970, 92] width 52 height 21
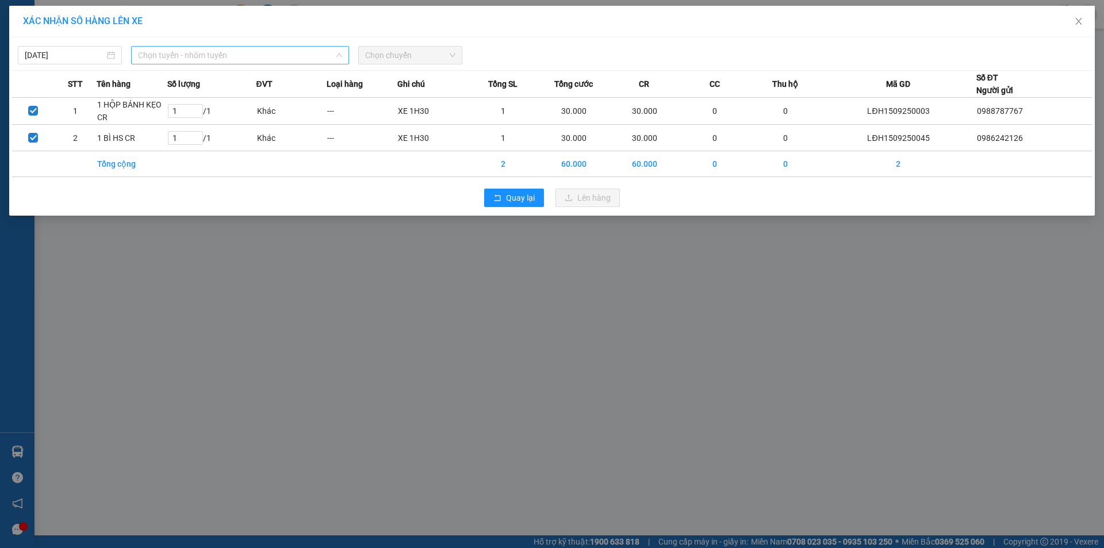
click at [216, 51] on span "Chọn tuyến - nhóm tuyến" at bounding box center [240, 55] width 204 height 17
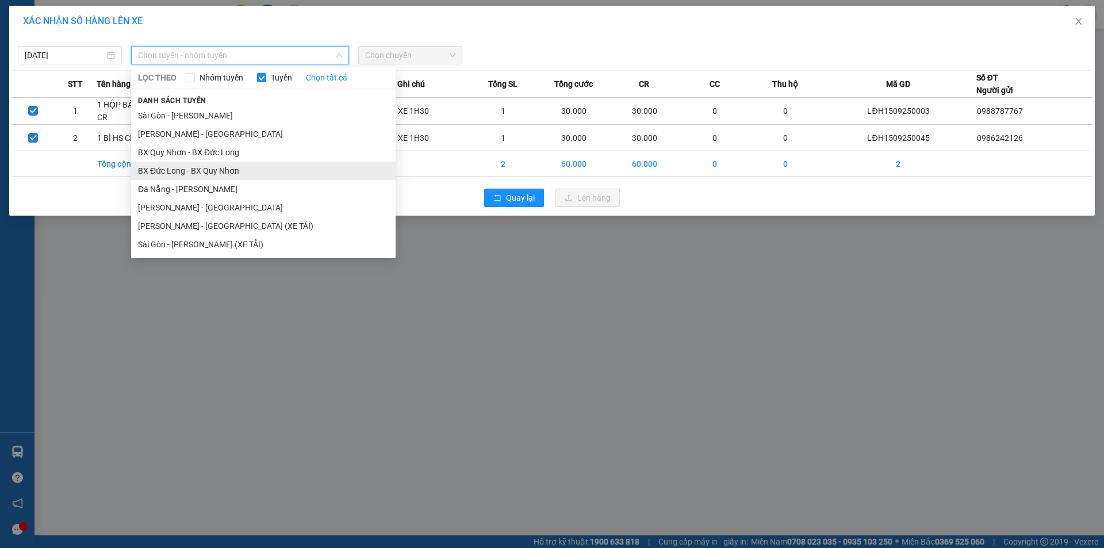
click at [209, 175] on li "BX Đức Long - BX Quy Nhơn" at bounding box center [263, 171] width 264 height 18
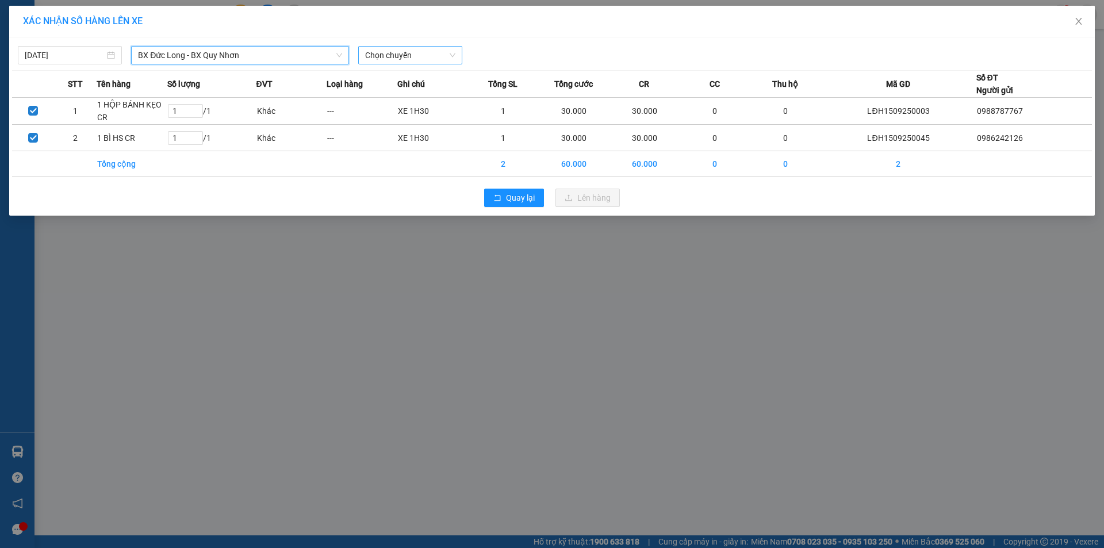
click at [421, 59] on span "Chọn chuyến" at bounding box center [410, 55] width 90 height 17
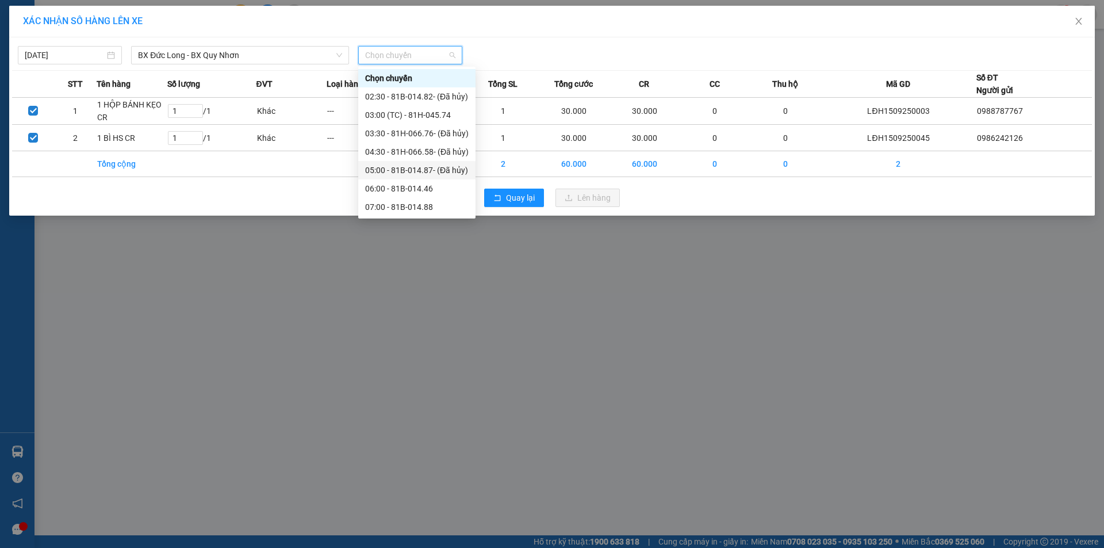
scroll to position [115, 0]
click at [397, 186] on div "13:30 - 81H-066.76" at bounding box center [416, 184] width 103 height 13
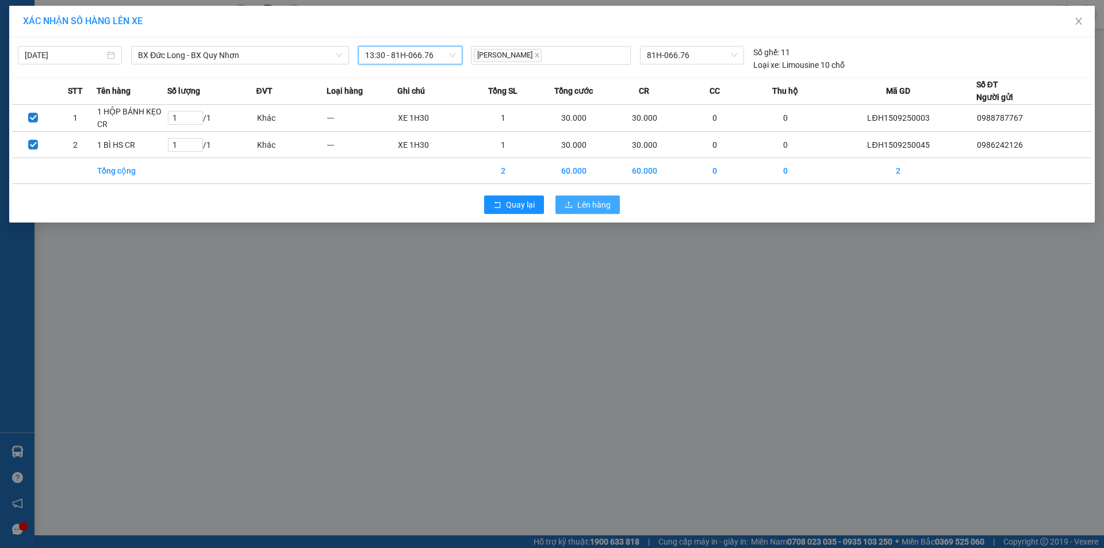
click at [594, 205] on span "Lên hàng" at bounding box center [593, 204] width 33 height 13
